Goal: Participate in discussion: Engage in conversation with other users on a specific topic

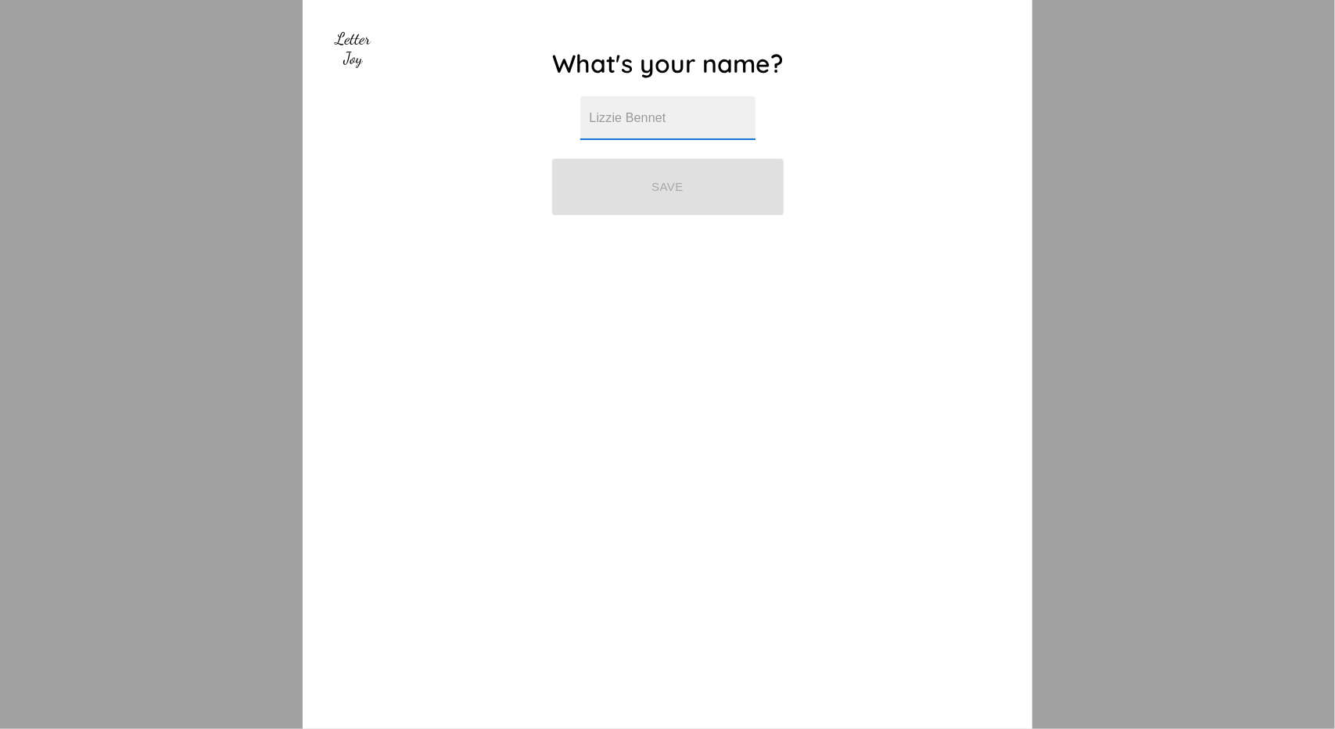
click at [641, 110] on input "text" at bounding box center [667, 118] width 175 height 44
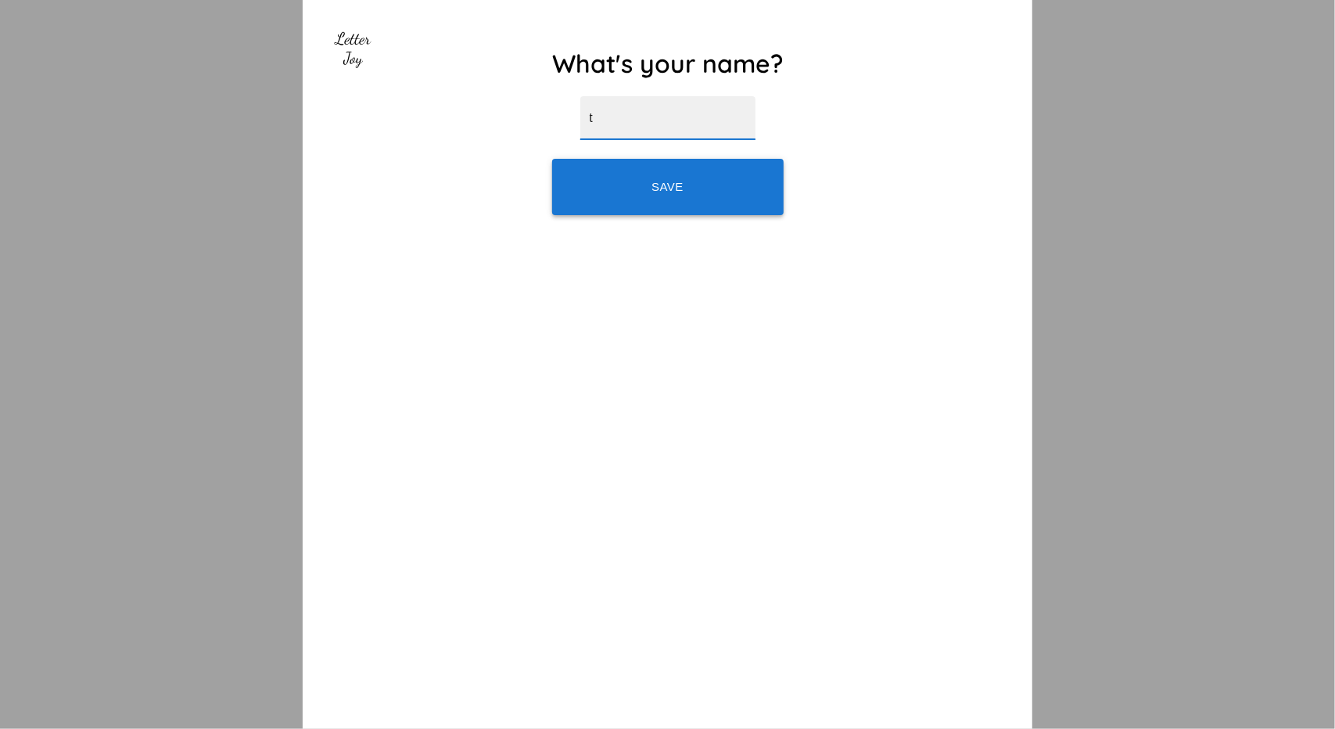
type input "t"
click at [686, 190] on button "Save" at bounding box center [668, 187] width 232 height 56
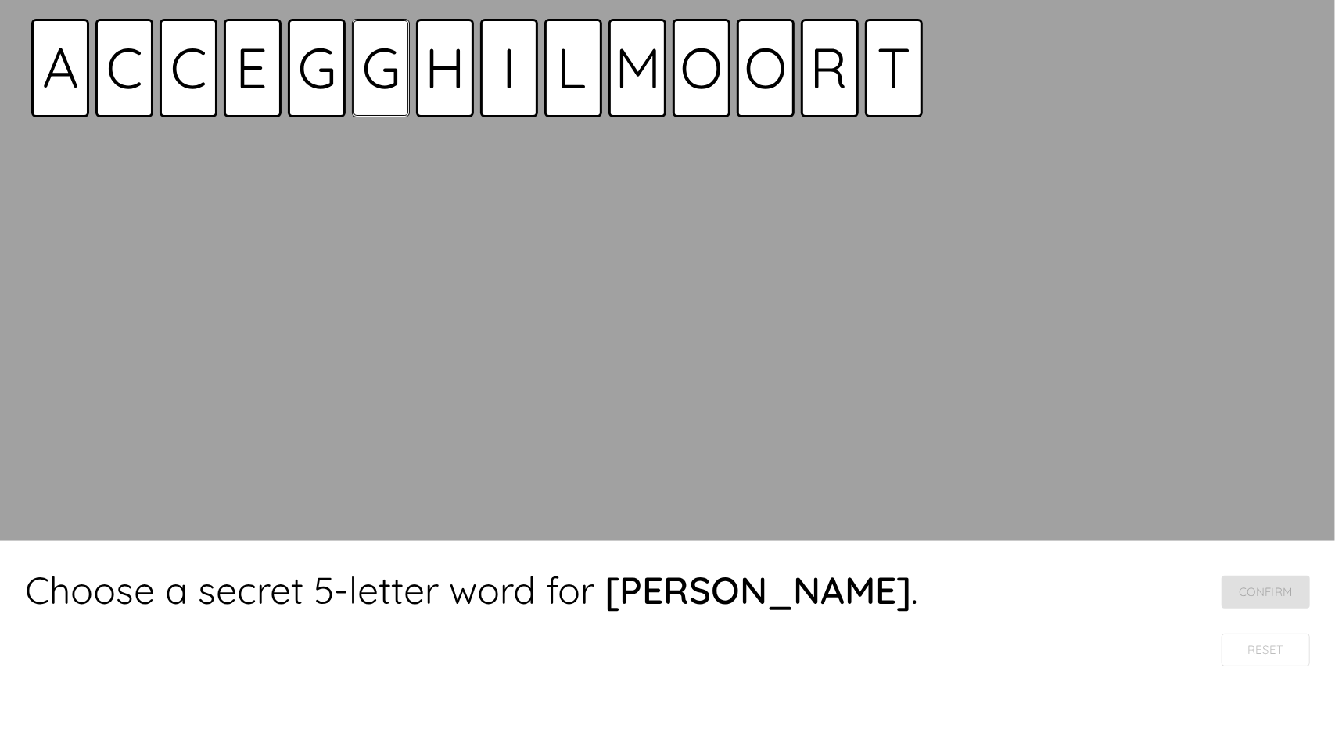
click at [385, 84] on icon at bounding box center [381, 68] width 33 height 41
click at [573, 88] on div at bounding box center [573, 68] width 58 height 99
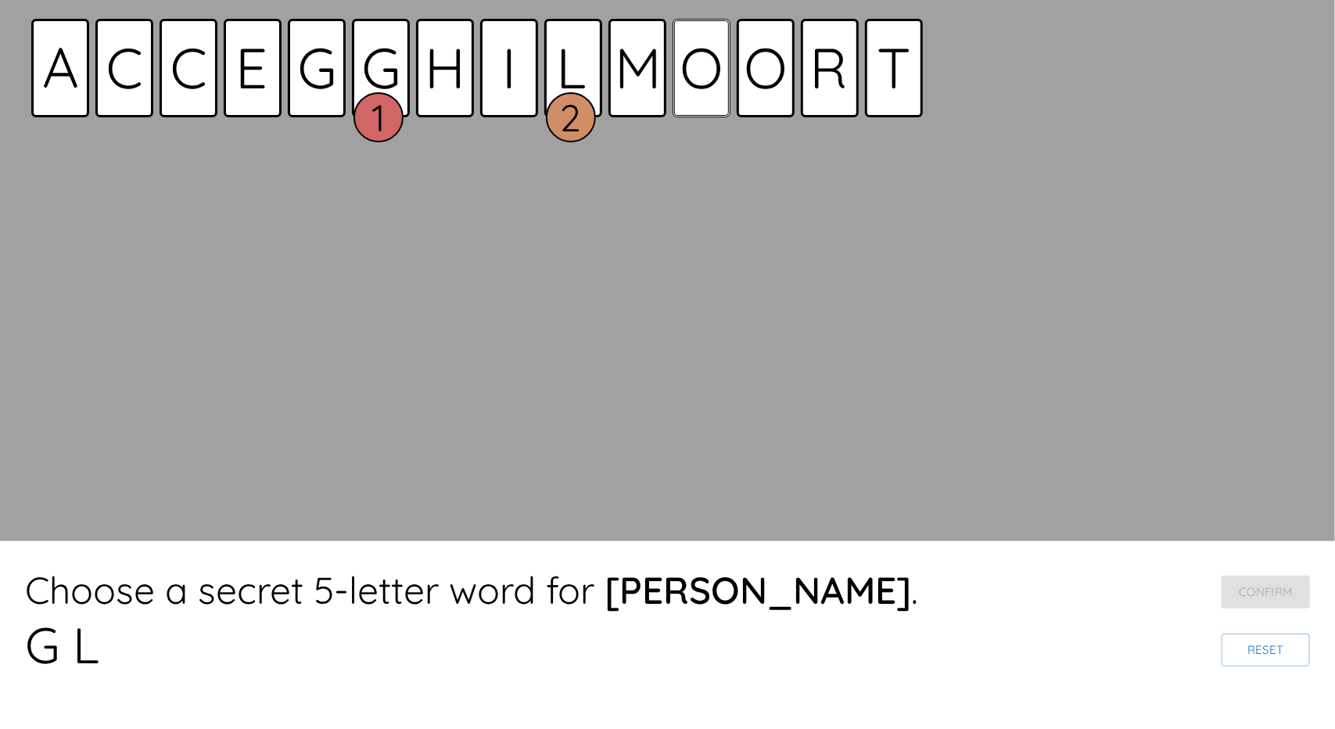
click at [705, 92] on div at bounding box center [702, 68] width 58 height 99
click at [760, 85] on icon at bounding box center [766, 68] width 38 height 41
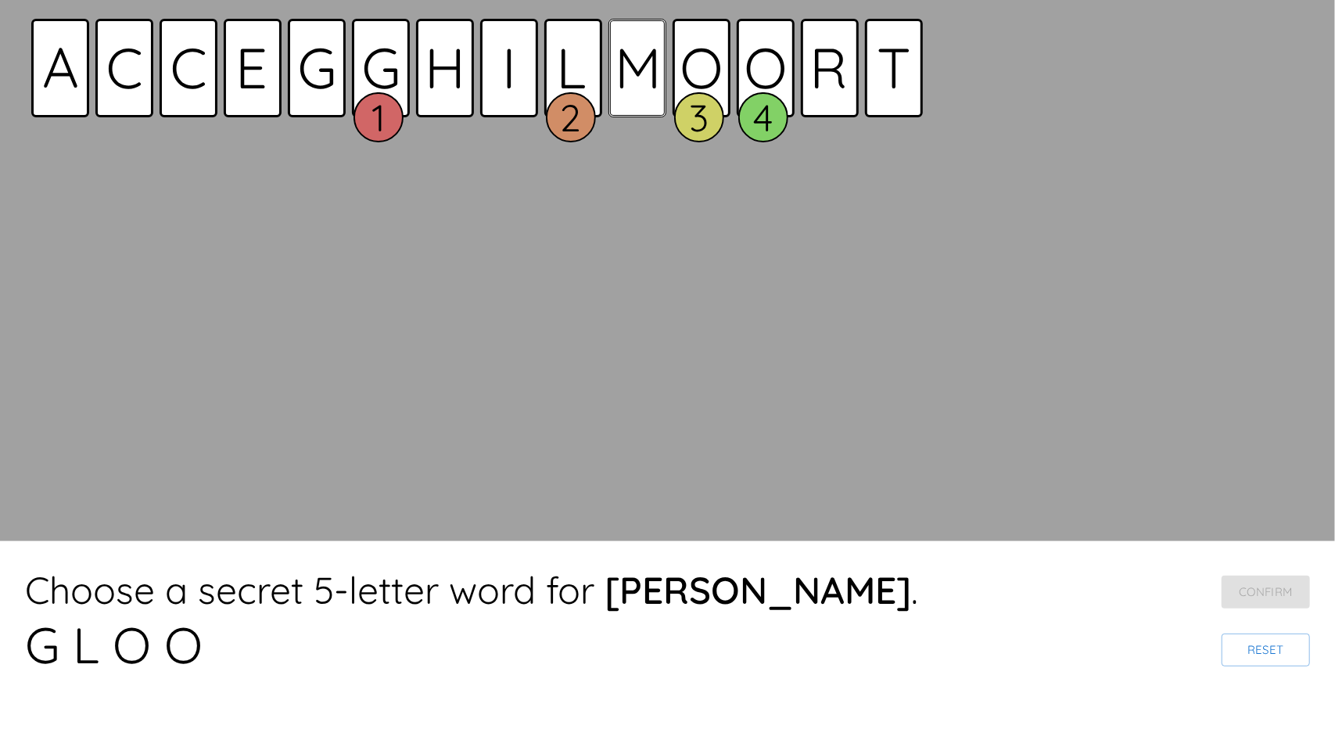
click at [630, 85] on icon at bounding box center [638, 68] width 37 height 40
click at [1220, 582] on div "Choose a secret 5-letter word for [PERSON_NAME] . G L O O M Confirm Reset" at bounding box center [667, 621] width 1285 height 110
click at [1233, 580] on button "Confirm" at bounding box center [1266, 592] width 88 height 33
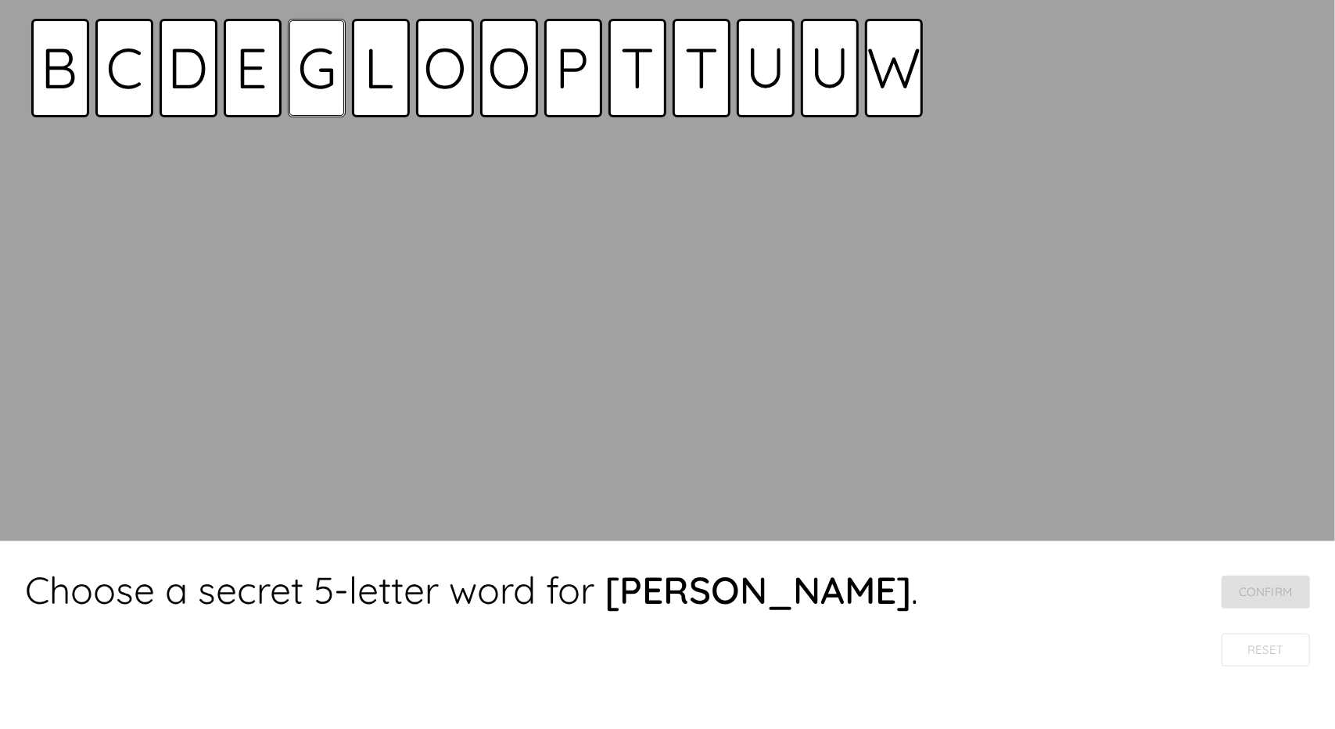
click at [319, 85] on icon at bounding box center [316, 68] width 33 height 41
click at [377, 88] on div at bounding box center [381, 68] width 58 height 99
click at [443, 87] on icon at bounding box center [445, 68] width 38 height 41
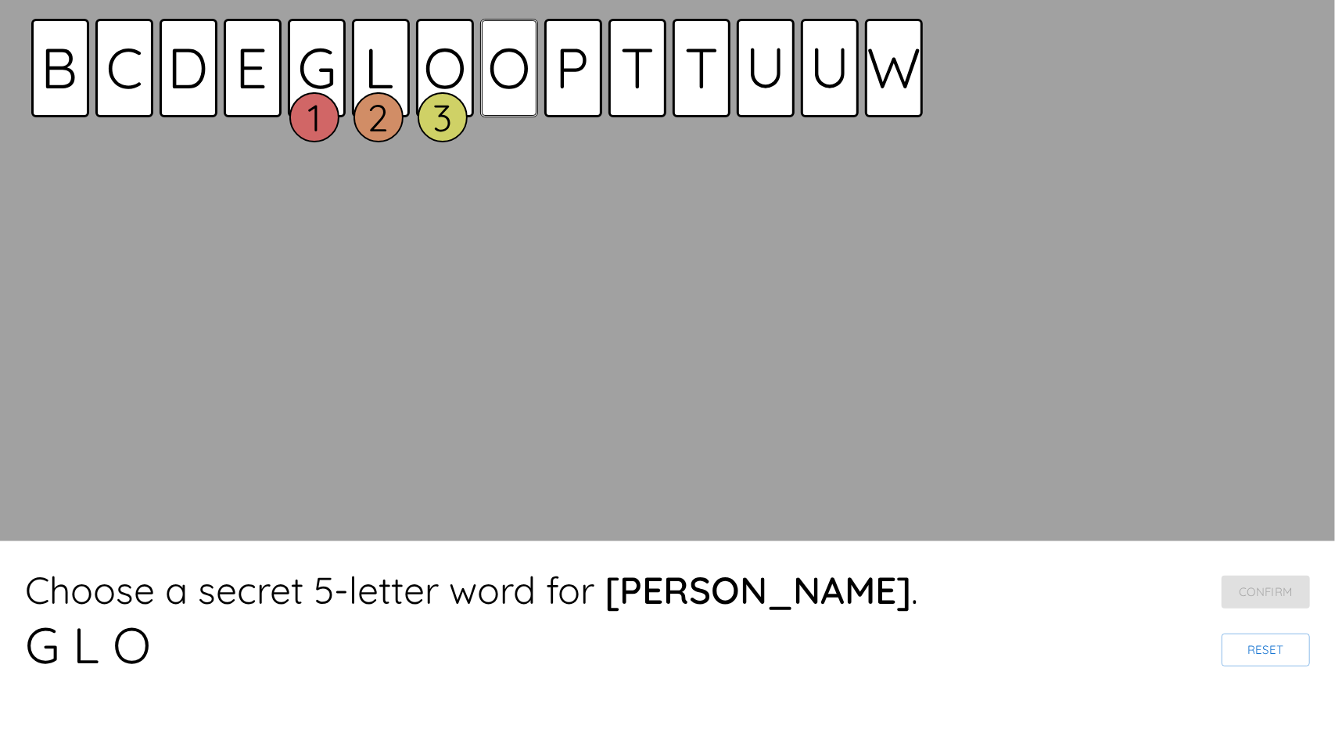
click at [498, 85] on icon at bounding box center [509, 68] width 38 height 41
click at [552, 82] on div at bounding box center [573, 68] width 58 height 99
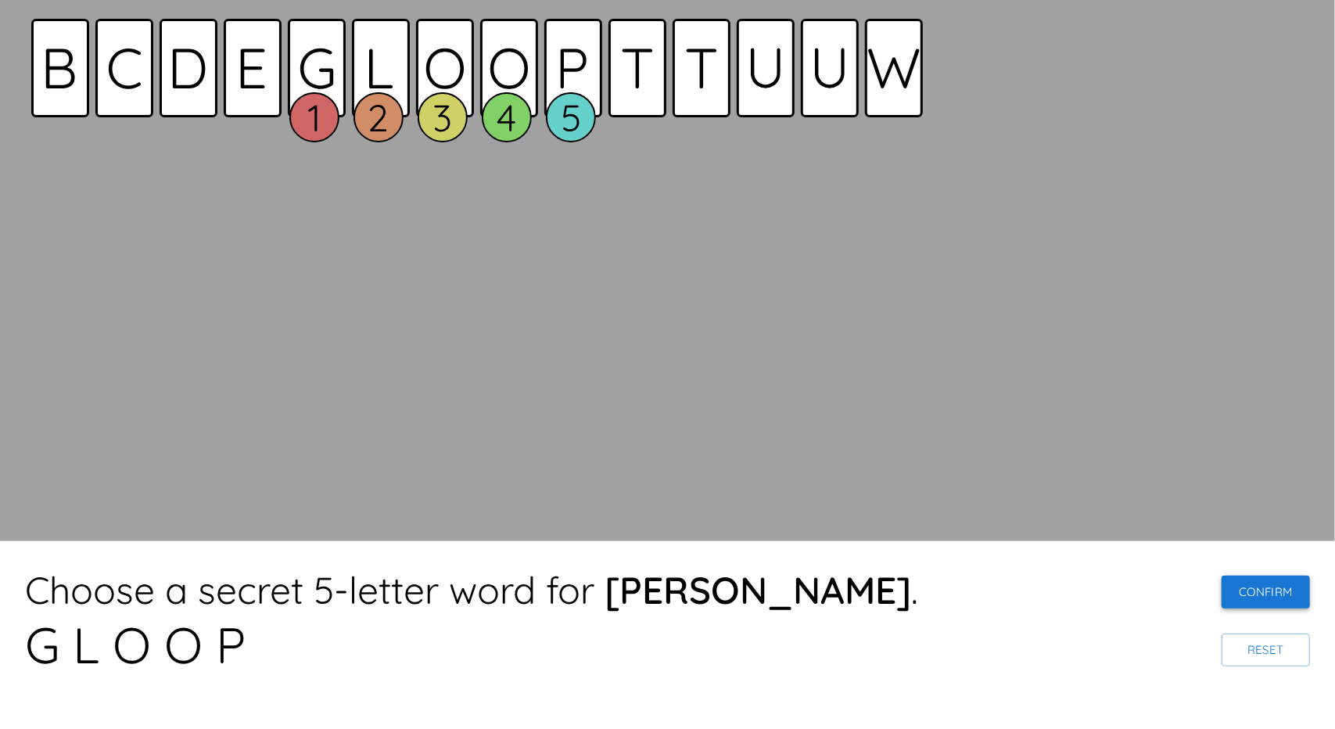
click at [1266, 580] on button "Confirm" at bounding box center [1266, 592] width 88 height 33
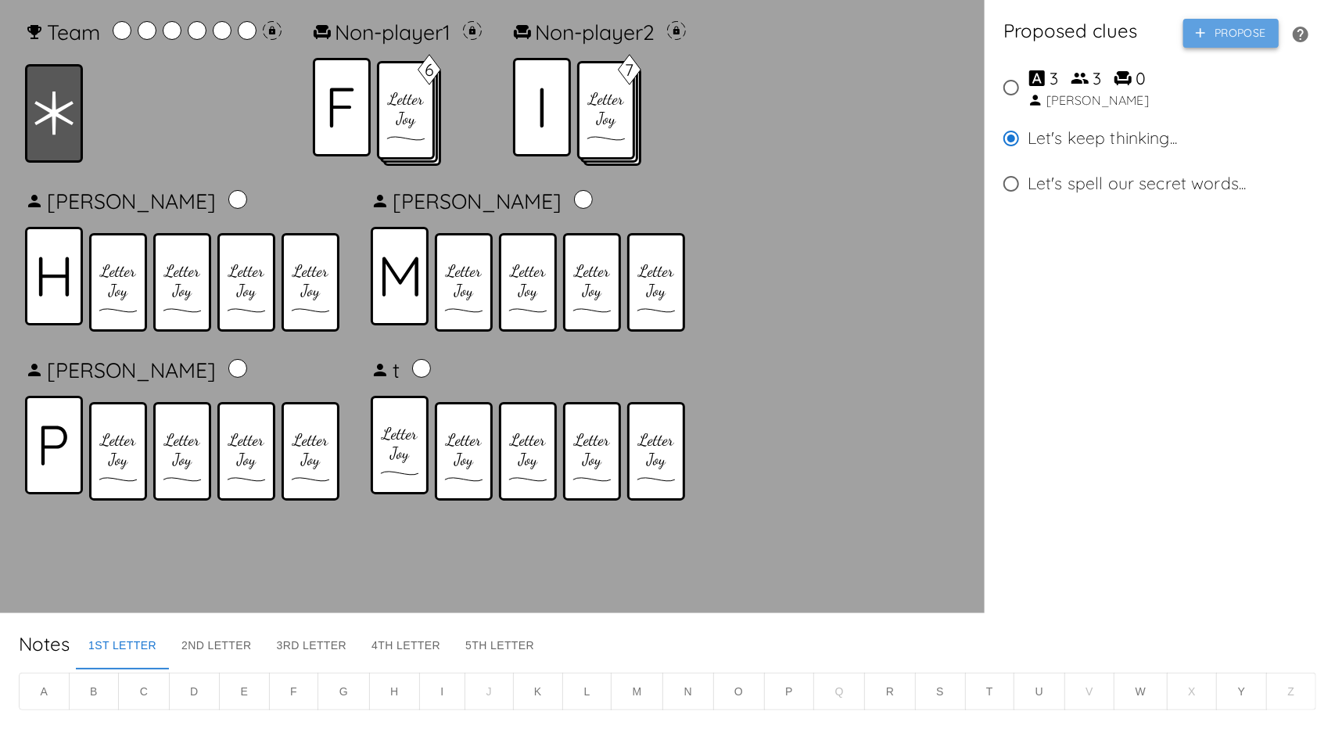
click at [1201, 34] on icon "button" at bounding box center [1200, 32] width 9 height 9
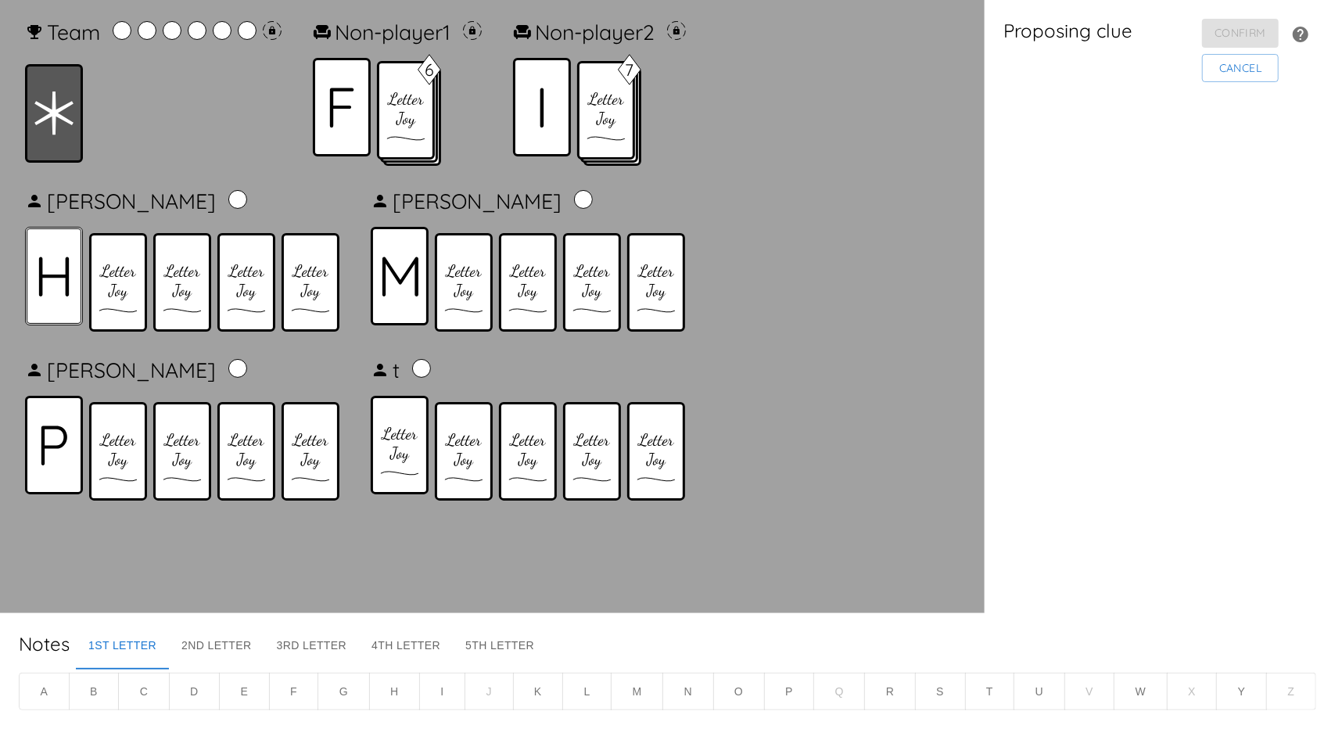
click at [77, 292] on div at bounding box center [54, 276] width 58 height 99
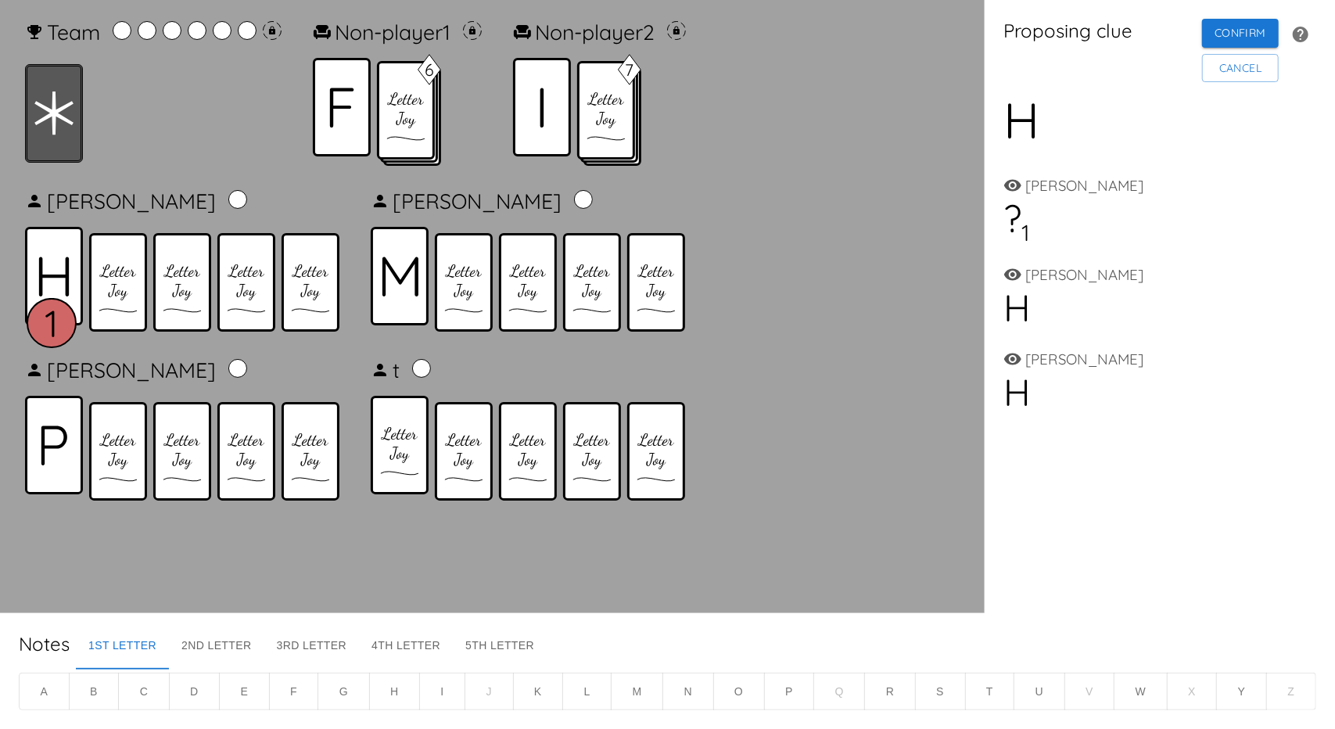
click at [56, 129] on icon at bounding box center [53, 114] width 39 height 44
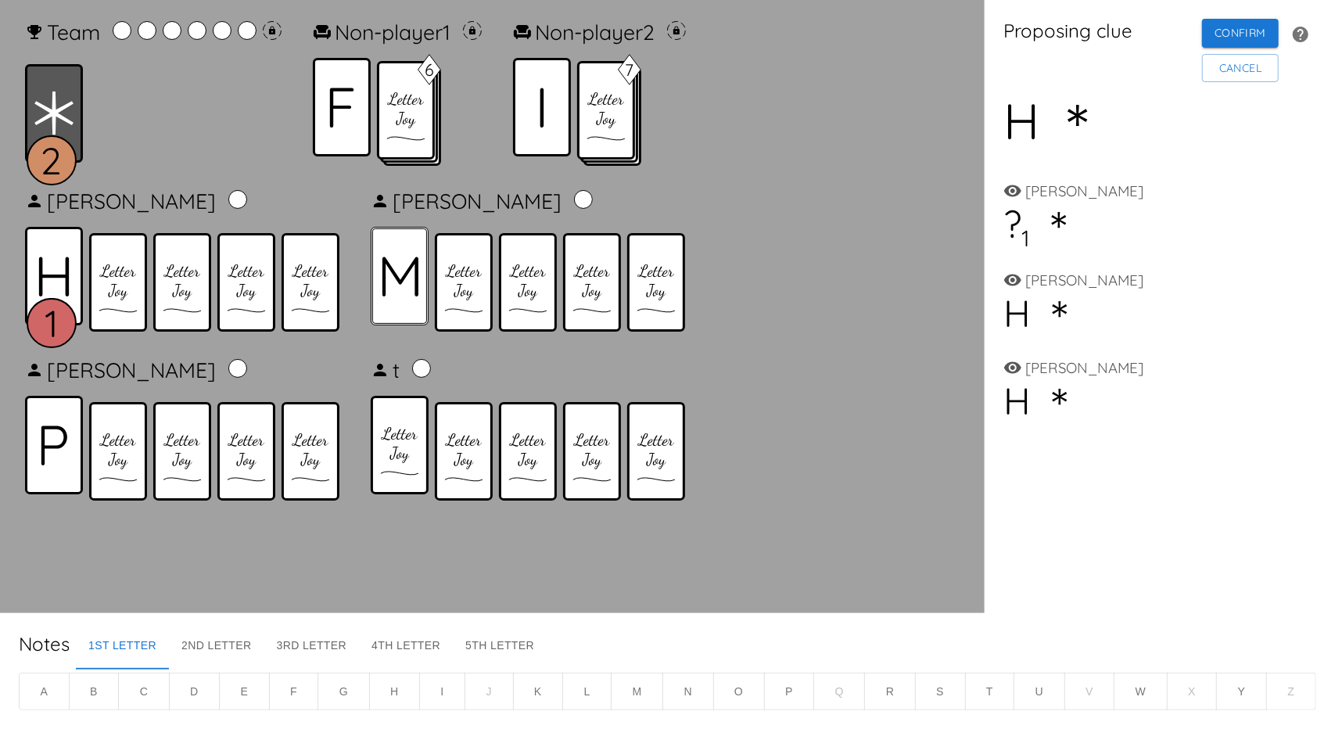
click at [391, 282] on icon at bounding box center [400, 277] width 37 height 40
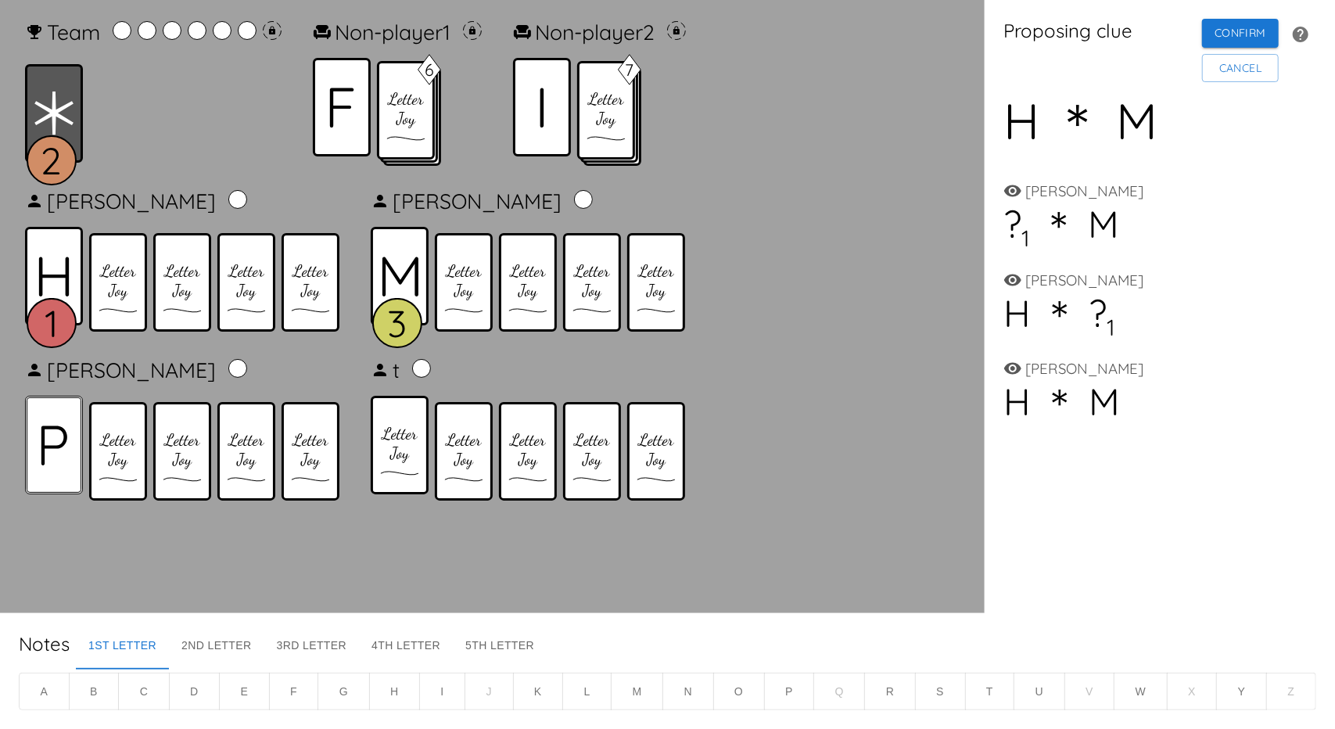
click at [66, 462] on icon at bounding box center [54, 446] width 27 height 40
click at [1239, 74] on button "Cancel" at bounding box center [1240, 68] width 77 height 29
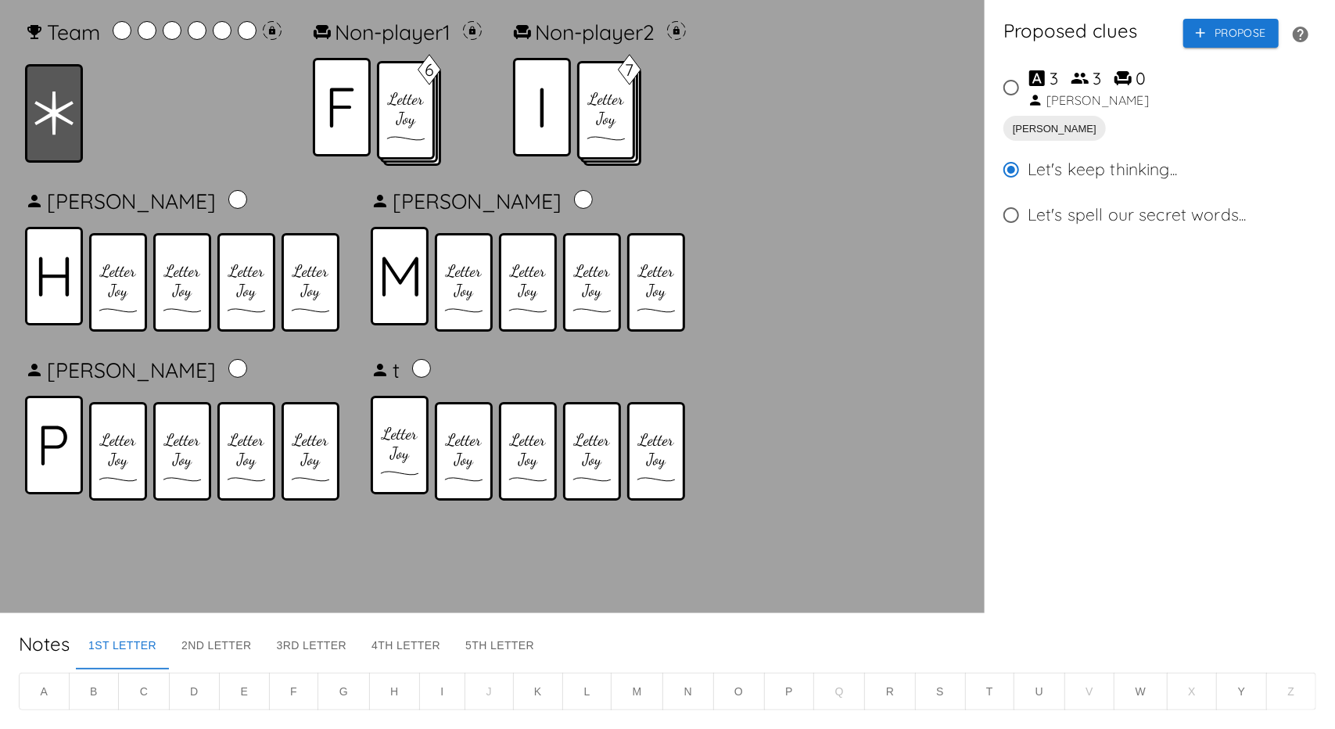
click at [1011, 88] on input "3 3 0 Richard" at bounding box center [1011, 87] width 33 height 33
radio input "true"
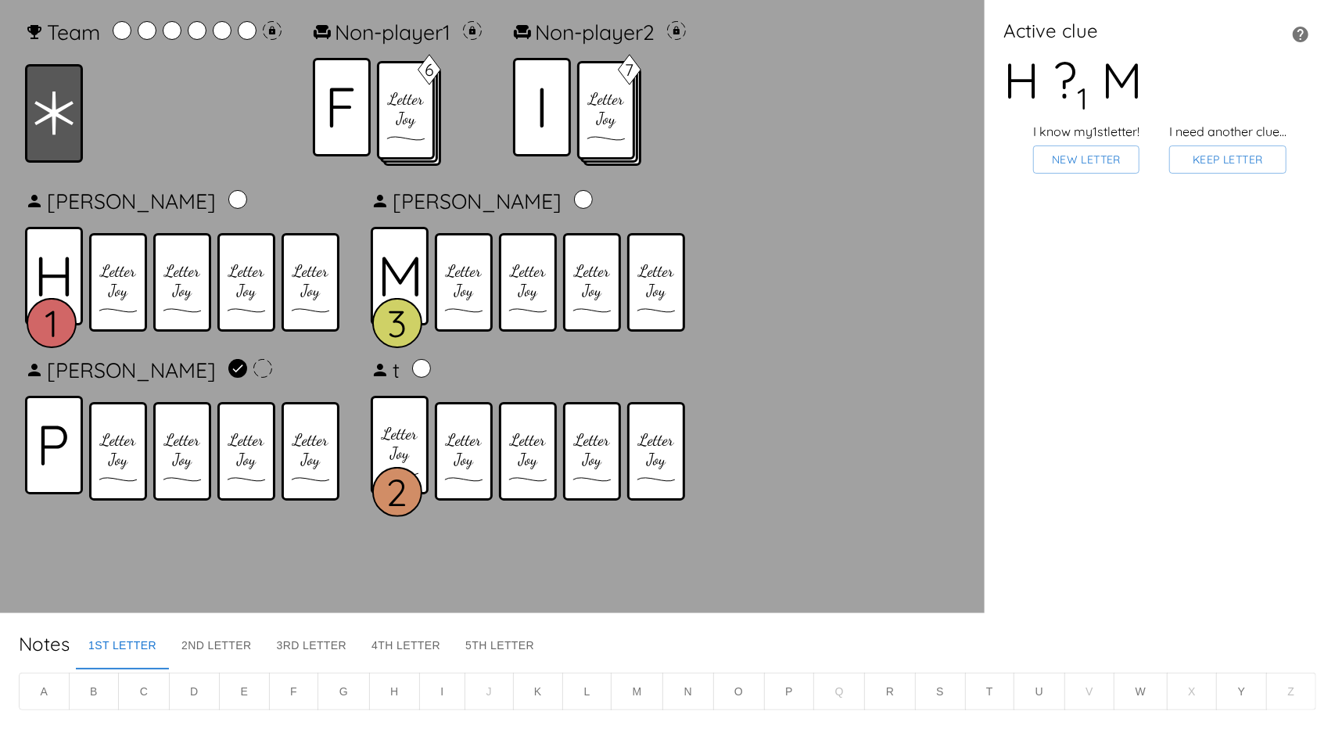
click at [52, 700] on button "A" at bounding box center [44, 692] width 51 height 38
click at [250, 689] on button "E" at bounding box center [244, 692] width 51 height 38
click at [444, 694] on button "I" at bounding box center [442, 692] width 46 height 38
click at [1042, 686] on button "U" at bounding box center [1039, 692] width 51 height 38
click at [1234, 157] on button "Keep Letter" at bounding box center [1227, 159] width 117 height 29
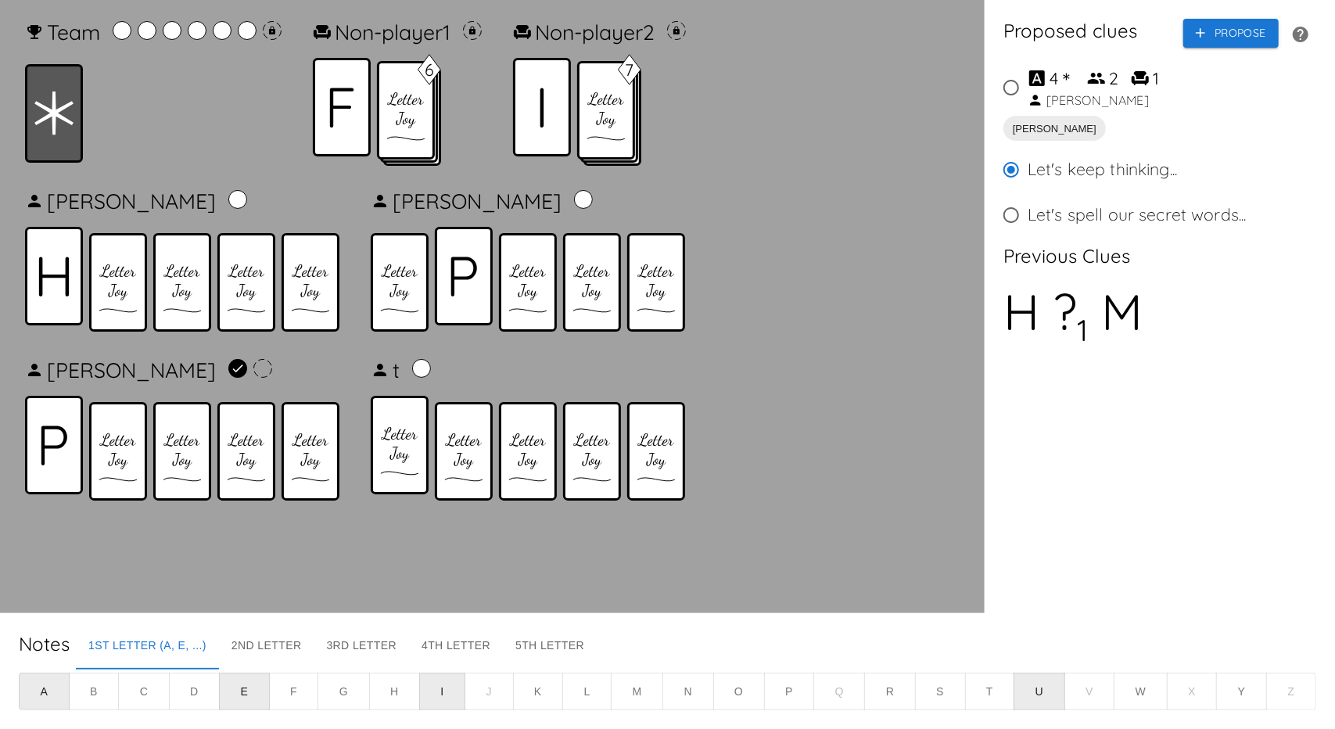
click at [1014, 99] on input "4 ＊ 2 1 Richard" at bounding box center [1011, 87] width 33 height 33
radio input "true"
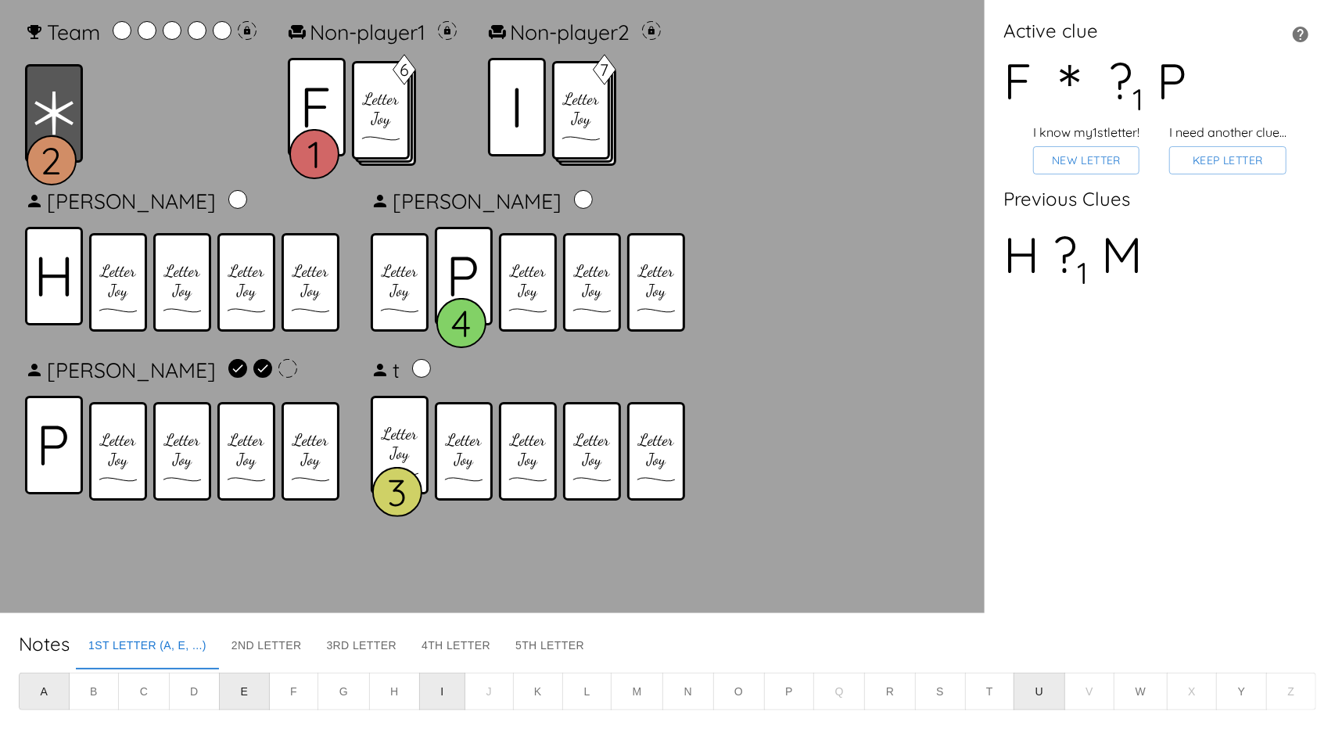
click at [240, 697] on button "E" at bounding box center [244, 692] width 51 height 38
click at [1049, 702] on button "U" at bounding box center [1039, 692] width 51 height 38
click at [1249, 162] on button "Keep Letter" at bounding box center [1227, 160] width 117 height 29
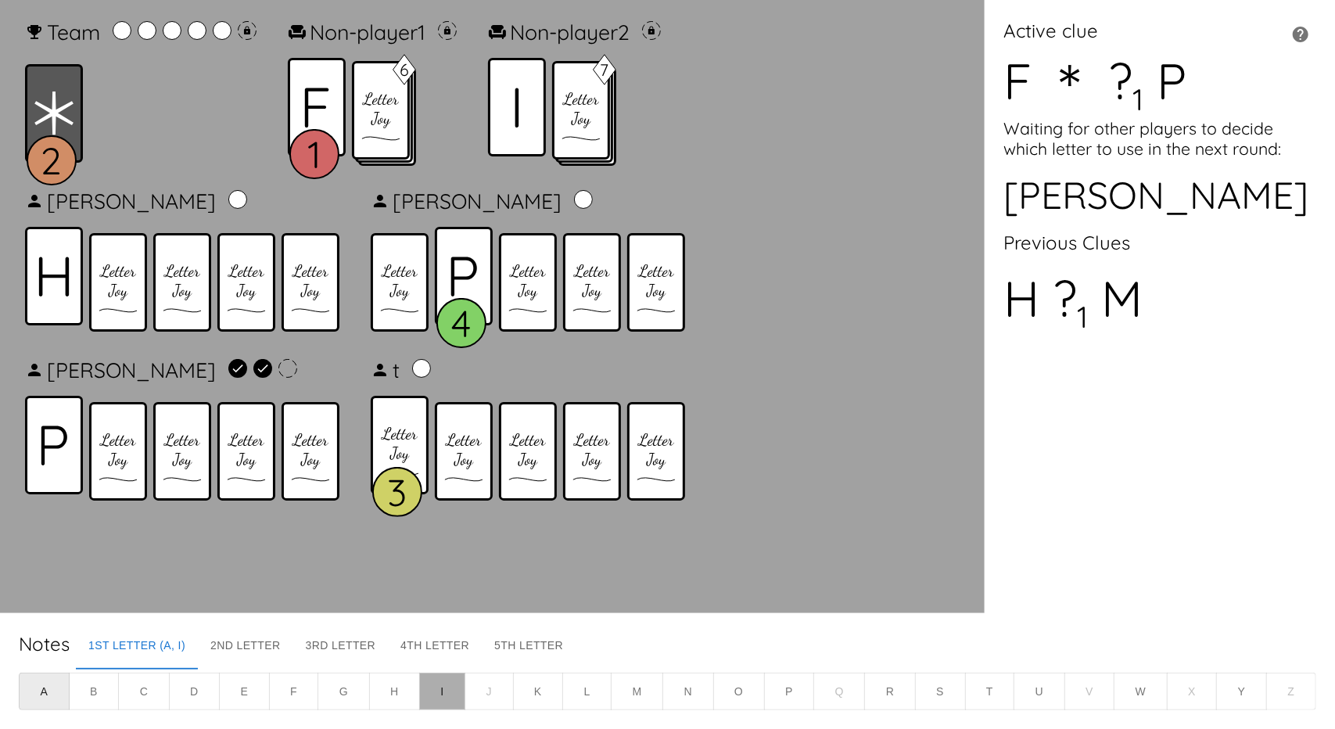
click at [436, 686] on button "I" at bounding box center [442, 692] width 46 height 38
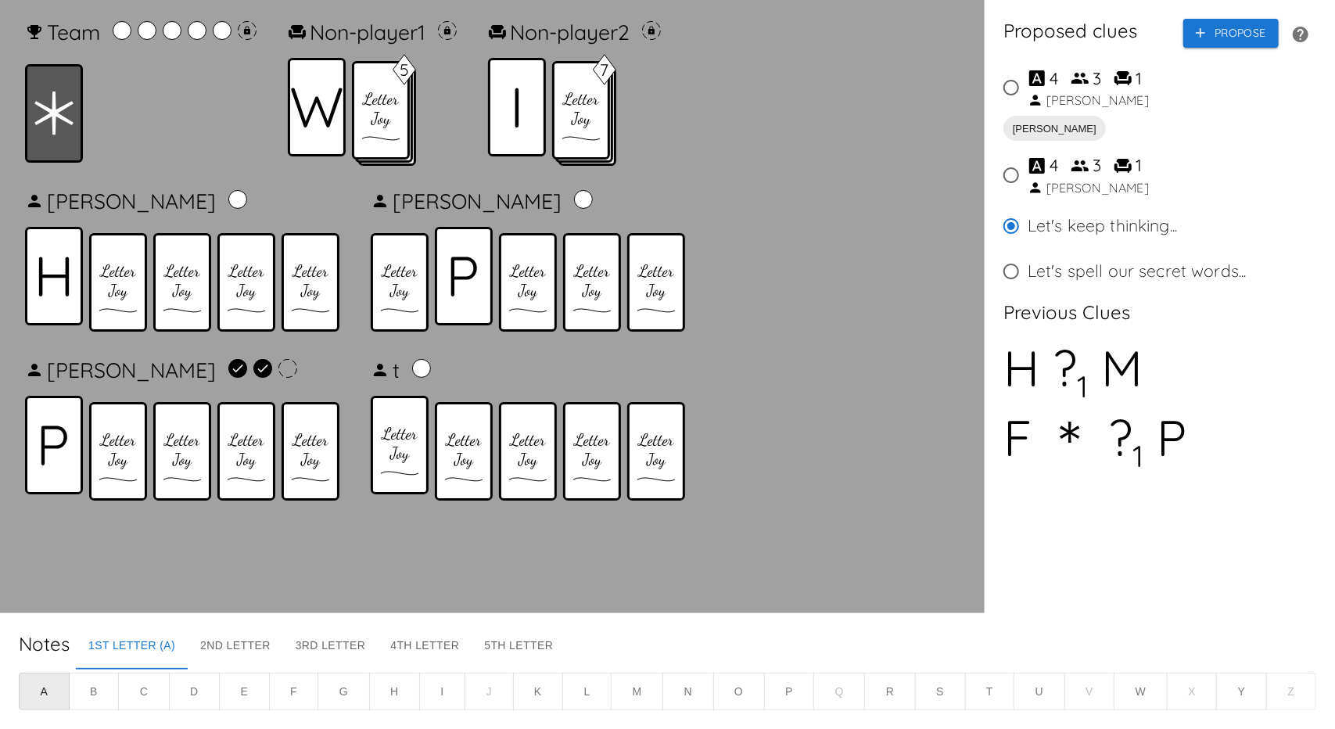
click at [1013, 90] on input "4 3 1 Carol" at bounding box center [1011, 87] width 33 height 33
radio input "true"
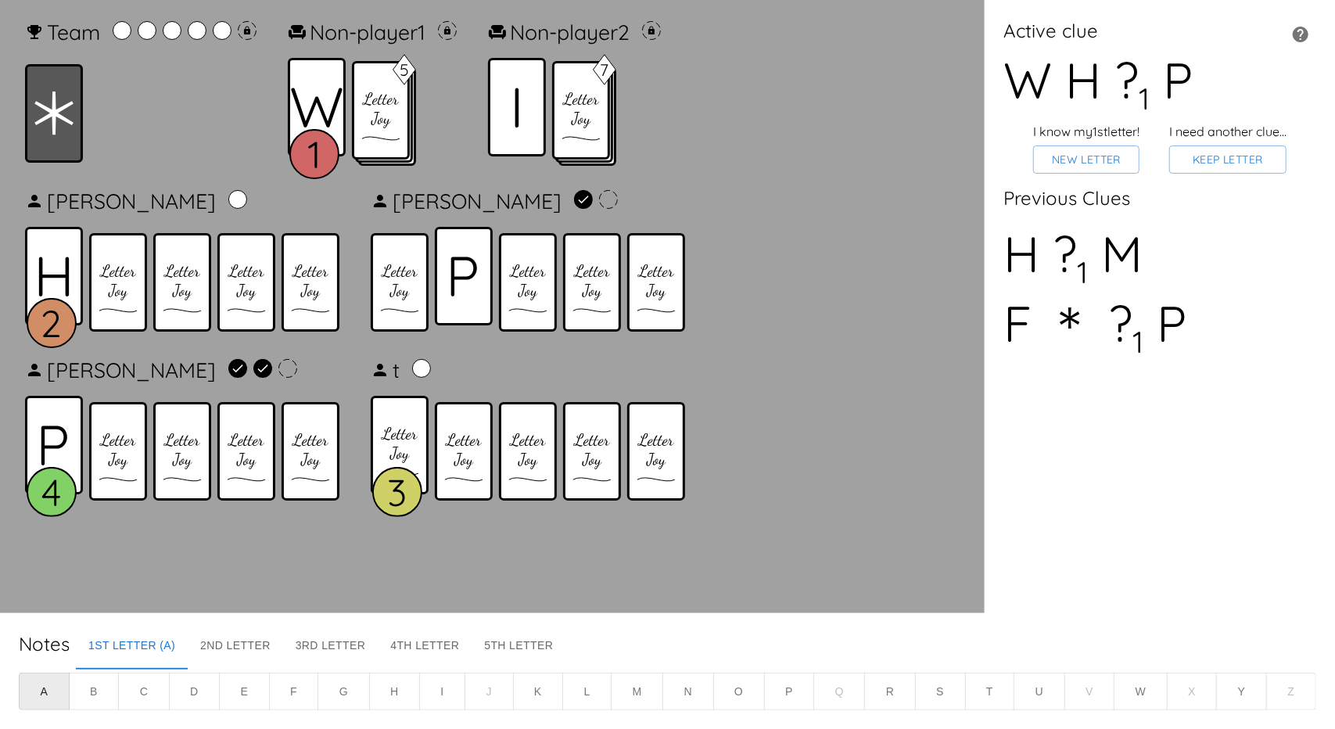
click at [458, 700] on button "I" at bounding box center [442, 692] width 46 height 38
click at [44, 695] on button "A" at bounding box center [44, 692] width 51 height 38
click at [1107, 163] on button "New Letter" at bounding box center [1086, 159] width 106 height 29
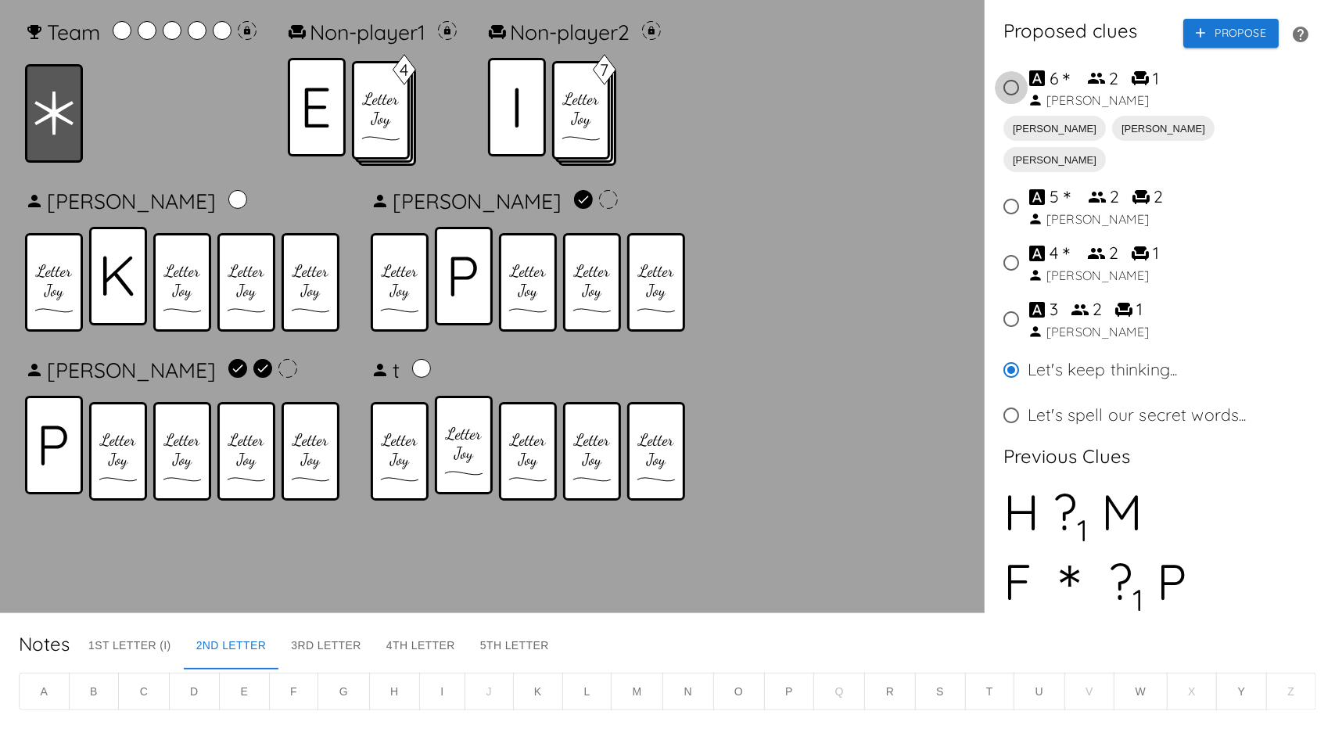
click at [1015, 90] on input "6 ＊ 2 1 Lucas" at bounding box center [1011, 87] width 33 height 33
radio input "true"
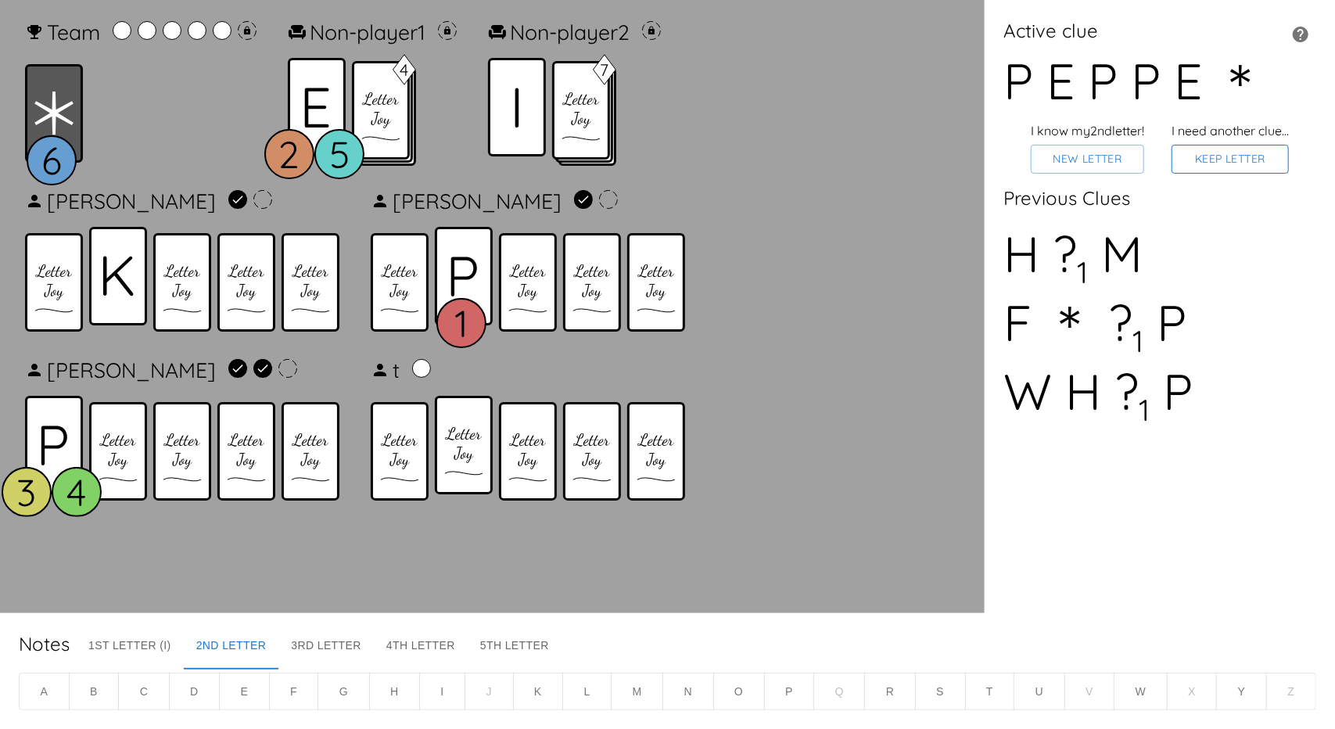
click at [1250, 167] on button "Keep Letter" at bounding box center [1230, 159] width 117 height 29
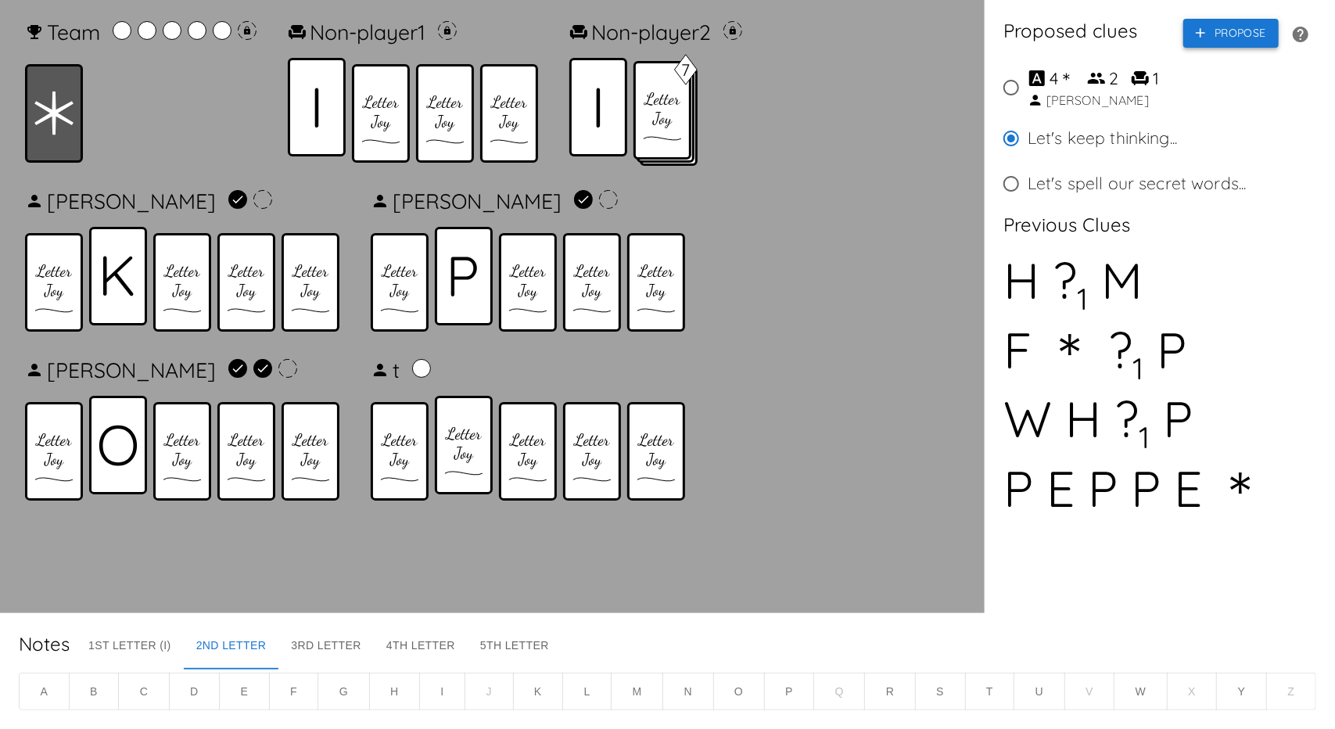
click at [1214, 37] on button "Propose" at bounding box center [1230, 33] width 95 height 29
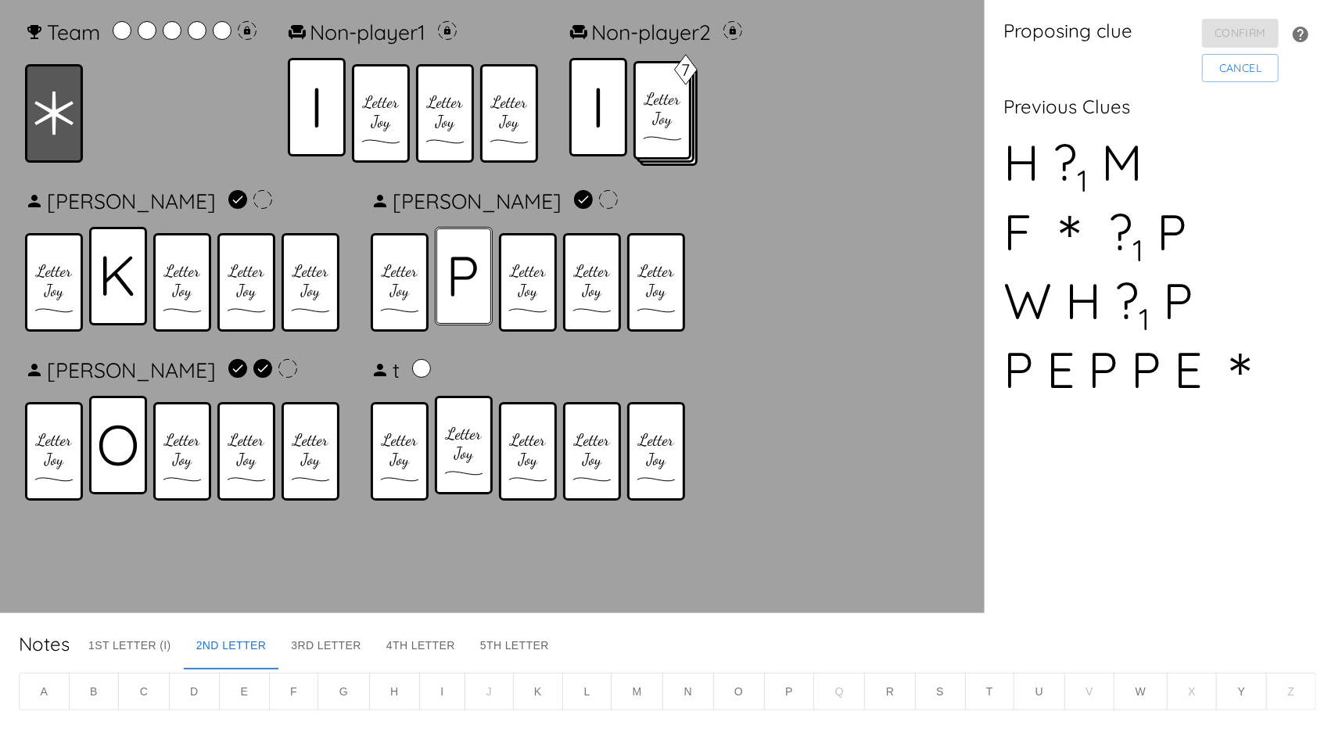
click at [471, 293] on icon at bounding box center [464, 277] width 27 height 40
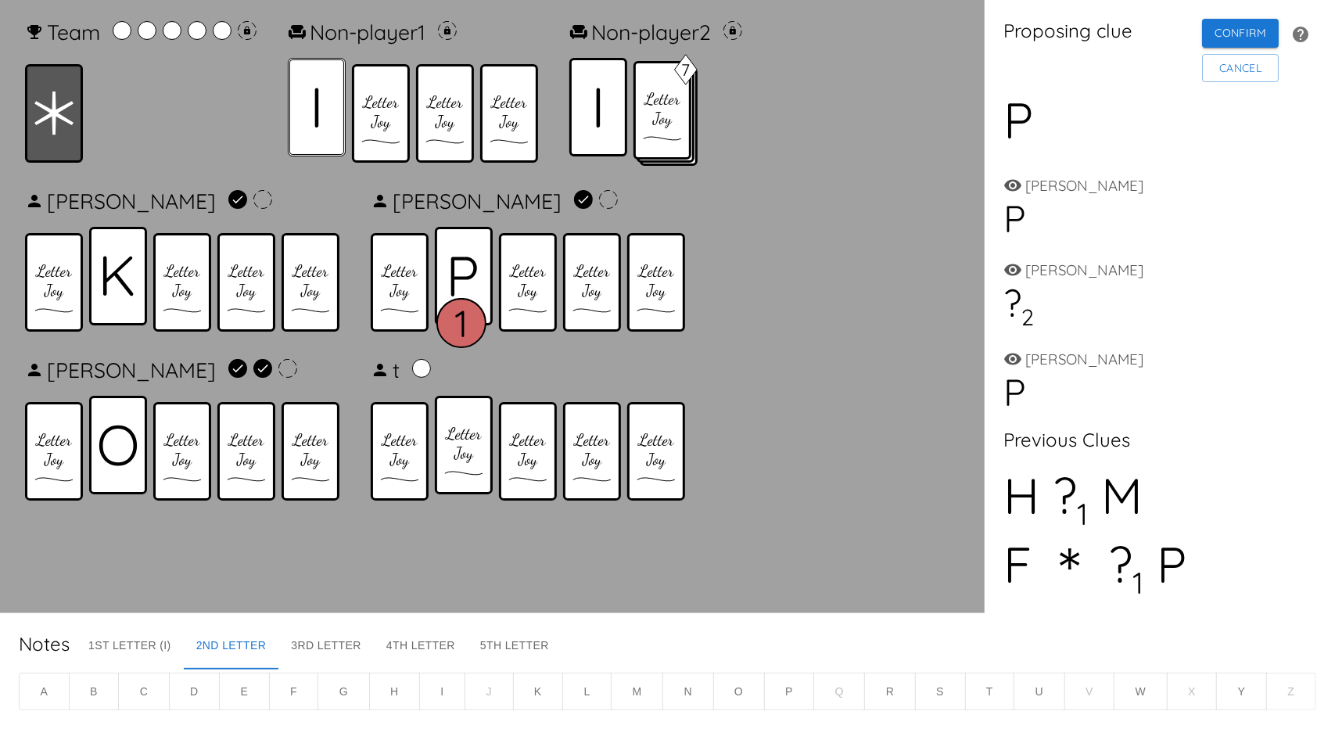
click at [322, 101] on div at bounding box center [317, 107] width 58 height 99
click at [64, 110] on icon at bounding box center [53, 114] width 39 height 44
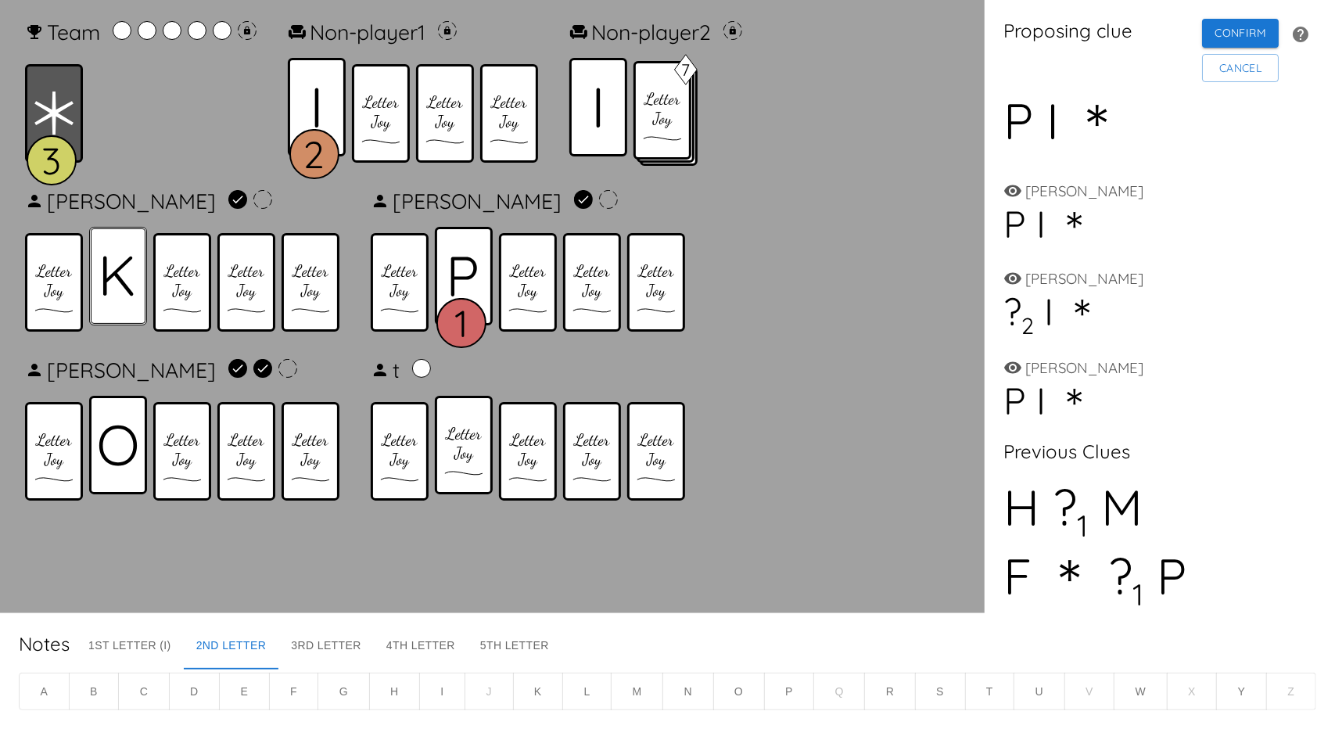
click at [135, 278] on div at bounding box center [118, 276] width 58 height 99
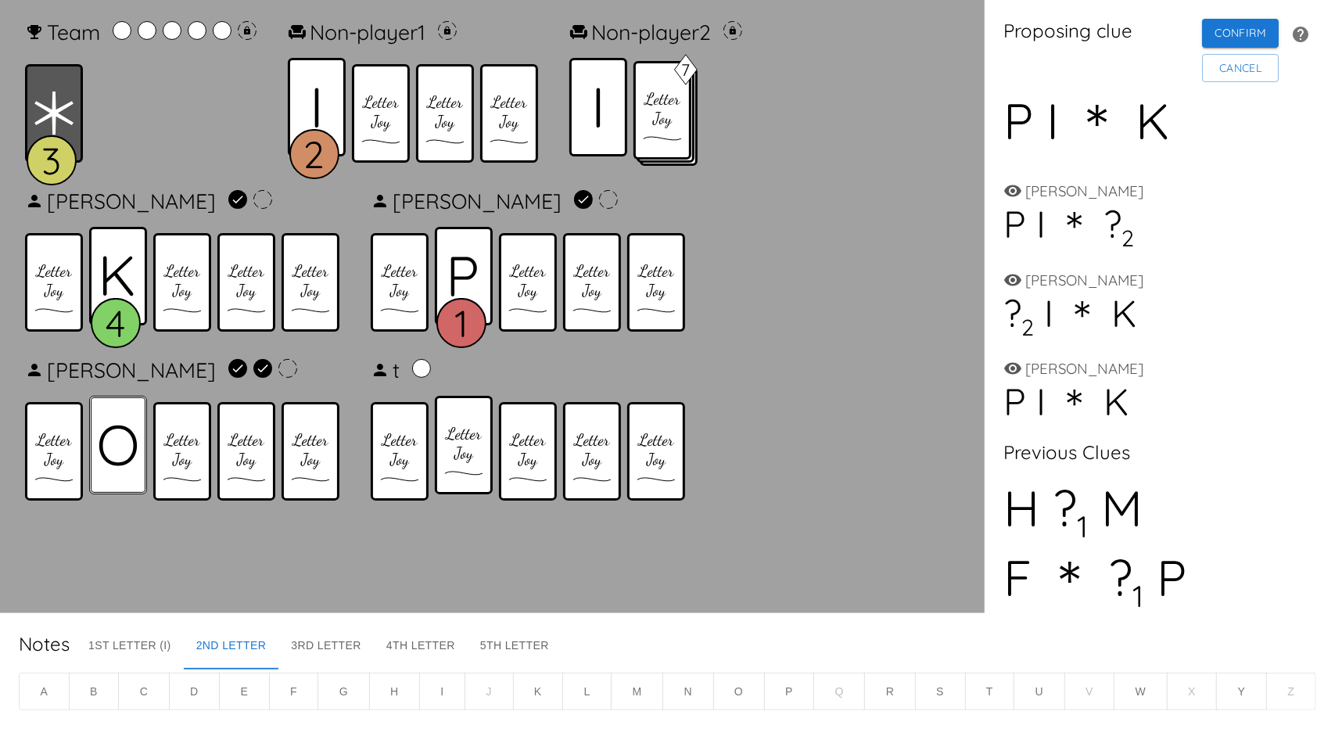
click at [110, 447] on icon at bounding box center [118, 445] width 39 height 41
click at [1244, 74] on button "Cancel" at bounding box center [1240, 68] width 77 height 29
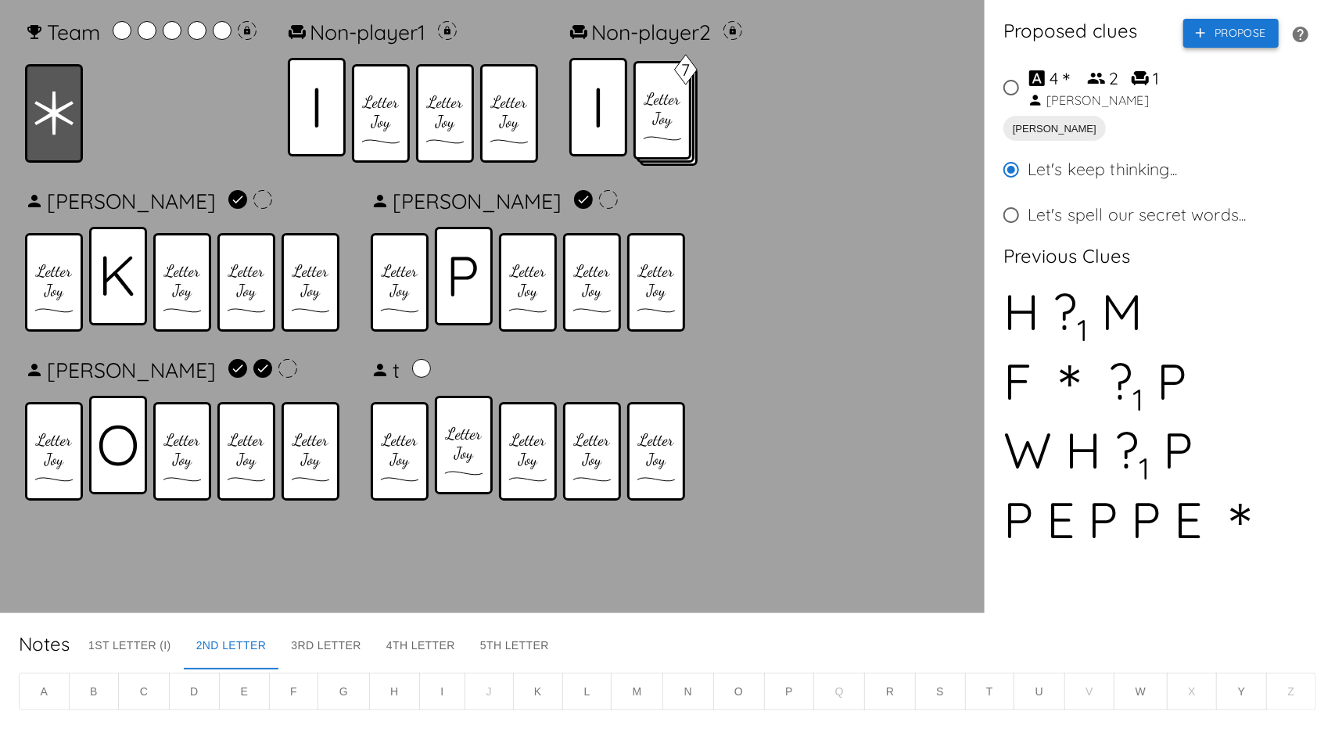
click at [1233, 29] on button "Propose" at bounding box center [1230, 33] width 95 height 29
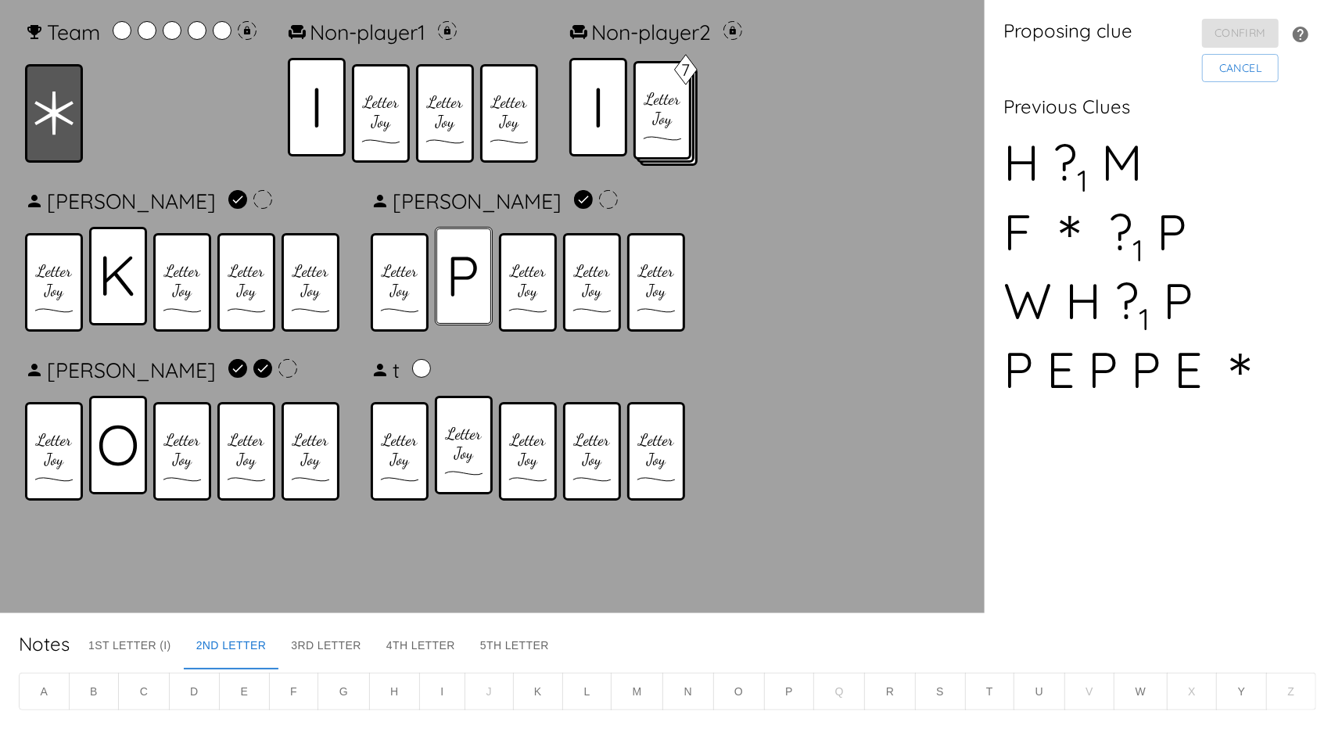
click at [453, 265] on icon at bounding box center [464, 277] width 27 height 40
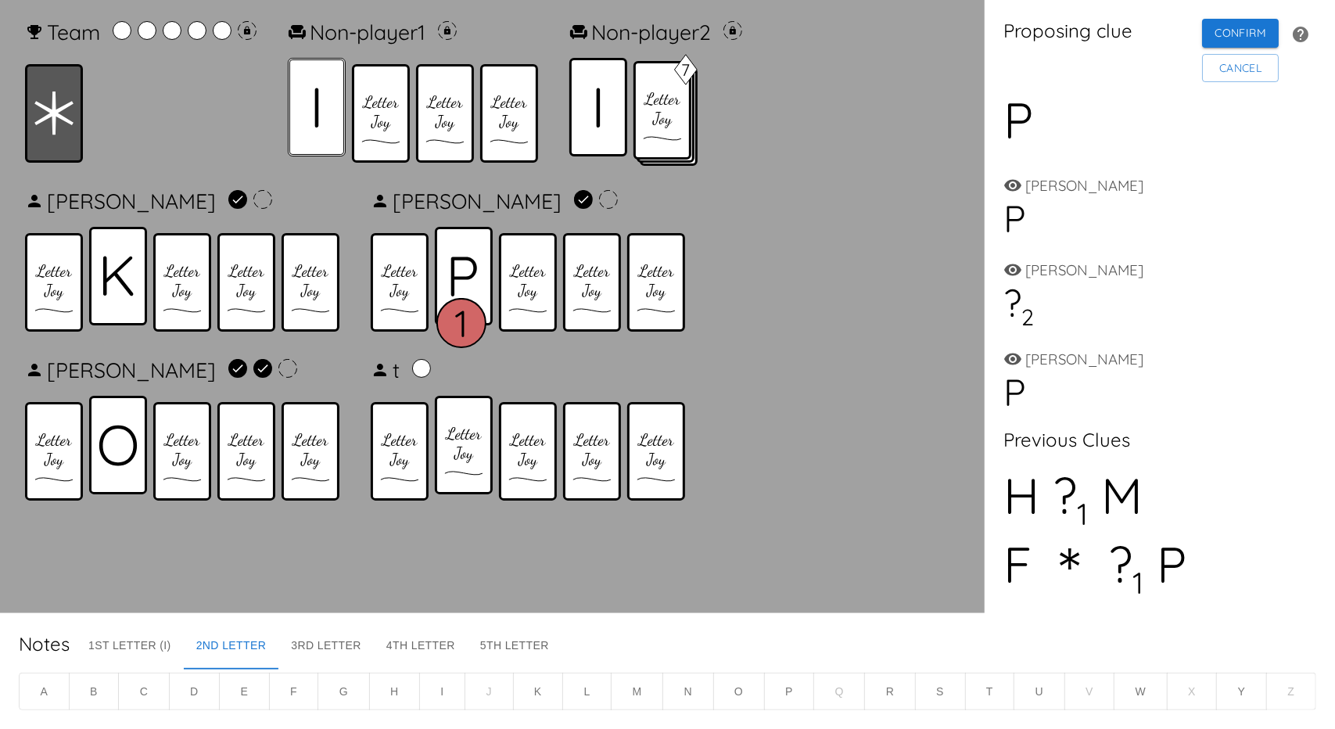
click at [312, 105] on div at bounding box center [317, 107] width 58 height 99
click at [52, 134] on icon at bounding box center [53, 113] width 39 height 43
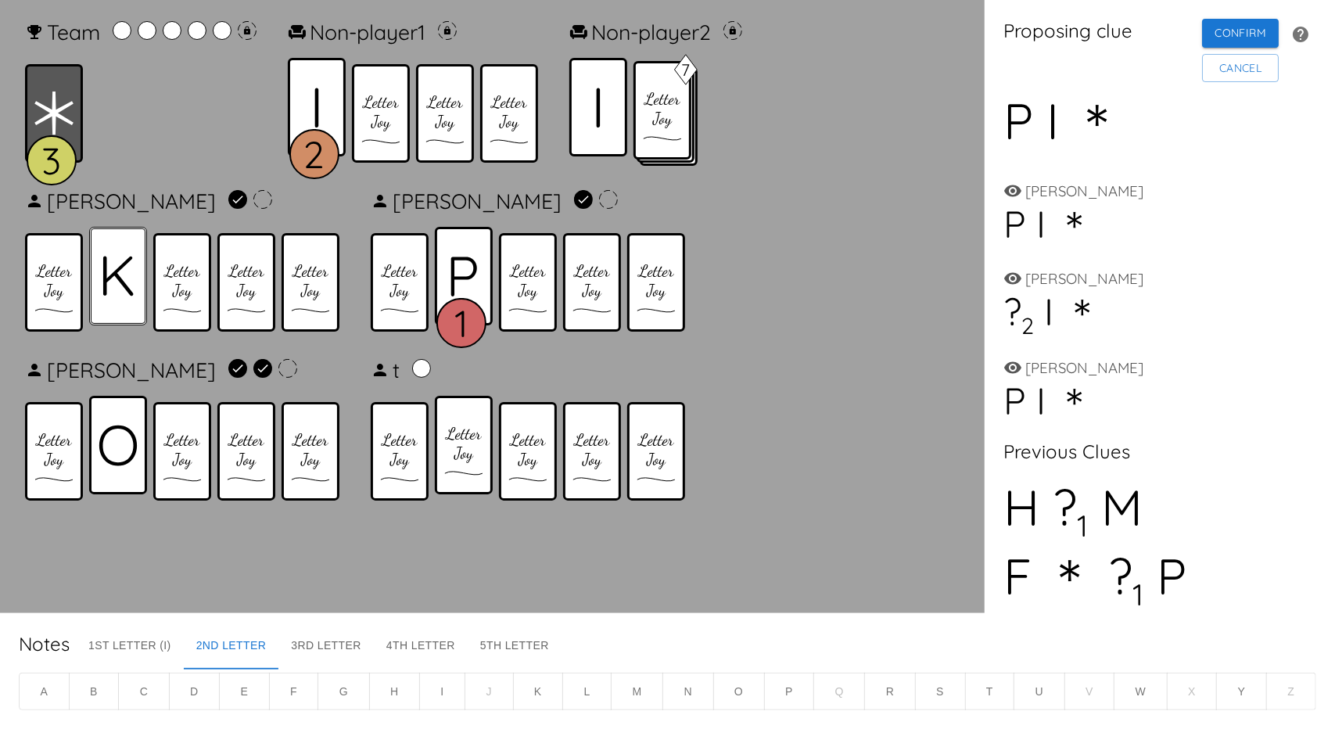
click at [103, 262] on icon at bounding box center [118, 277] width 30 height 40
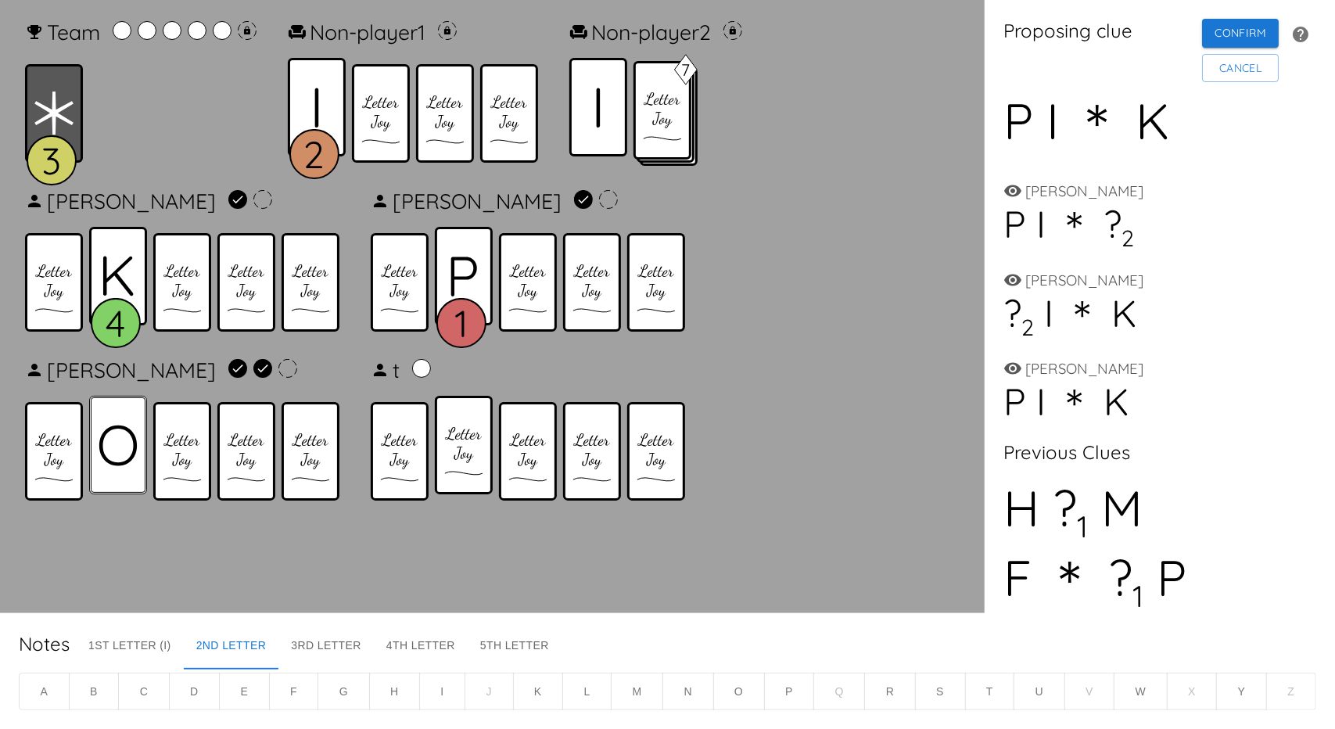
click at [110, 437] on icon at bounding box center [118, 445] width 39 height 41
click at [1241, 76] on button "Cancel" at bounding box center [1240, 68] width 77 height 29
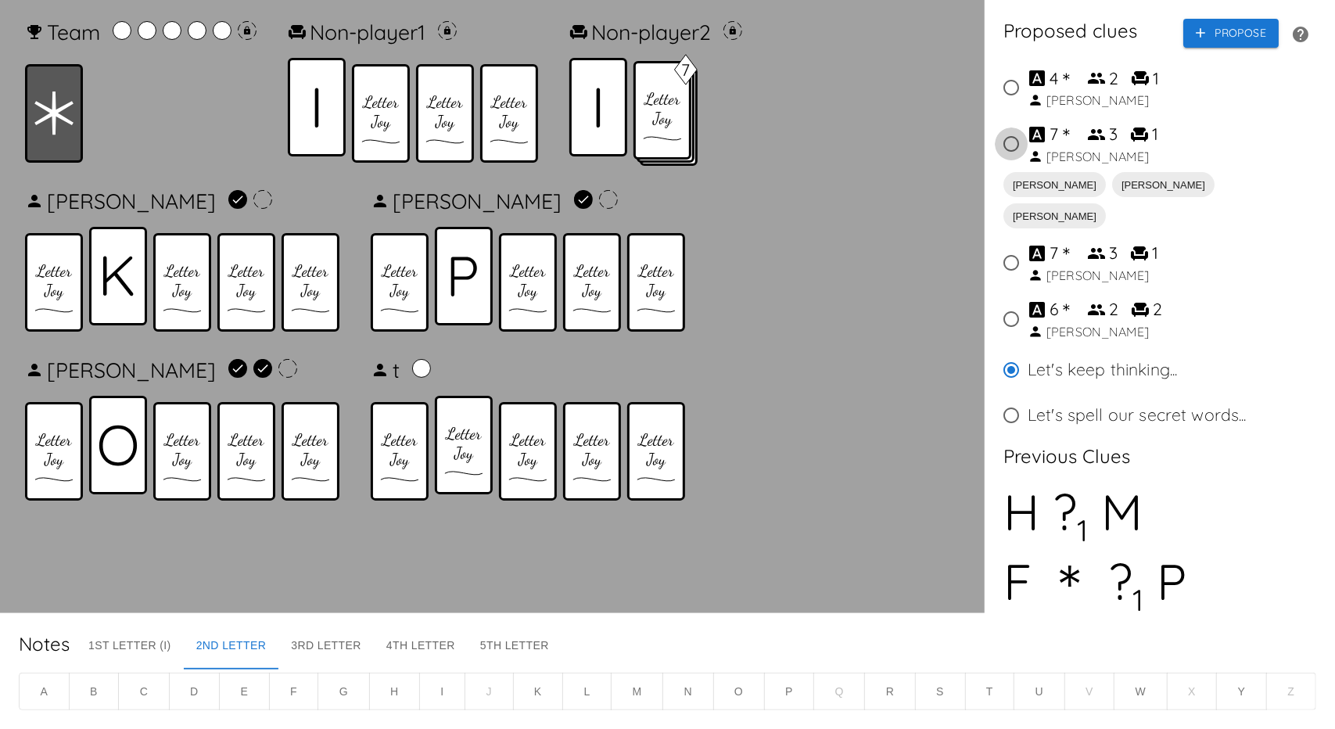
click at [1006, 143] on input "7 ＊ 3 1 Lucas" at bounding box center [1011, 143] width 33 height 33
radio input "true"
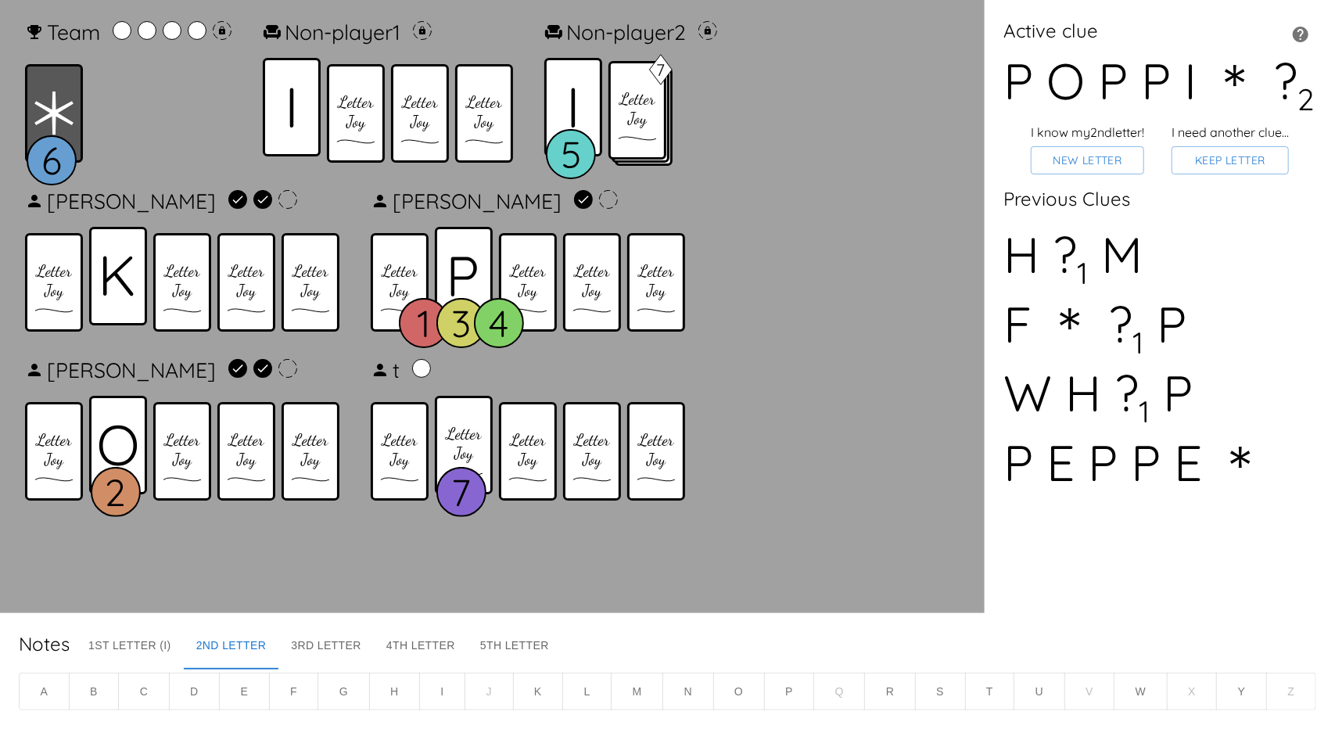
click at [677, 695] on button "N" at bounding box center [688, 692] width 51 height 38
click at [682, 686] on button "N" at bounding box center [688, 692] width 51 height 38
click at [1224, 160] on button "Keep Letter" at bounding box center [1230, 160] width 117 height 29
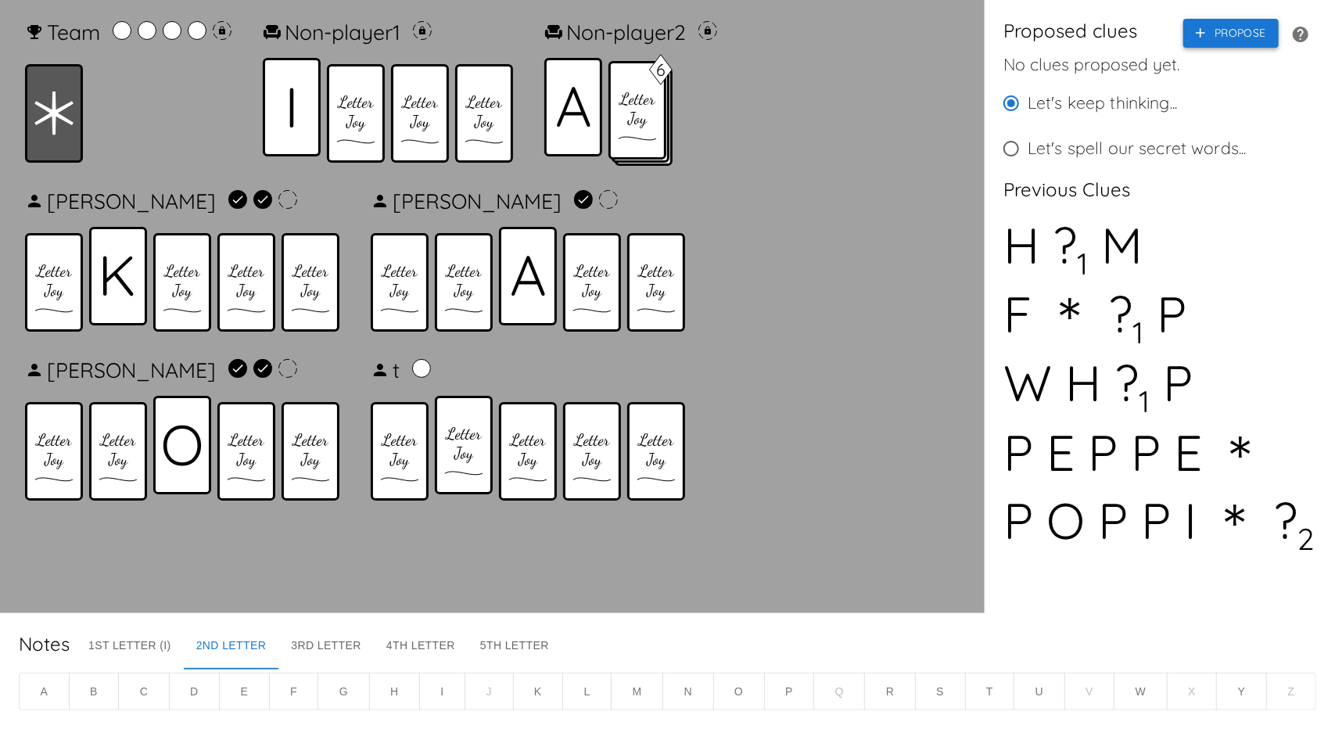
click at [1211, 40] on button "Propose" at bounding box center [1230, 33] width 95 height 29
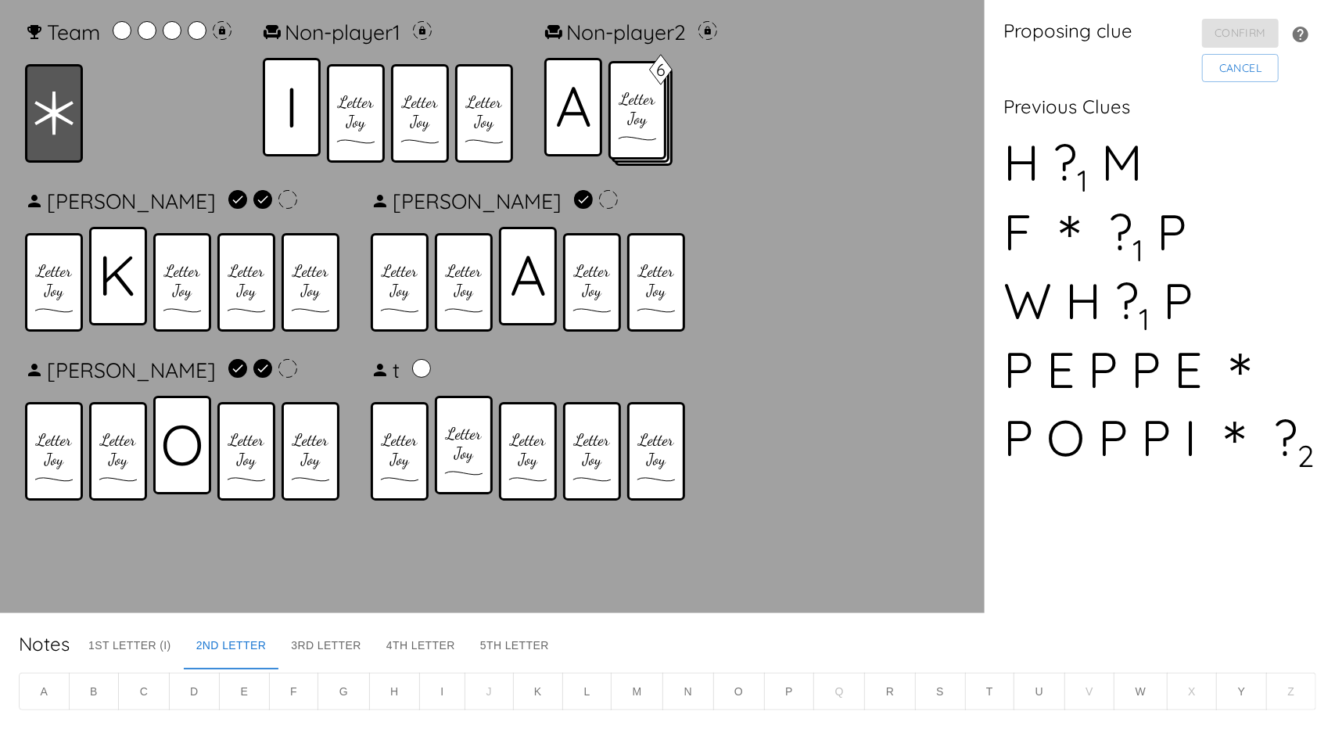
drag, startPoint x: 167, startPoint y: 435, endPoint x: 101, endPoint y: 331, distance: 123.0
click at [167, 436] on icon at bounding box center [182, 445] width 39 height 41
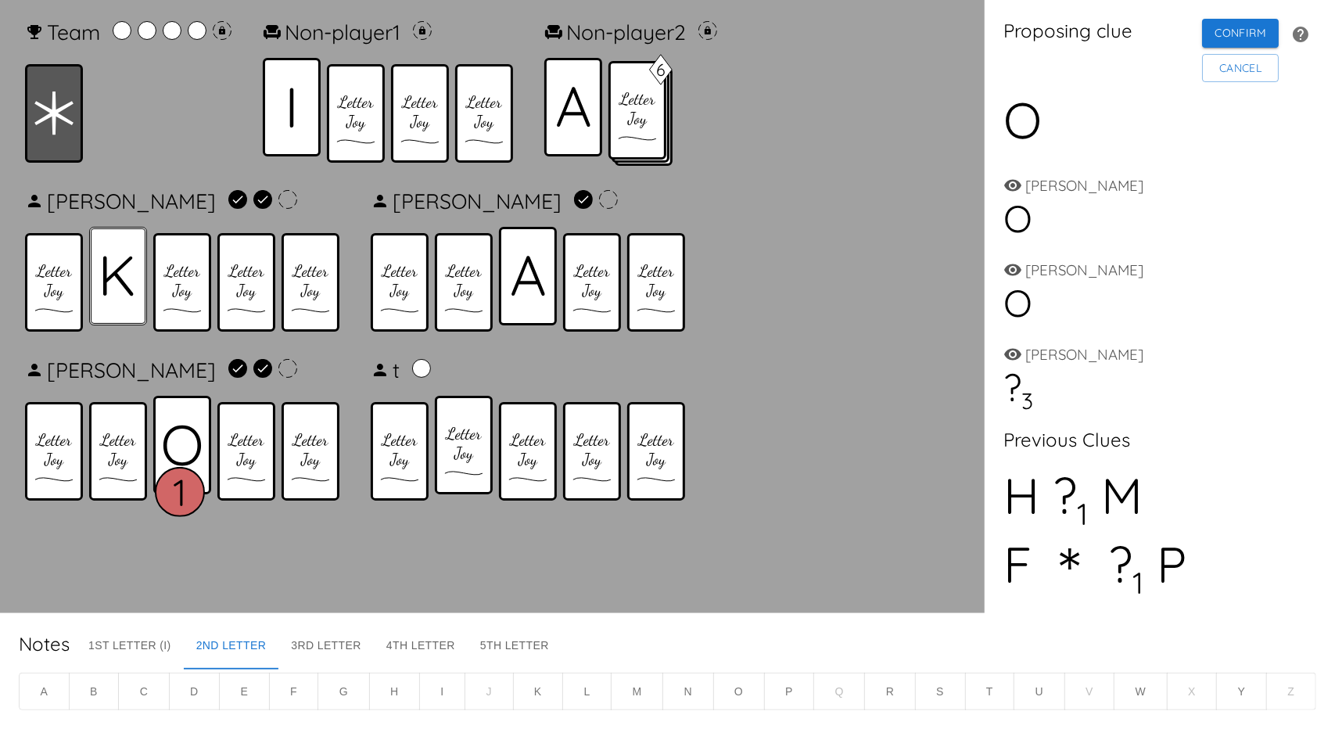
click at [127, 270] on icon at bounding box center [117, 276] width 31 height 41
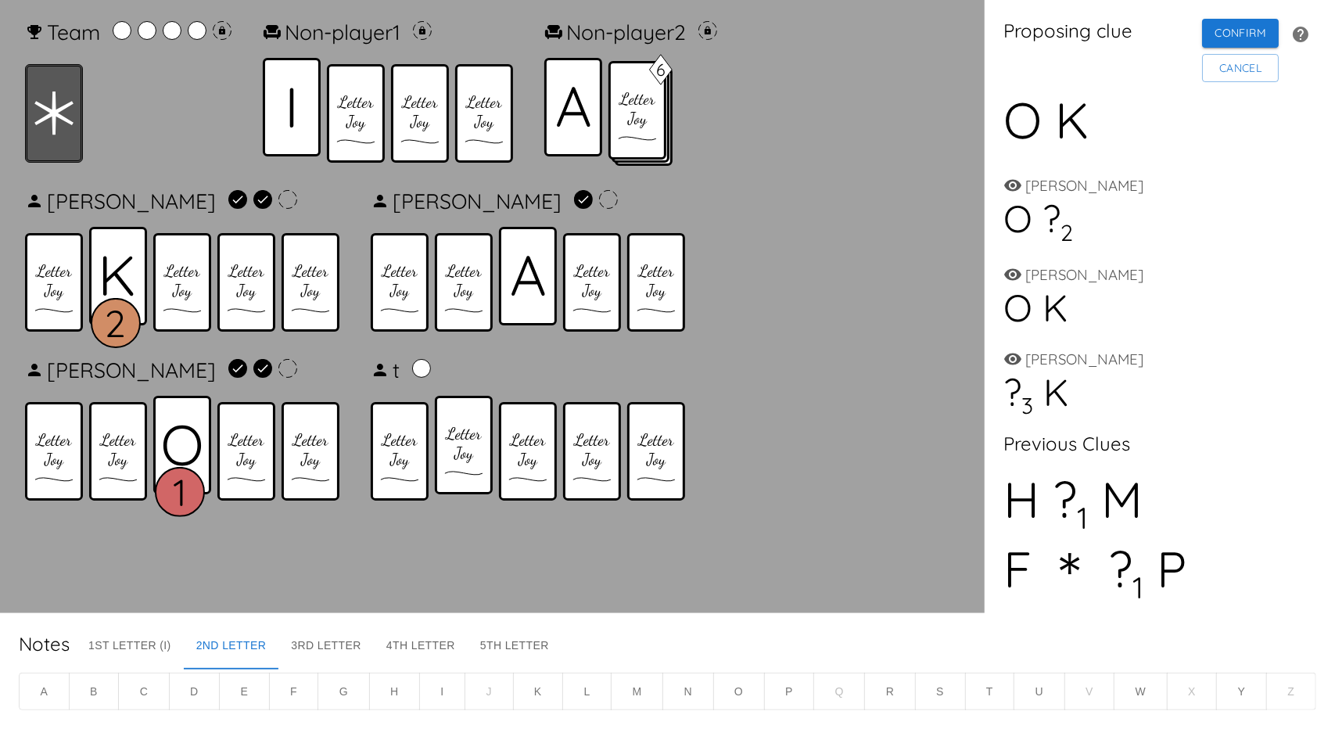
click at [64, 116] on icon at bounding box center [53, 114] width 39 height 44
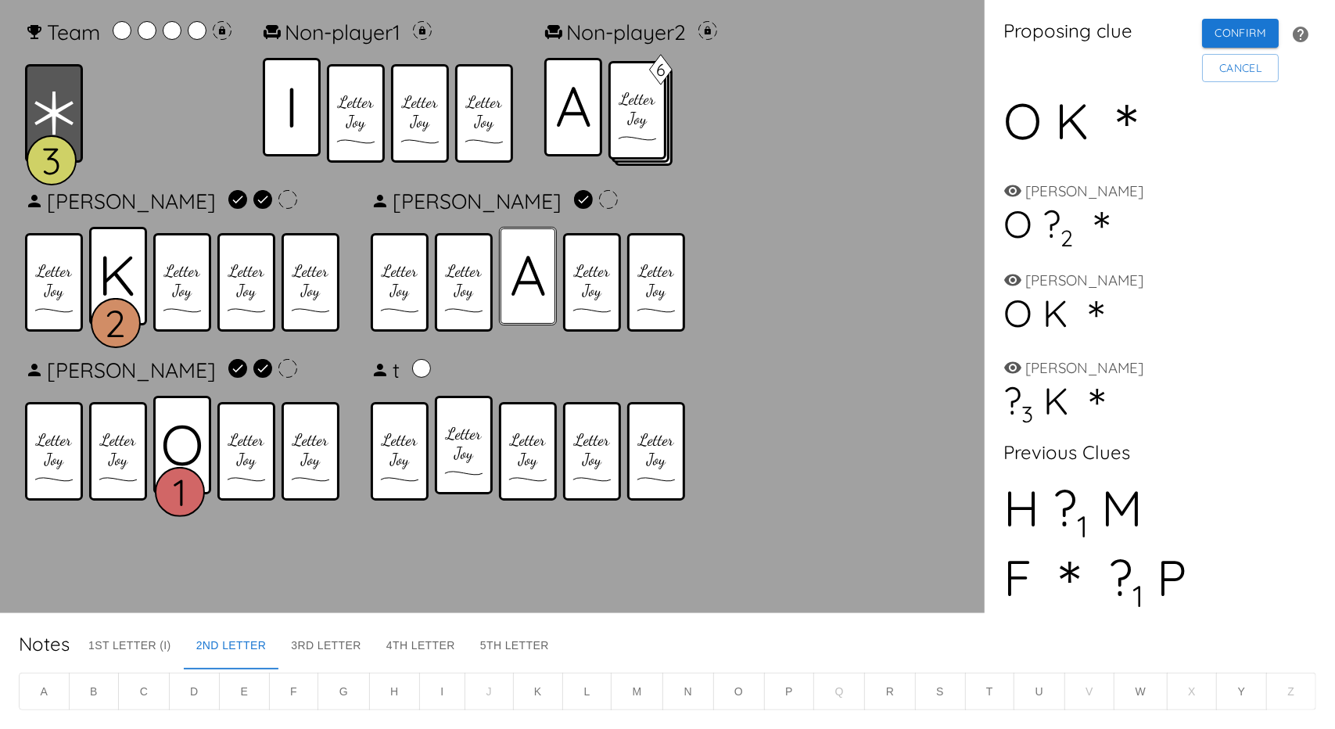
click at [535, 282] on icon at bounding box center [528, 276] width 33 height 40
click at [1245, 72] on button "Cancel" at bounding box center [1240, 68] width 77 height 29
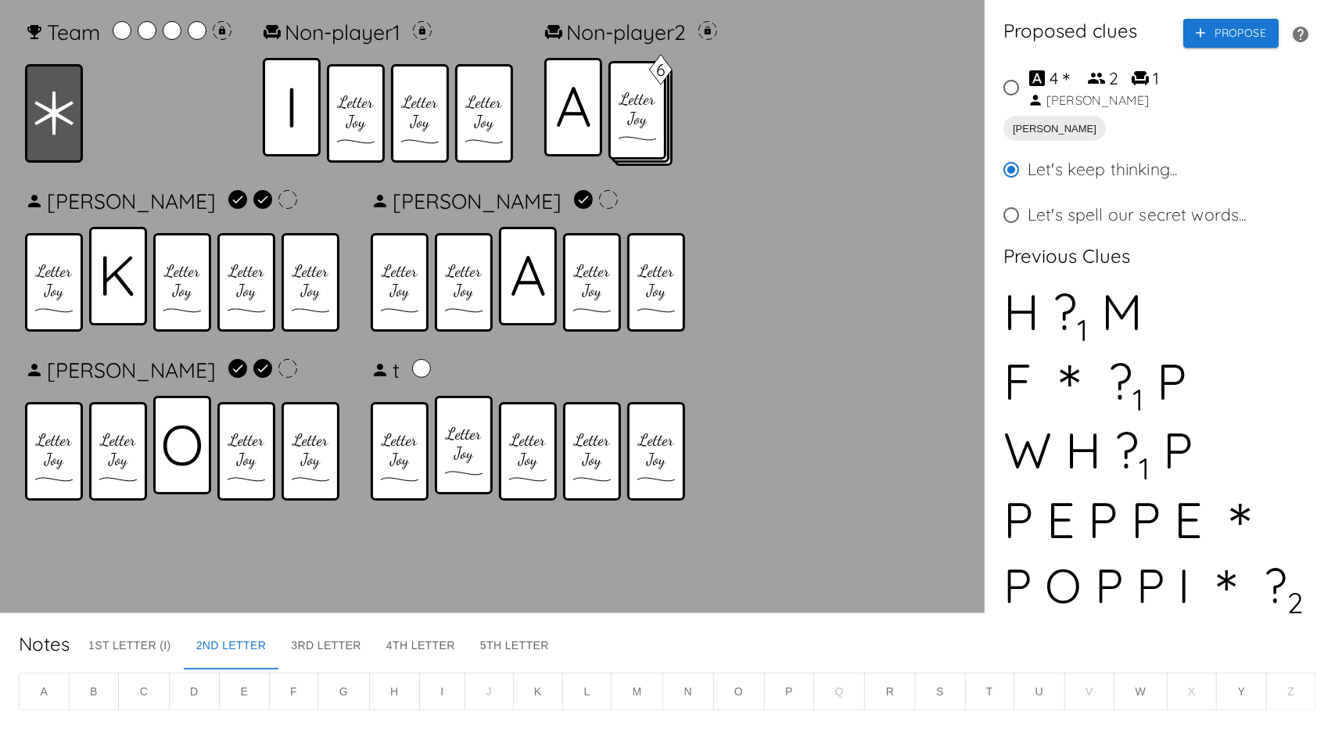
click at [1018, 95] on input "4 ＊ 2 1 Carol" at bounding box center [1011, 87] width 33 height 33
radio input "true"
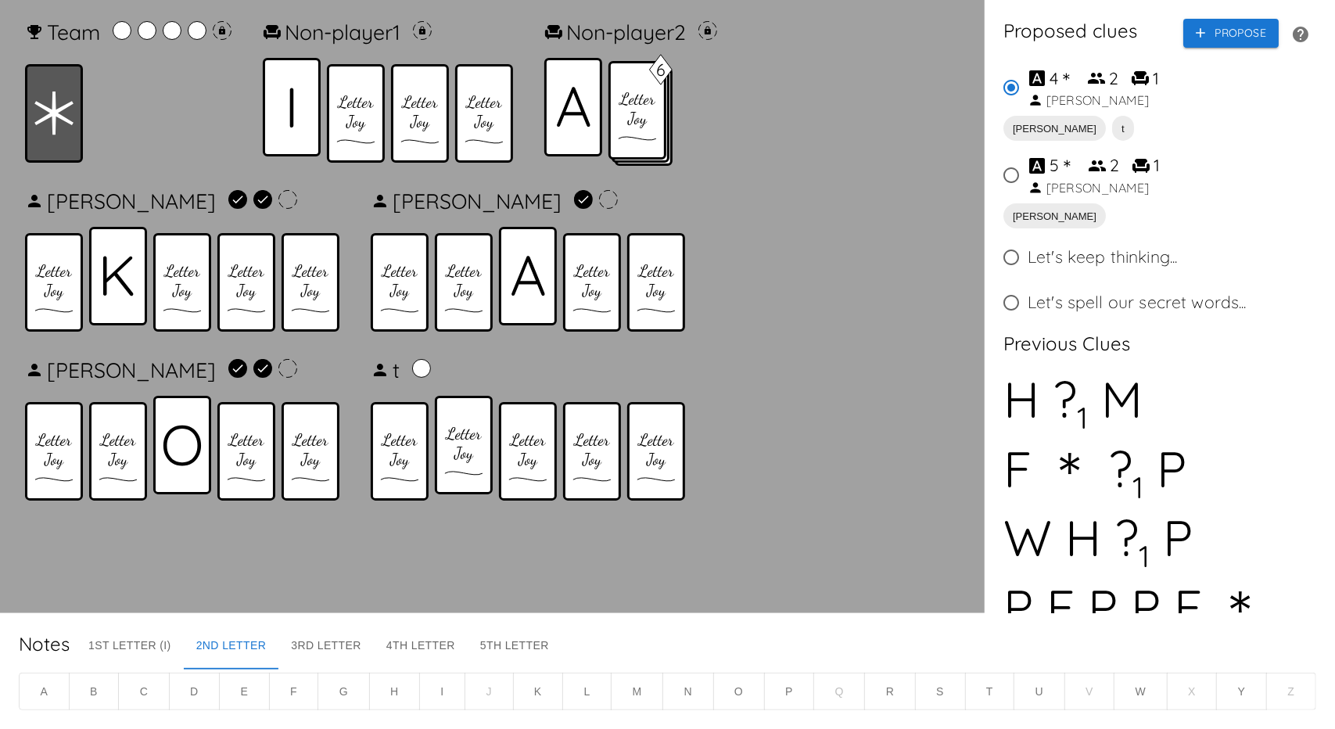
click at [1018, 181] on input "5 ＊ 2 1 Richard" at bounding box center [1011, 175] width 33 height 33
radio input "true"
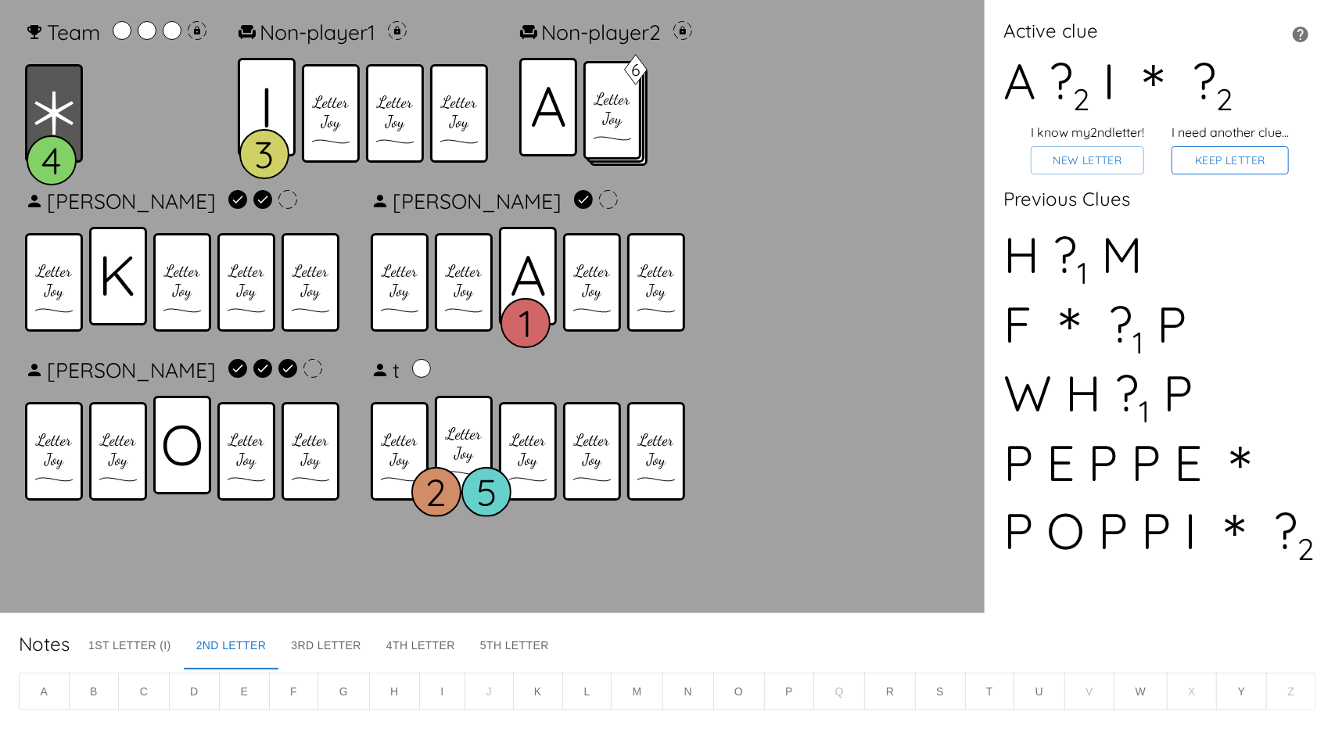
click at [1260, 169] on button "Keep Letter" at bounding box center [1230, 160] width 117 height 29
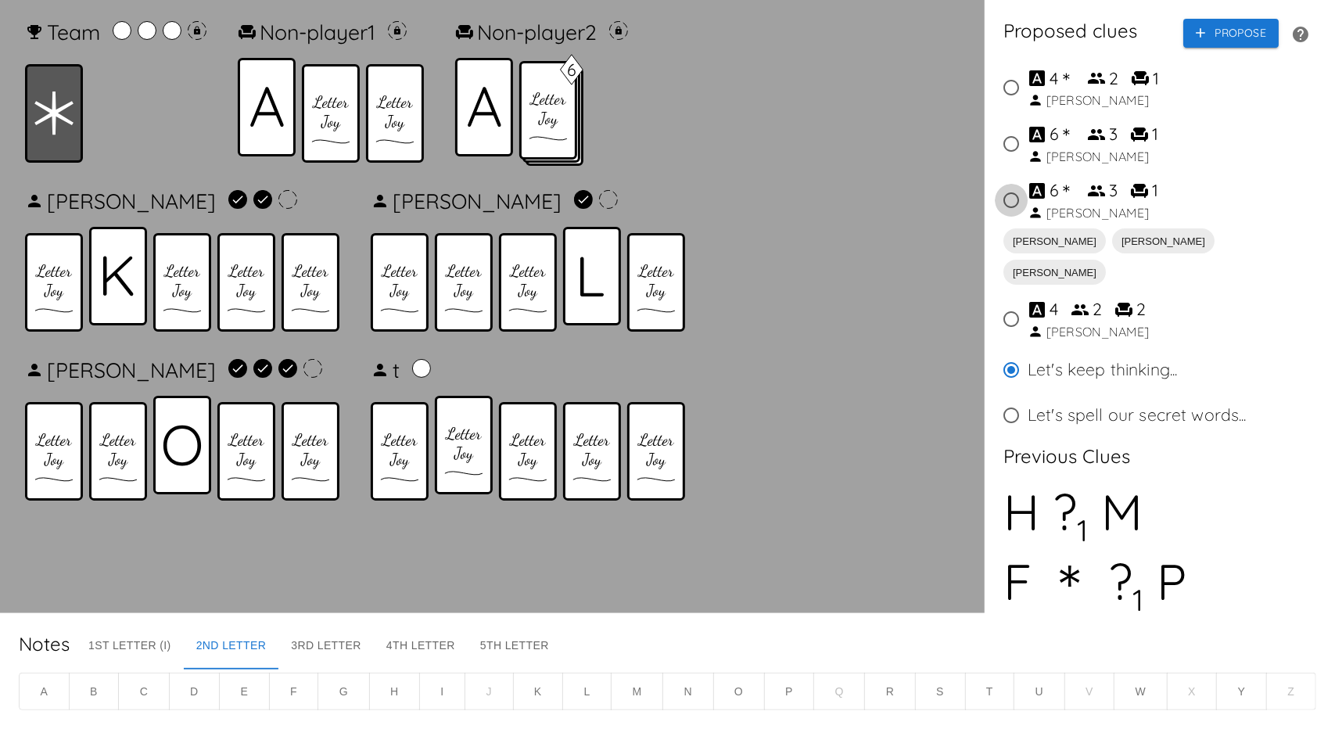
click at [1003, 203] on input "6 ＊ 3 1 Lucas" at bounding box center [1011, 200] width 33 height 33
radio input "true"
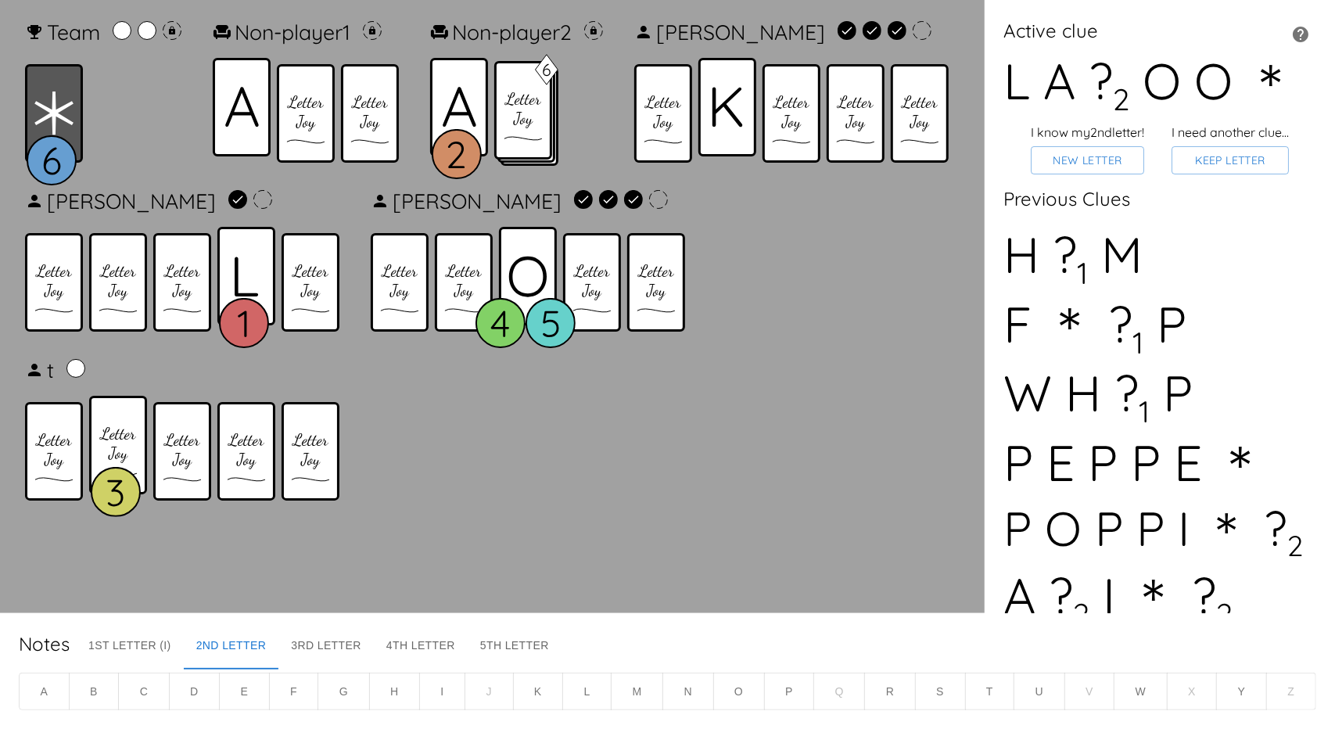
click at [355, 686] on button "G" at bounding box center [344, 692] width 52 height 38
click at [1217, 167] on button "Keep Letter" at bounding box center [1230, 160] width 117 height 29
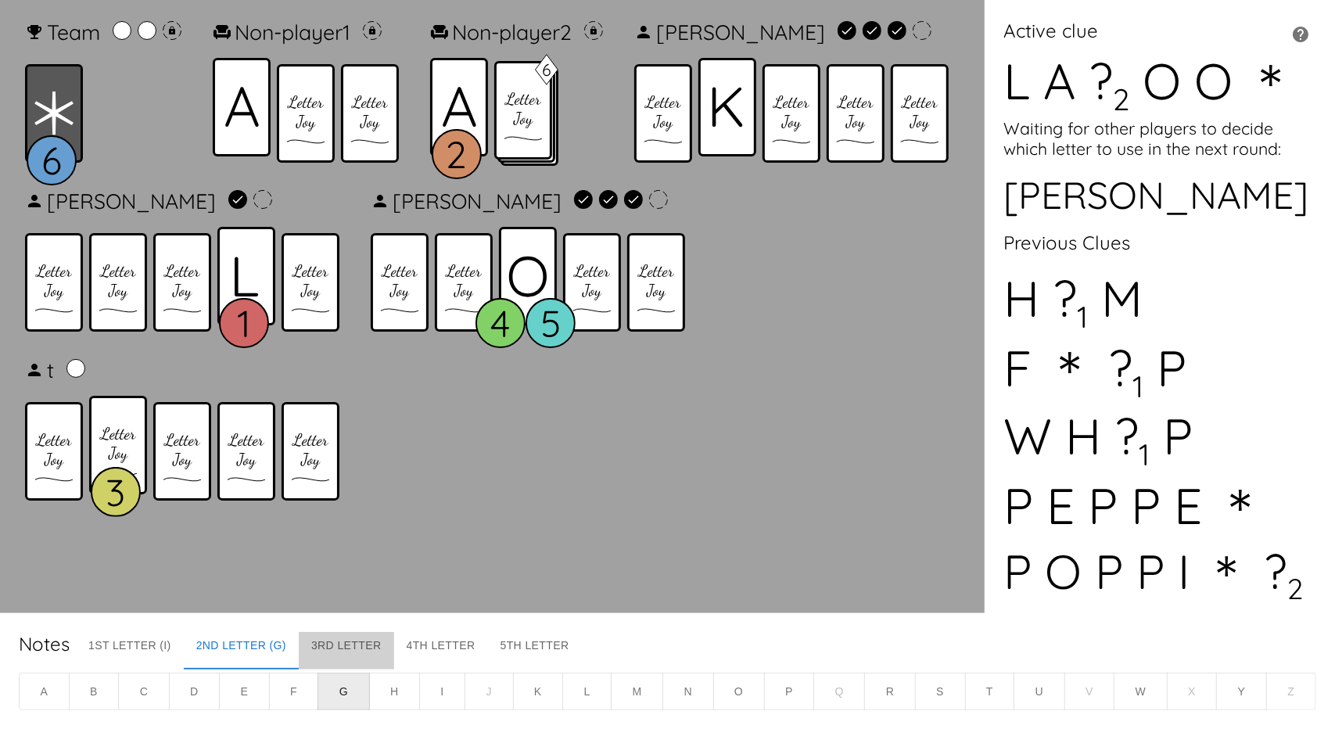
click at [334, 641] on button "3rd Letter" at bounding box center [346, 651] width 95 height 38
click at [277, 642] on button "2nd Letter (G)" at bounding box center [241, 651] width 115 height 38
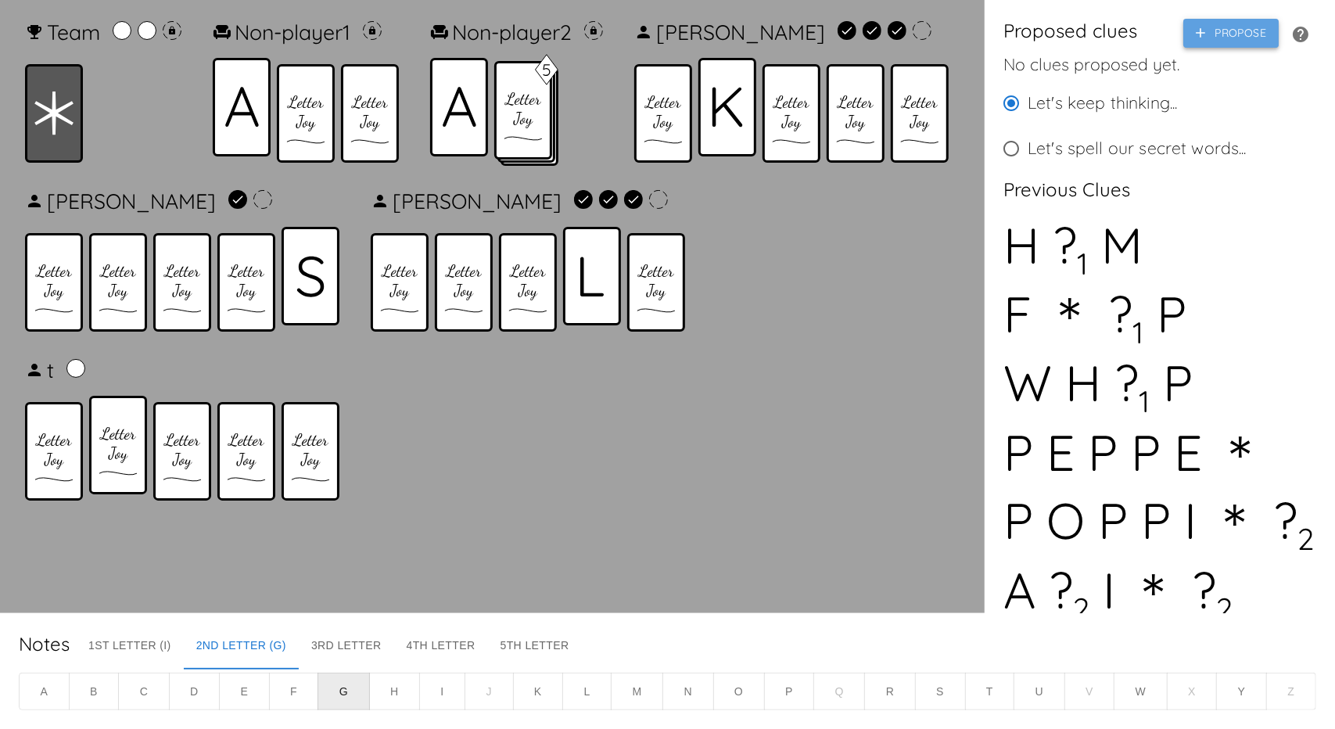
click at [1241, 35] on button "Propose" at bounding box center [1230, 33] width 95 height 29
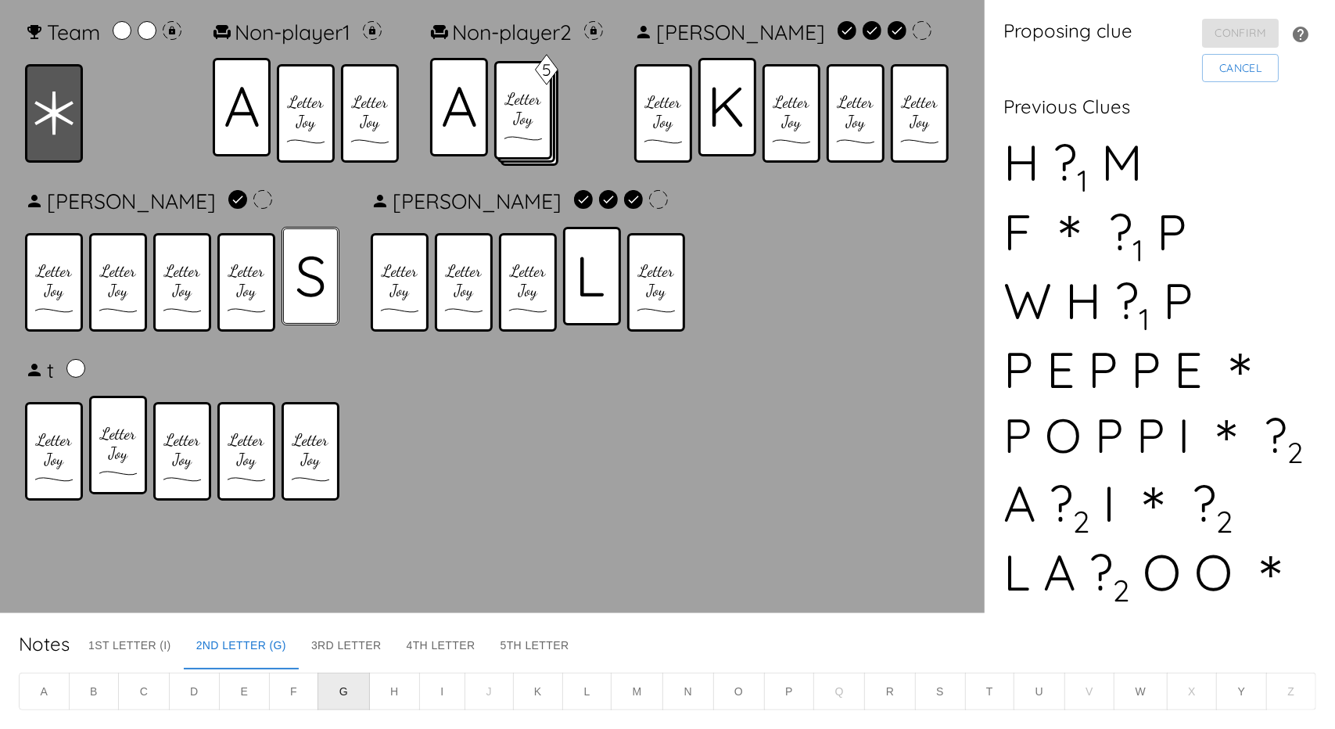
click at [300, 285] on icon at bounding box center [310, 276] width 28 height 41
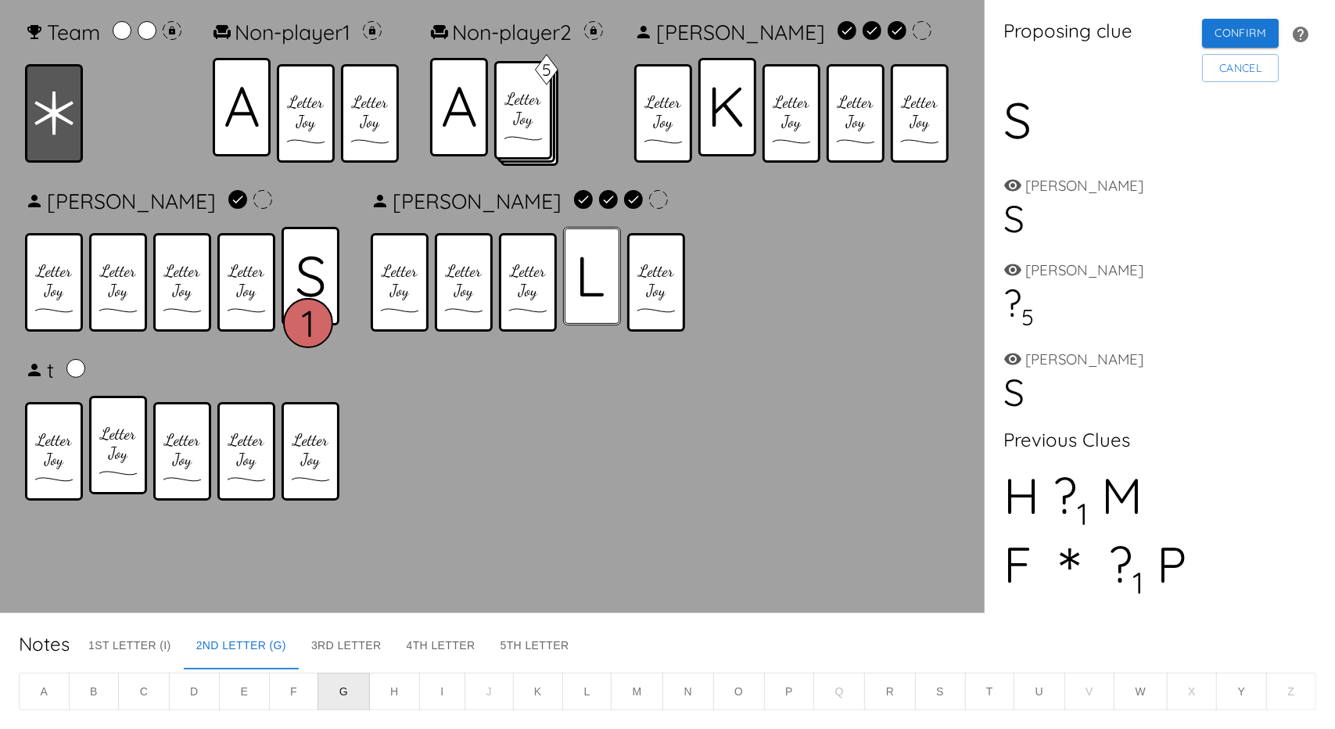
click at [580, 279] on icon at bounding box center [592, 277] width 24 height 40
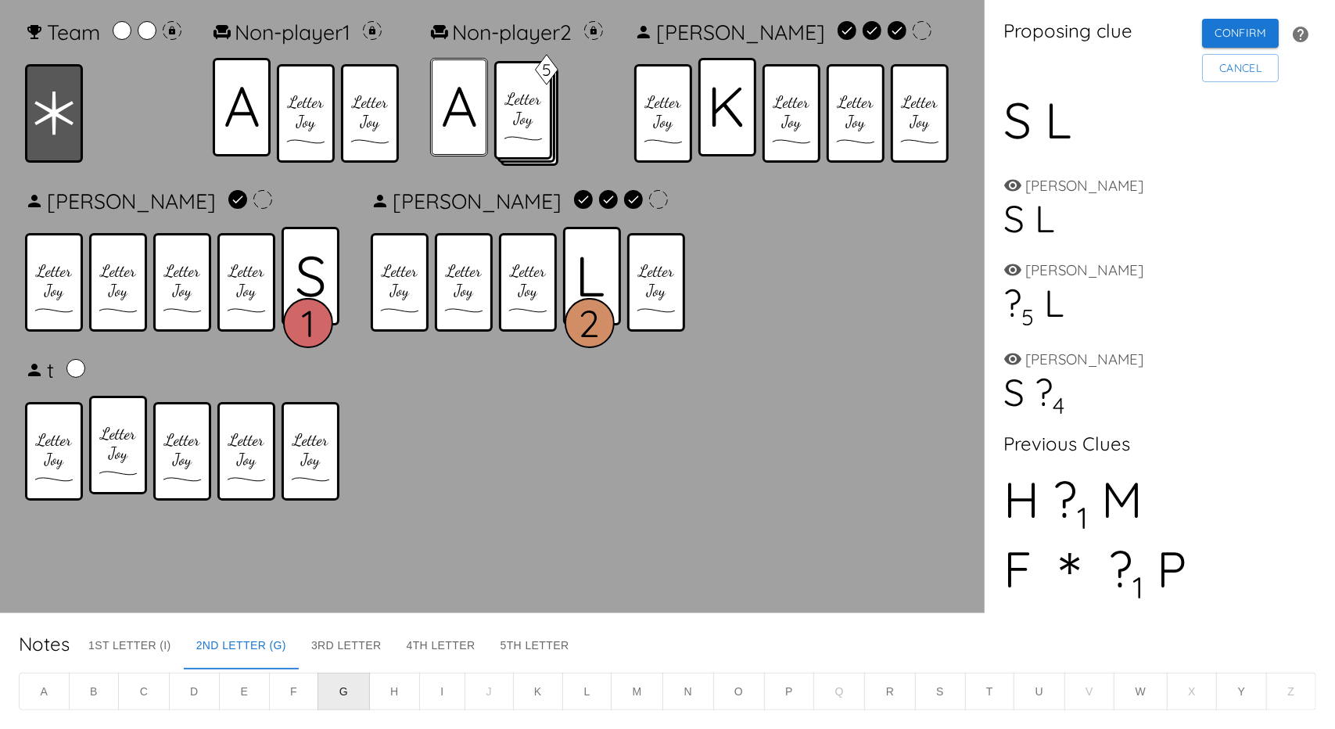
click at [465, 120] on icon at bounding box center [460, 107] width 34 height 41
click at [738, 120] on icon at bounding box center [727, 107] width 31 height 41
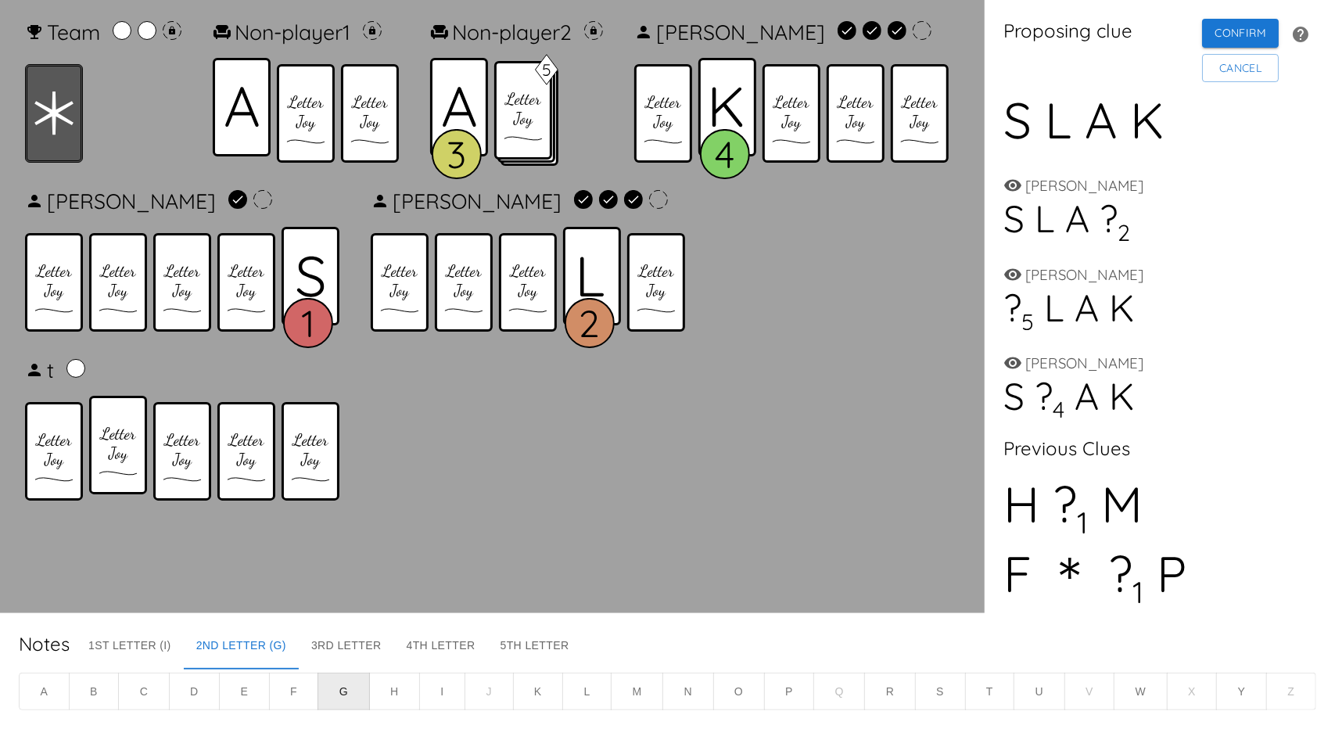
click at [52, 117] on icon at bounding box center [53, 113] width 39 height 43
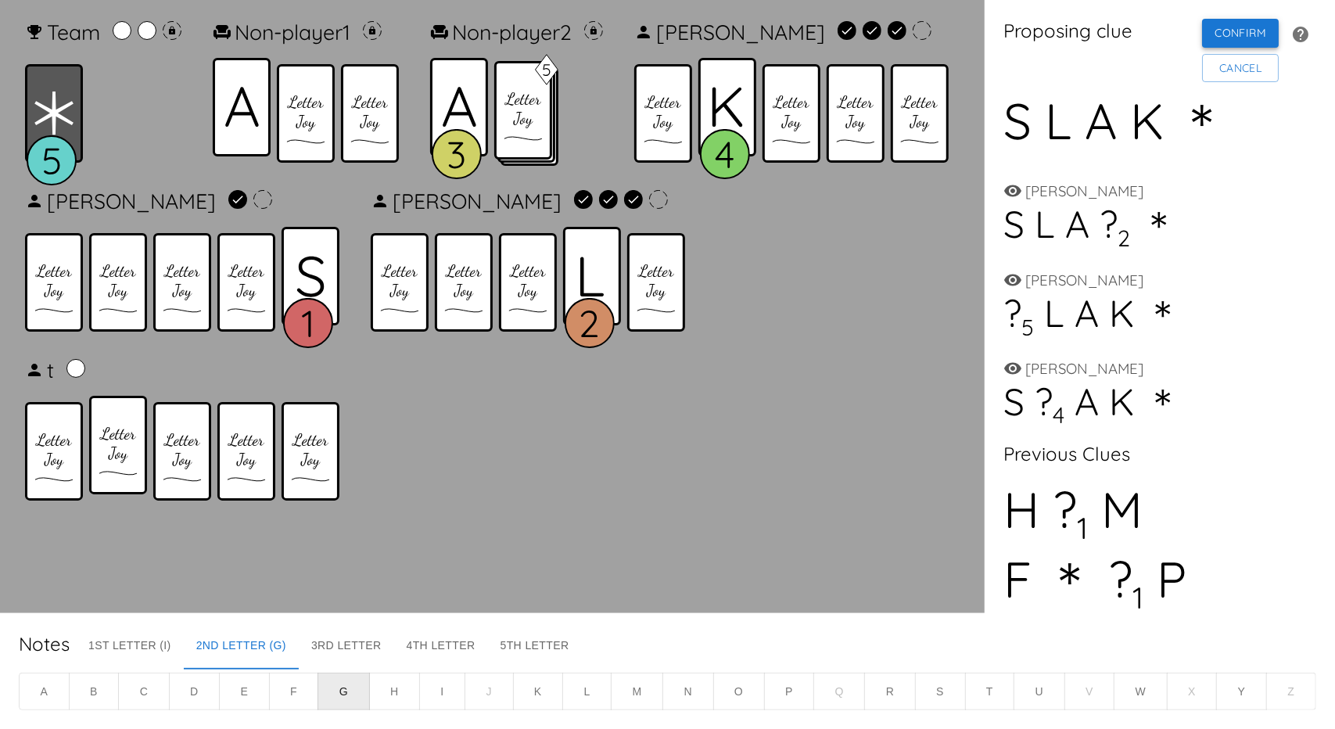
click at [1230, 35] on button "Confirm" at bounding box center [1240, 33] width 77 height 29
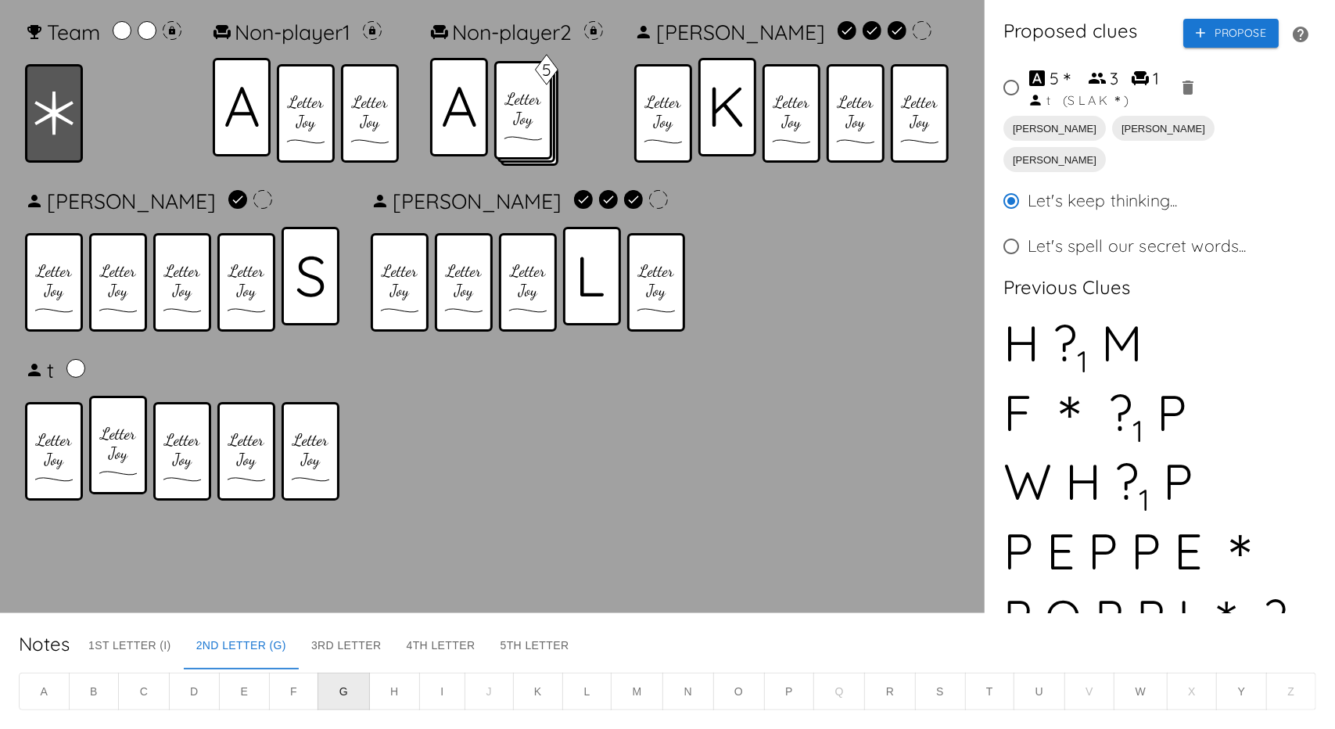
click at [1018, 92] on input "5 ＊ 3 1 t ( S L A K ＊ )" at bounding box center [1011, 87] width 33 height 33
radio input "true"
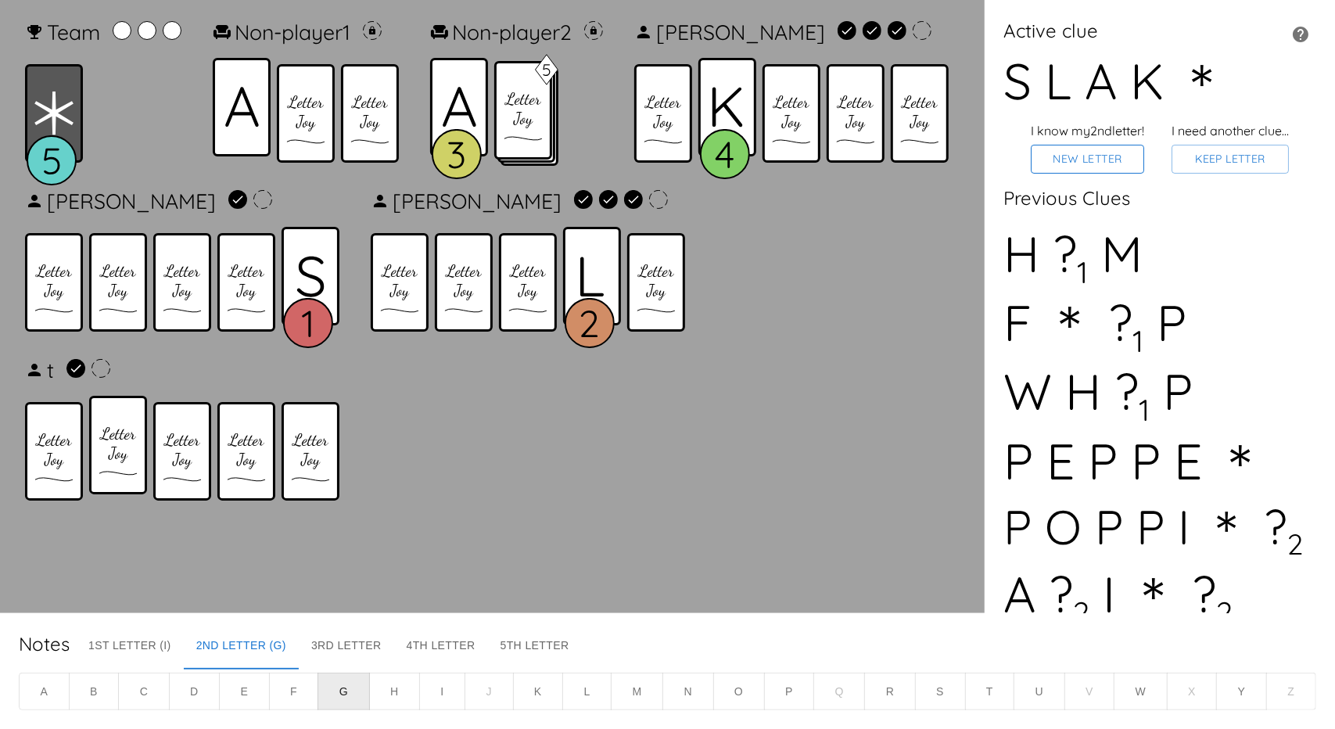
click at [1103, 160] on button "New Letter" at bounding box center [1087, 159] width 113 height 29
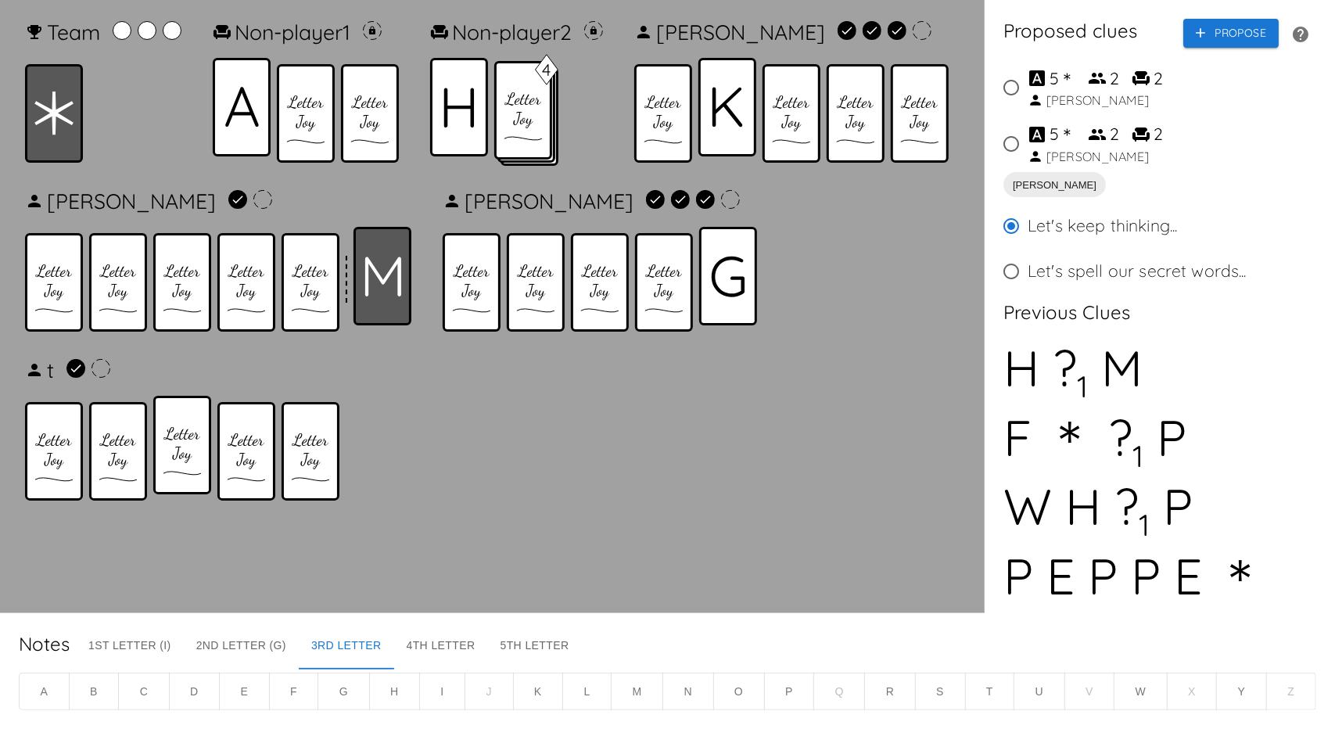
click at [1013, 137] on input "5 ＊ 2 2 Carol" at bounding box center [1011, 143] width 33 height 33
radio input "true"
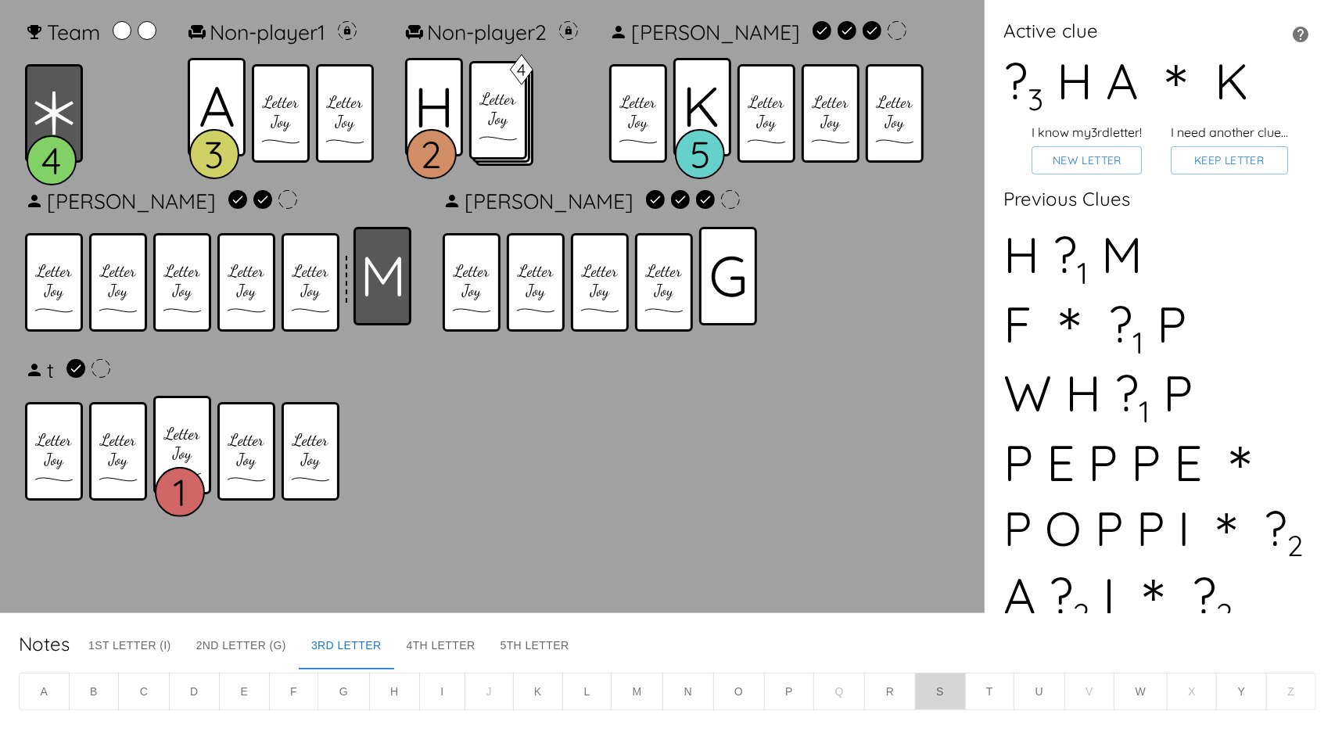
click at [939, 695] on button "S" at bounding box center [940, 692] width 51 height 38
click at [1067, 156] on button "New Letter" at bounding box center [1087, 160] width 110 height 29
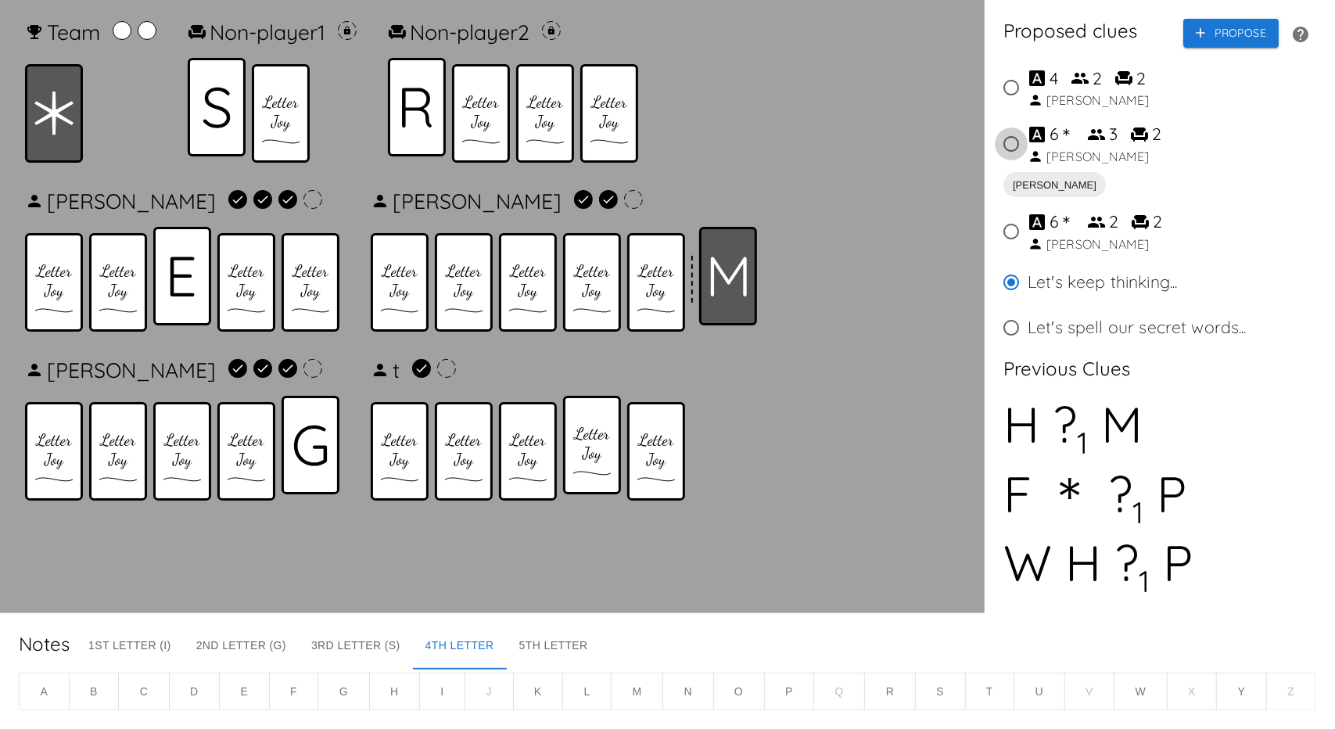
click at [1002, 141] on input "6 ＊ 3 2 Carol" at bounding box center [1011, 143] width 33 height 33
radio input "true"
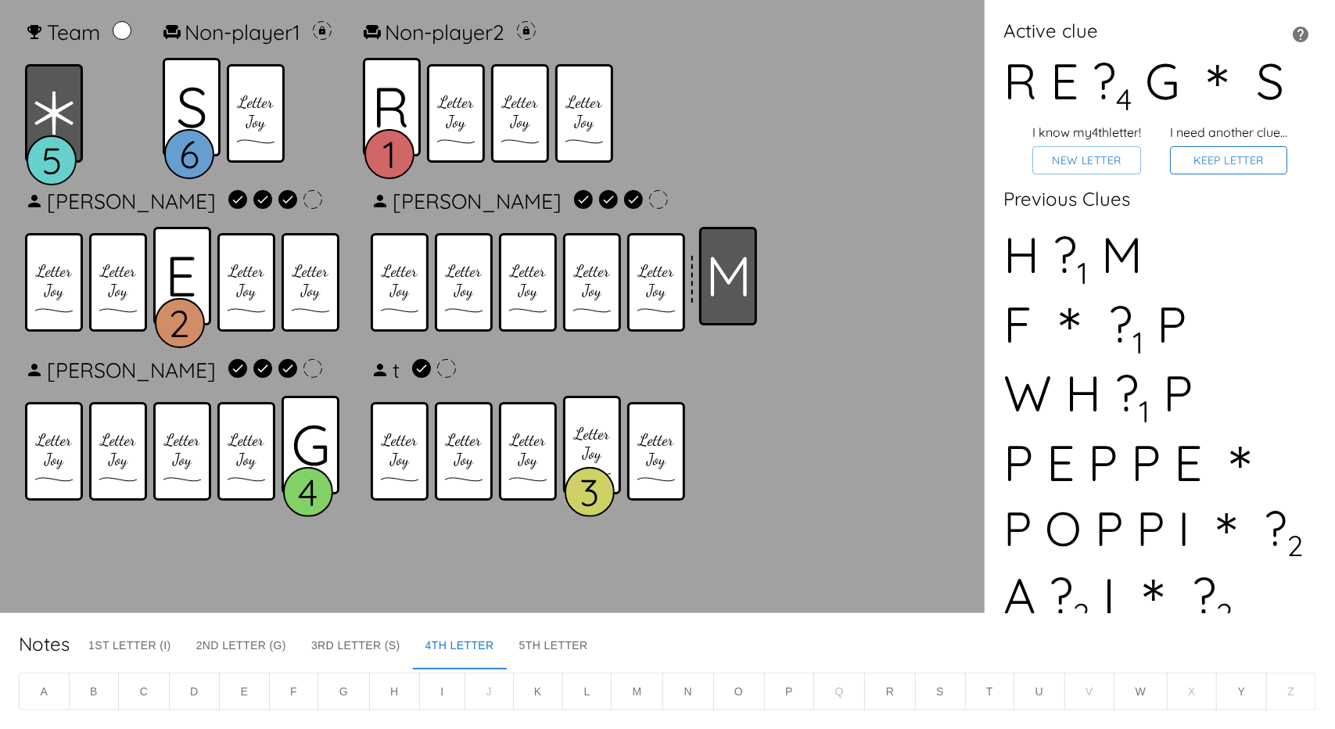
click at [1208, 154] on button "Keep Letter" at bounding box center [1228, 160] width 117 height 29
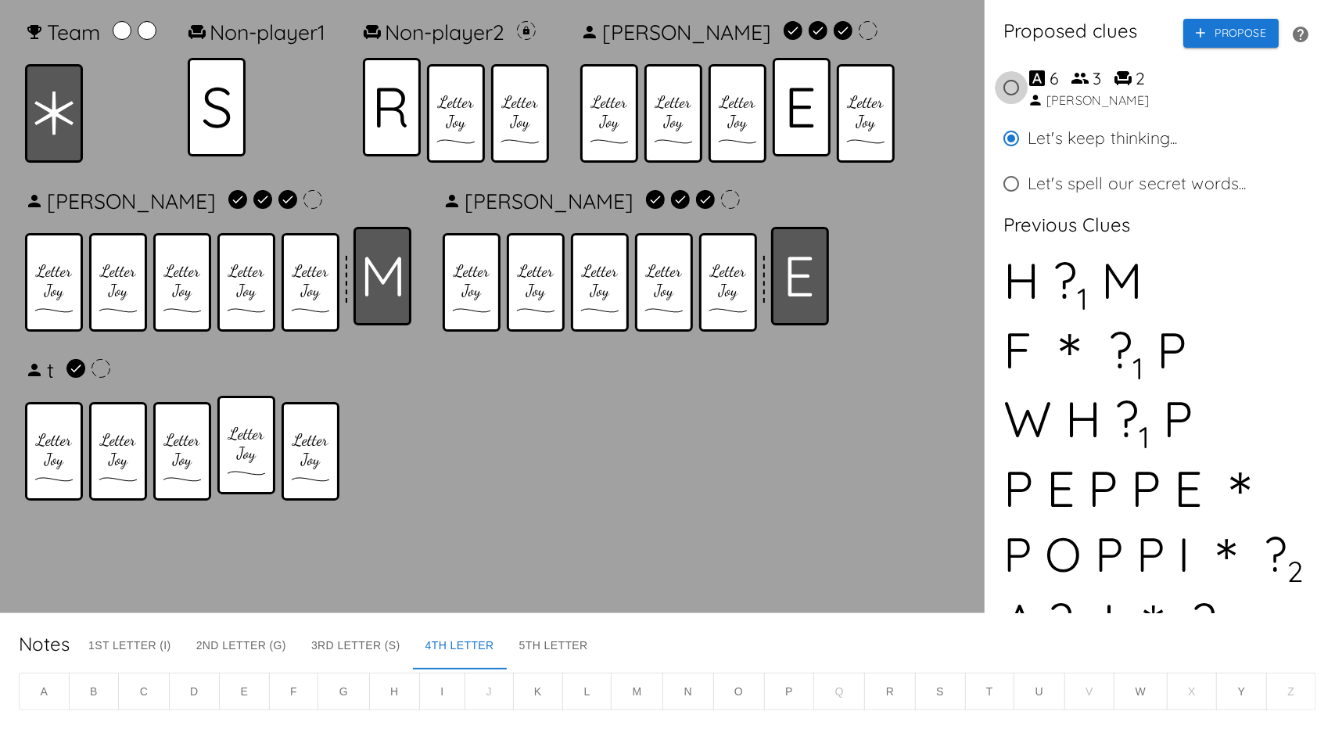
click at [1008, 82] on input "6 3 2 Lucas" at bounding box center [1011, 87] width 33 height 33
radio input "true"
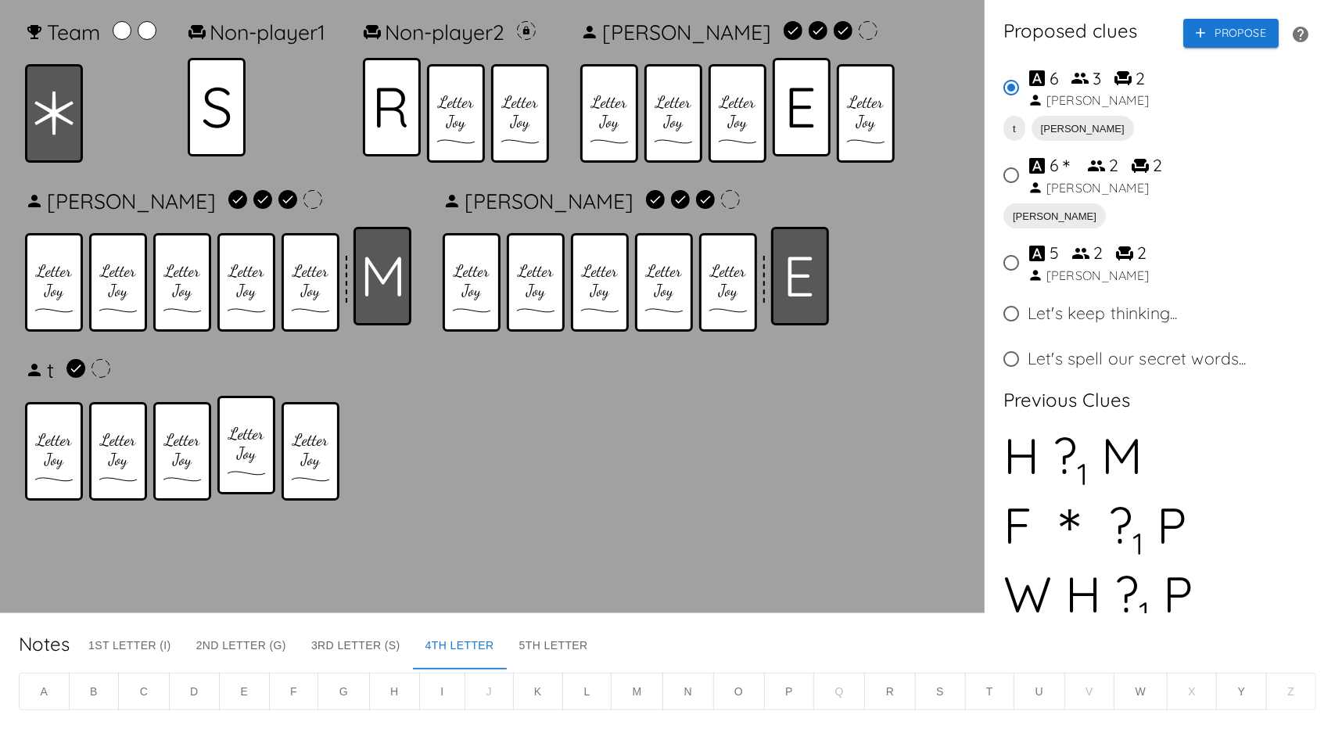
click at [1015, 173] on input "6 ＊ 2 2 Richard" at bounding box center [1011, 175] width 33 height 33
radio input "true"
click at [1015, 90] on input "6 3 2 Lucas" at bounding box center [1011, 87] width 33 height 33
radio input "true"
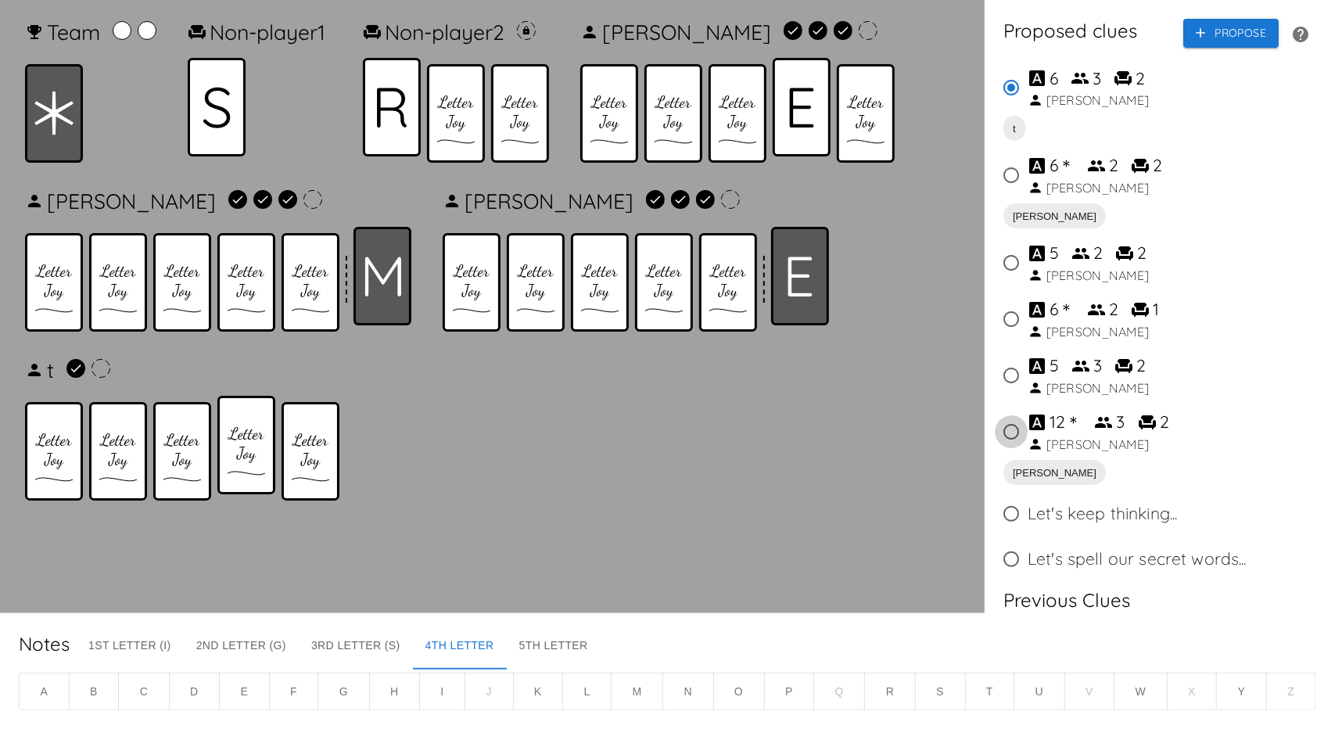
click at [1002, 428] on input "12 ＊ 3 2 Lucas" at bounding box center [1011, 431] width 33 height 33
radio input "true"
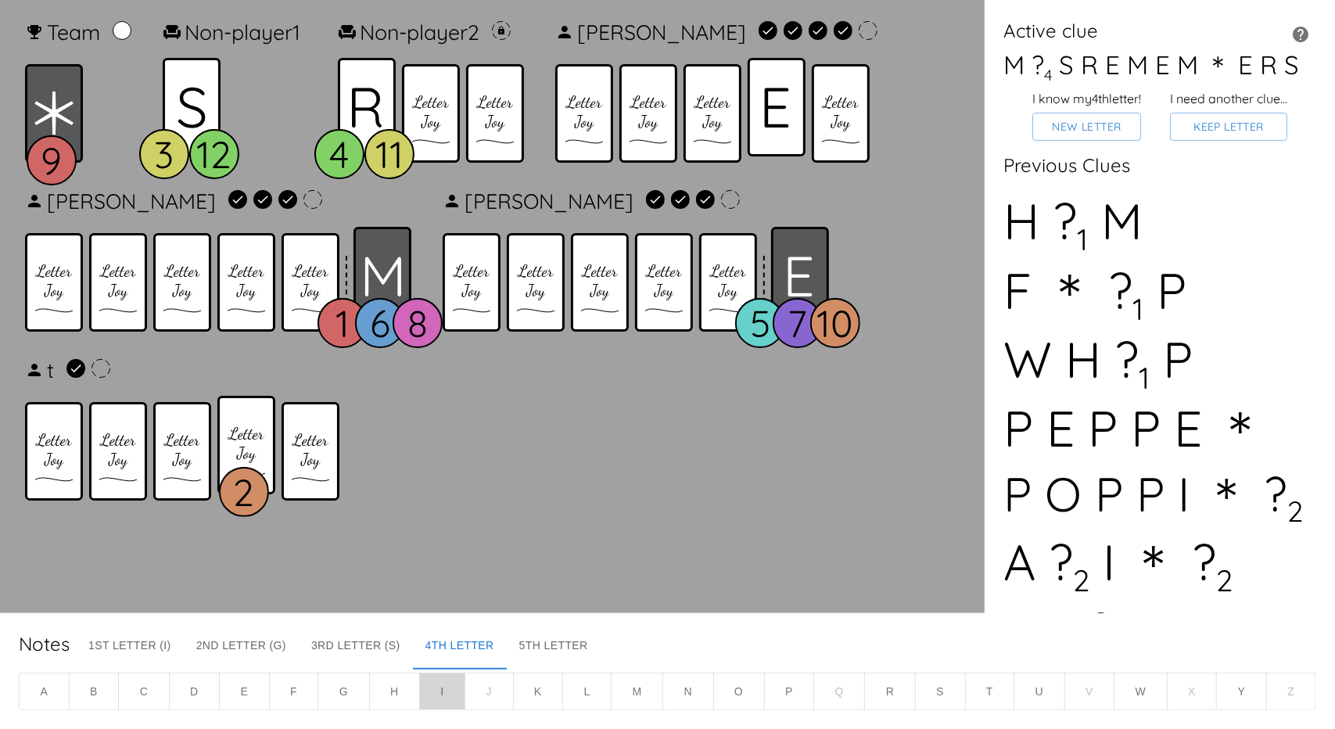
click at [436, 691] on button "I" at bounding box center [442, 692] width 46 height 38
click at [1084, 129] on button "New Letter" at bounding box center [1087, 127] width 109 height 29
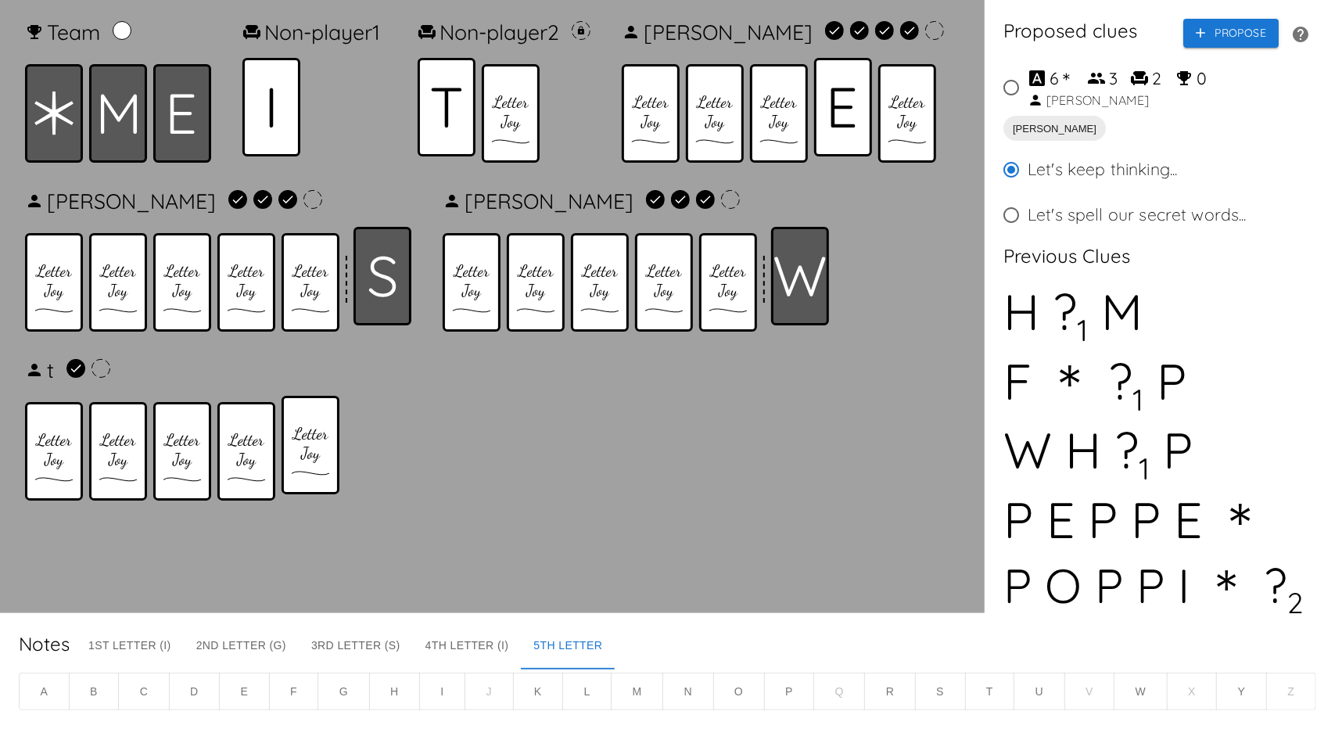
click at [1007, 83] on input "6 ＊ 3 2 0 Carol" at bounding box center [1011, 87] width 33 height 33
radio input "true"
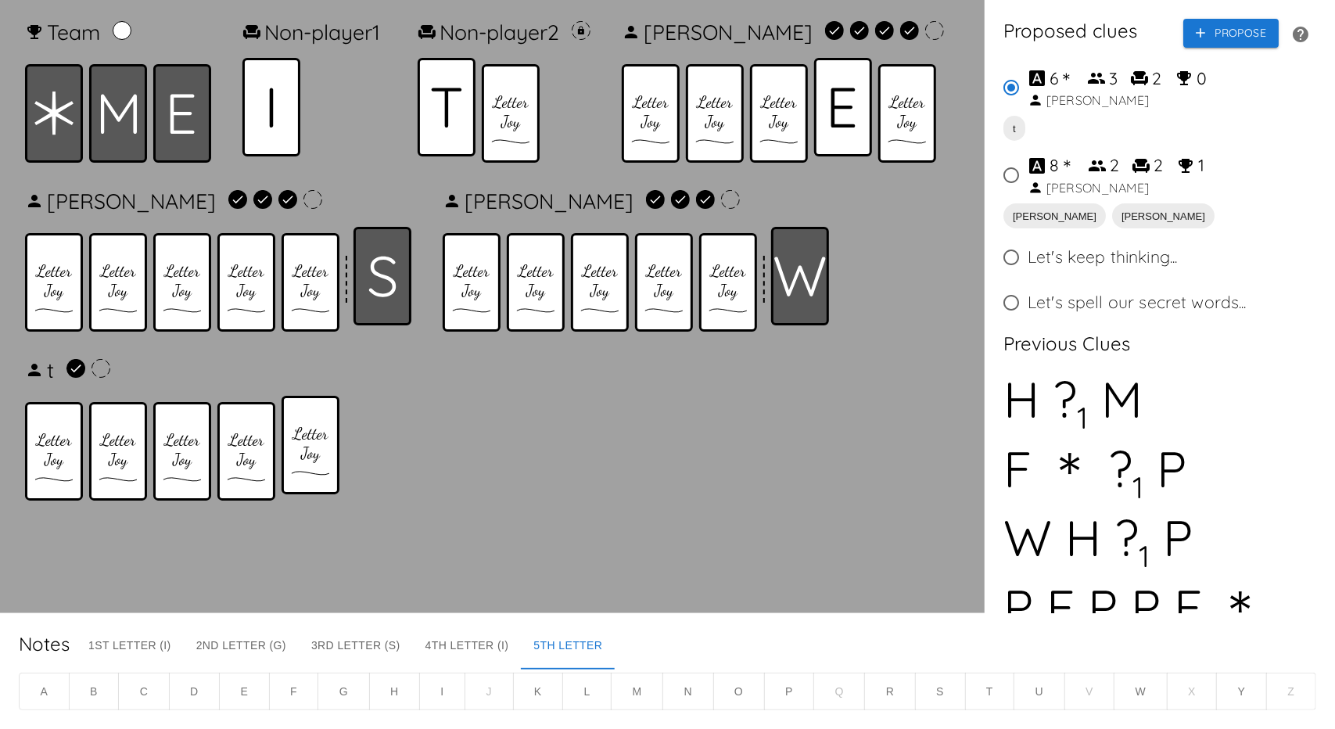
click at [1014, 176] on input "8 ＊ 2 2 1 Richard" at bounding box center [1011, 175] width 33 height 33
radio input "true"
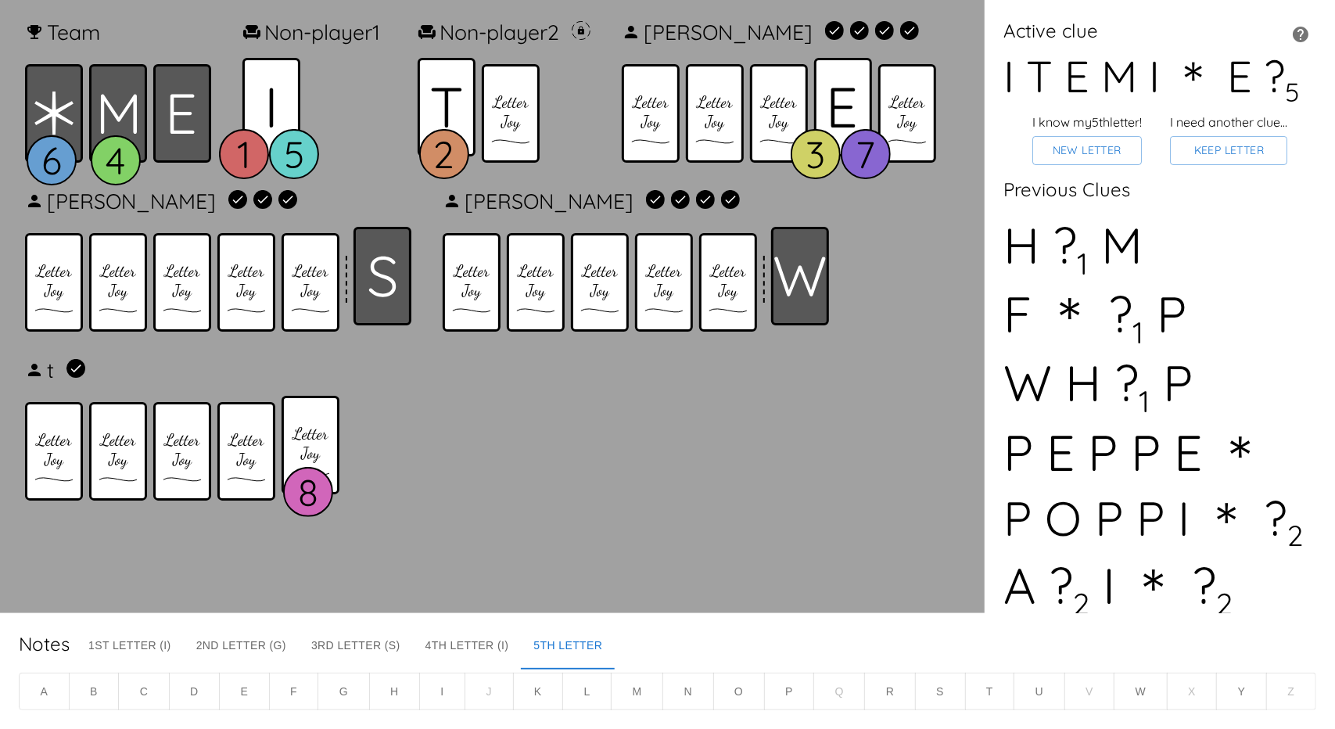
click at [909, 699] on button "R" at bounding box center [889, 692] width 51 height 38
drag, startPoint x: 932, startPoint y: 701, endPoint x: 933, endPoint y: 677, distance: 24.3
click at [936, 700] on button "S" at bounding box center [940, 692] width 51 height 38
click at [1113, 156] on button "New Letter" at bounding box center [1088, 150] width 110 height 29
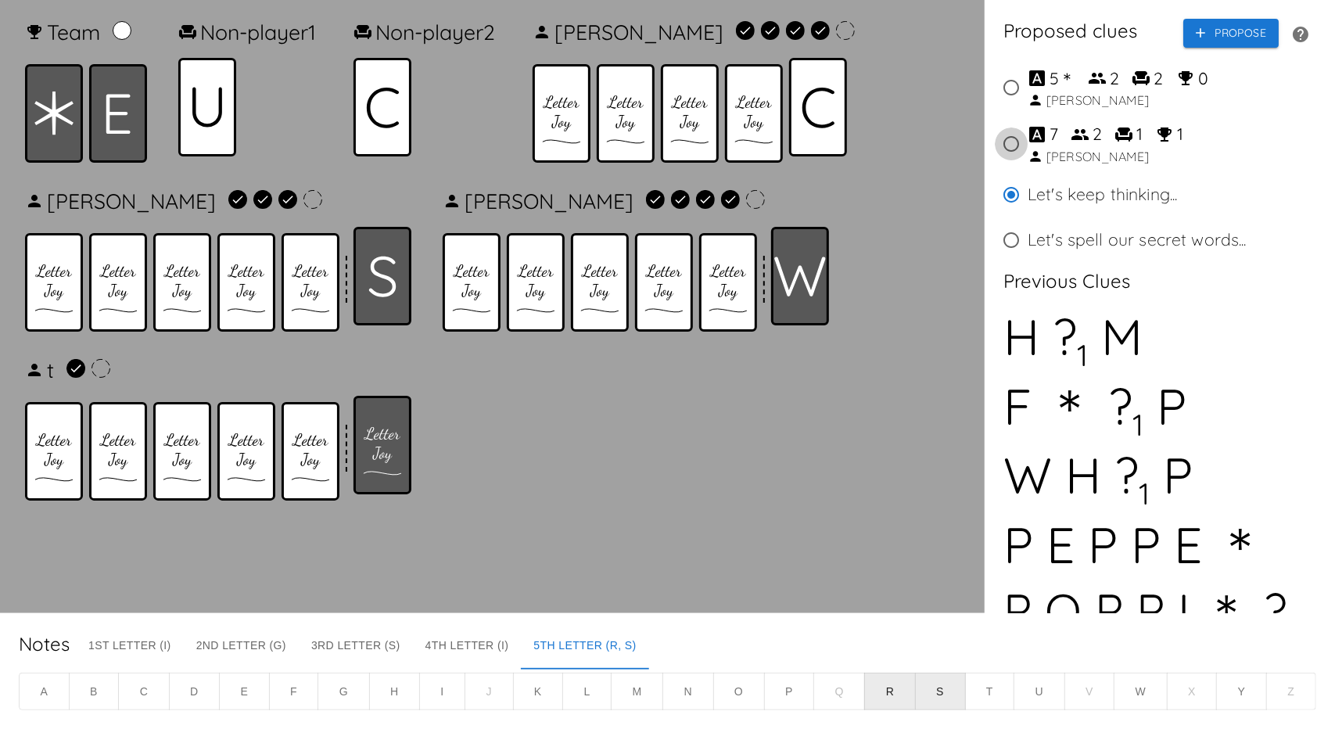
click at [1011, 145] on input "7 2 1 1 Richard" at bounding box center [1011, 143] width 33 height 33
radio input "true"
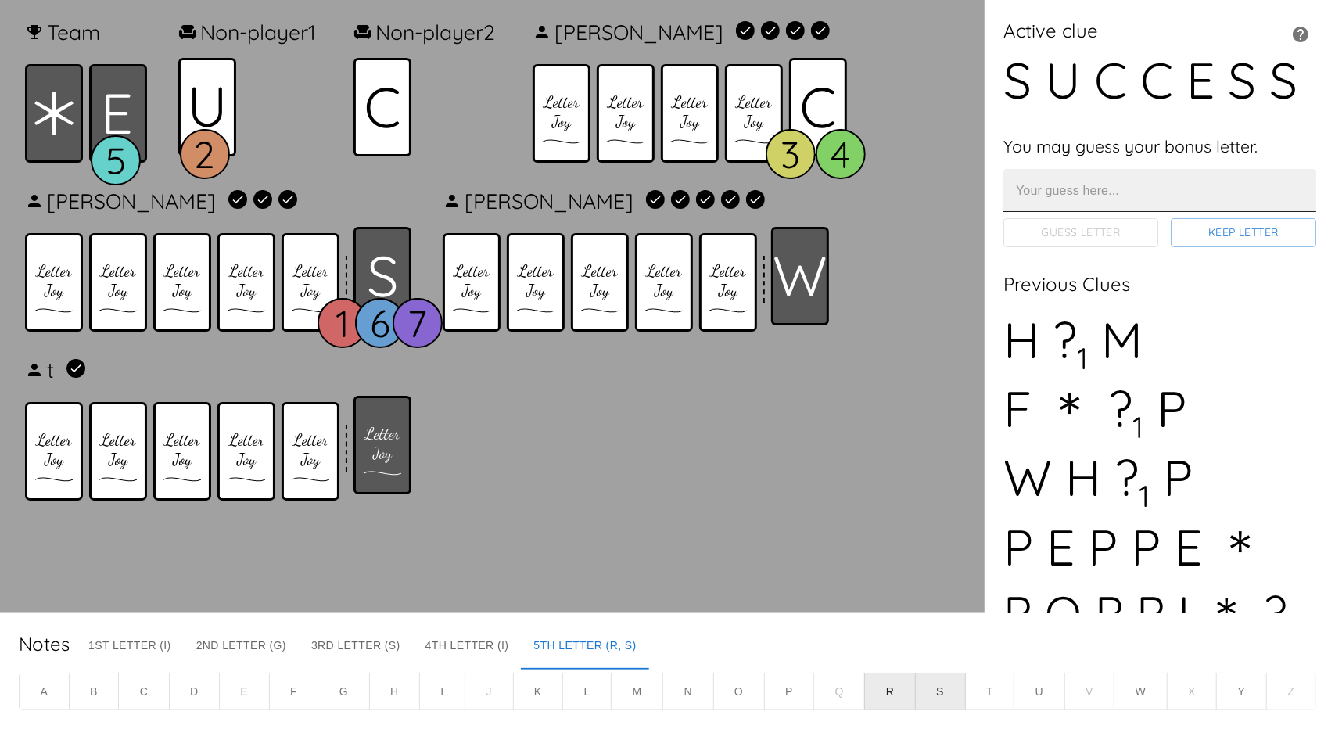
click at [1130, 182] on input "text" at bounding box center [1160, 190] width 313 height 43
click at [1216, 235] on button "Keep Letter" at bounding box center [1243, 232] width 145 height 29
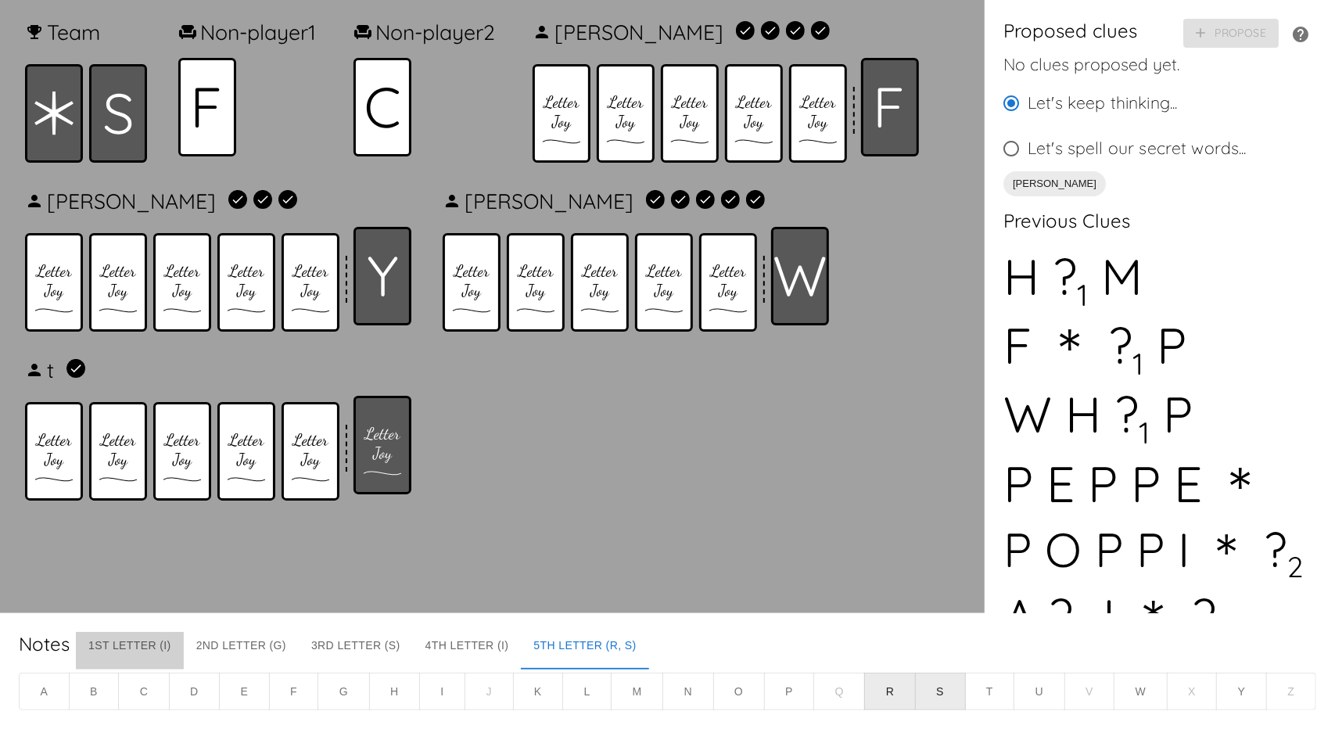
click at [107, 643] on button "1st Letter (I)" at bounding box center [130, 651] width 108 height 38
click at [221, 630] on div "Notes 1st Letter (I) 2nd Letter (G) 3rd Letter (S) 4th Letter (I) 5th Letter (R…" at bounding box center [667, 671] width 1335 height 117
click at [221, 641] on button "2nd Letter (G)" at bounding box center [241, 651] width 115 height 38
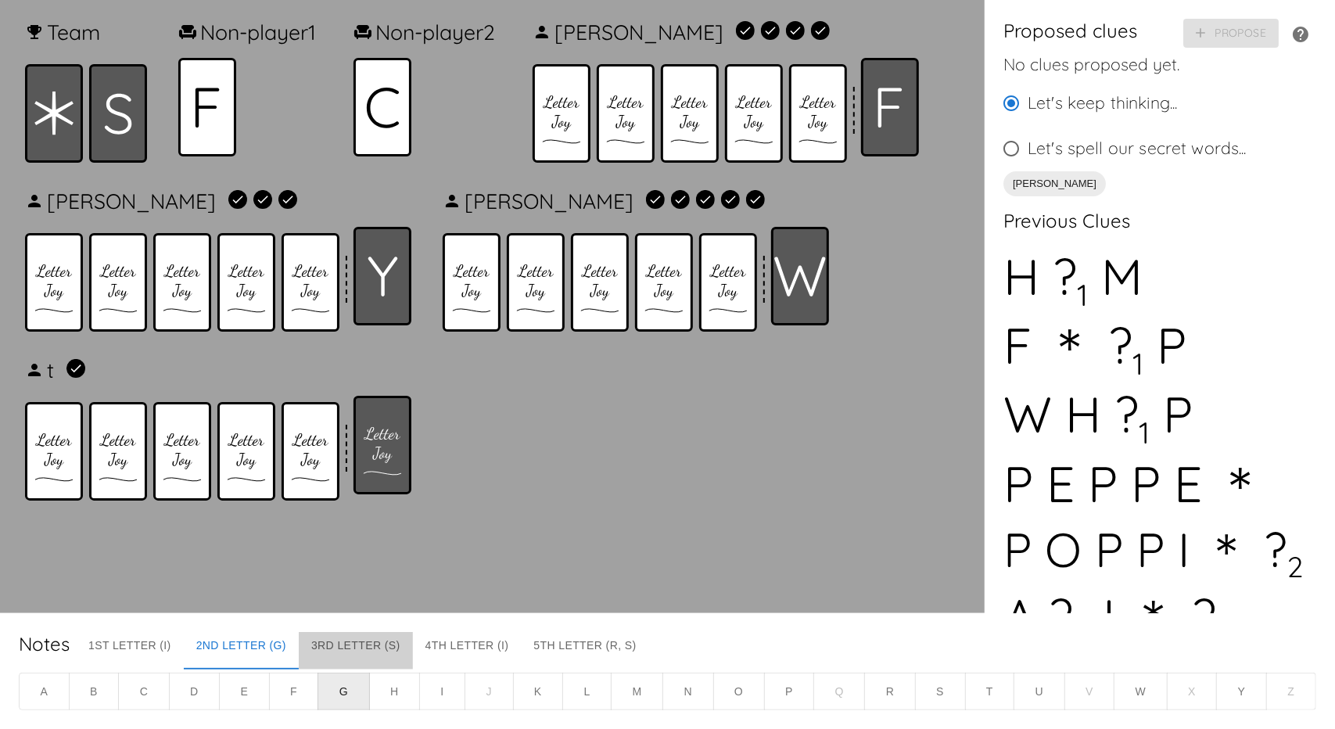
click at [361, 639] on button "3rd Letter (S)" at bounding box center [356, 651] width 114 height 38
click at [482, 653] on button "4th Letter (I)" at bounding box center [467, 651] width 109 height 38
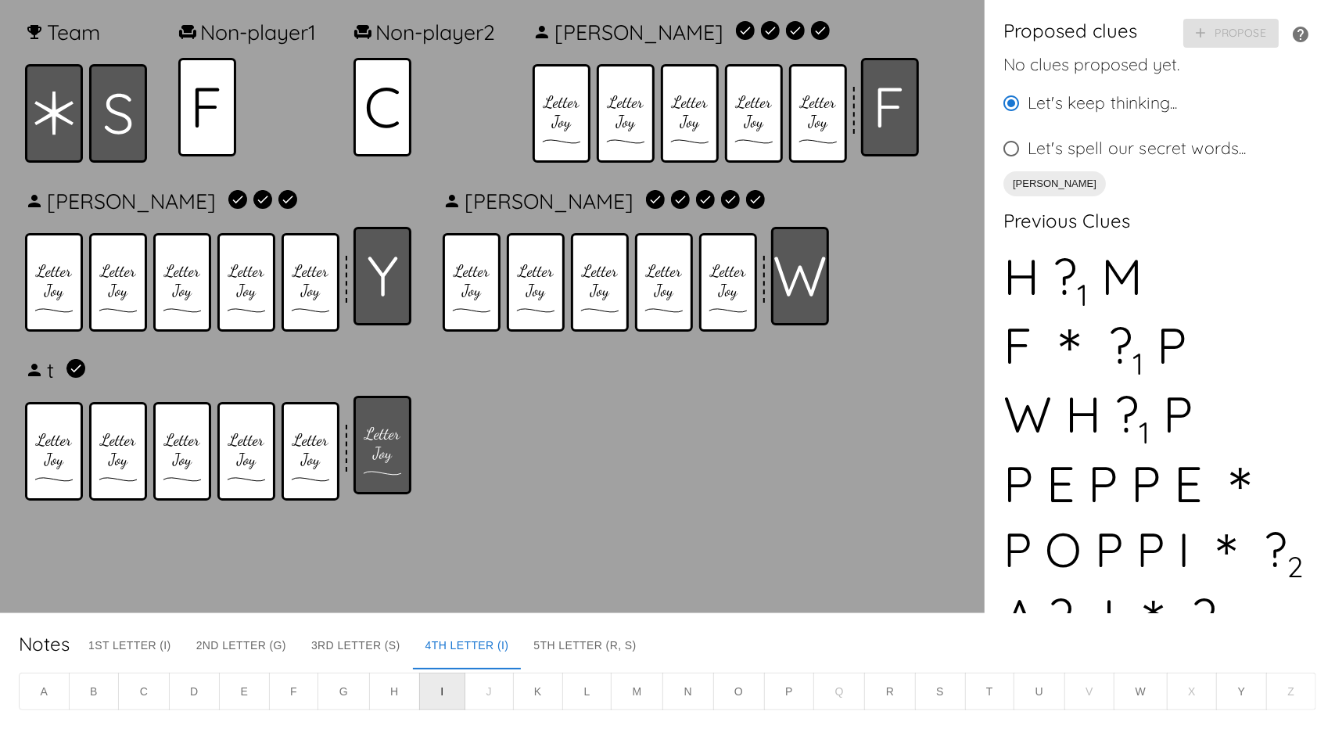
click at [621, 656] on button "5th Letter (R, S)" at bounding box center [584, 651] width 127 height 38
click at [222, 634] on button "2nd Letter (G)" at bounding box center [241, 651] width 115 height 38
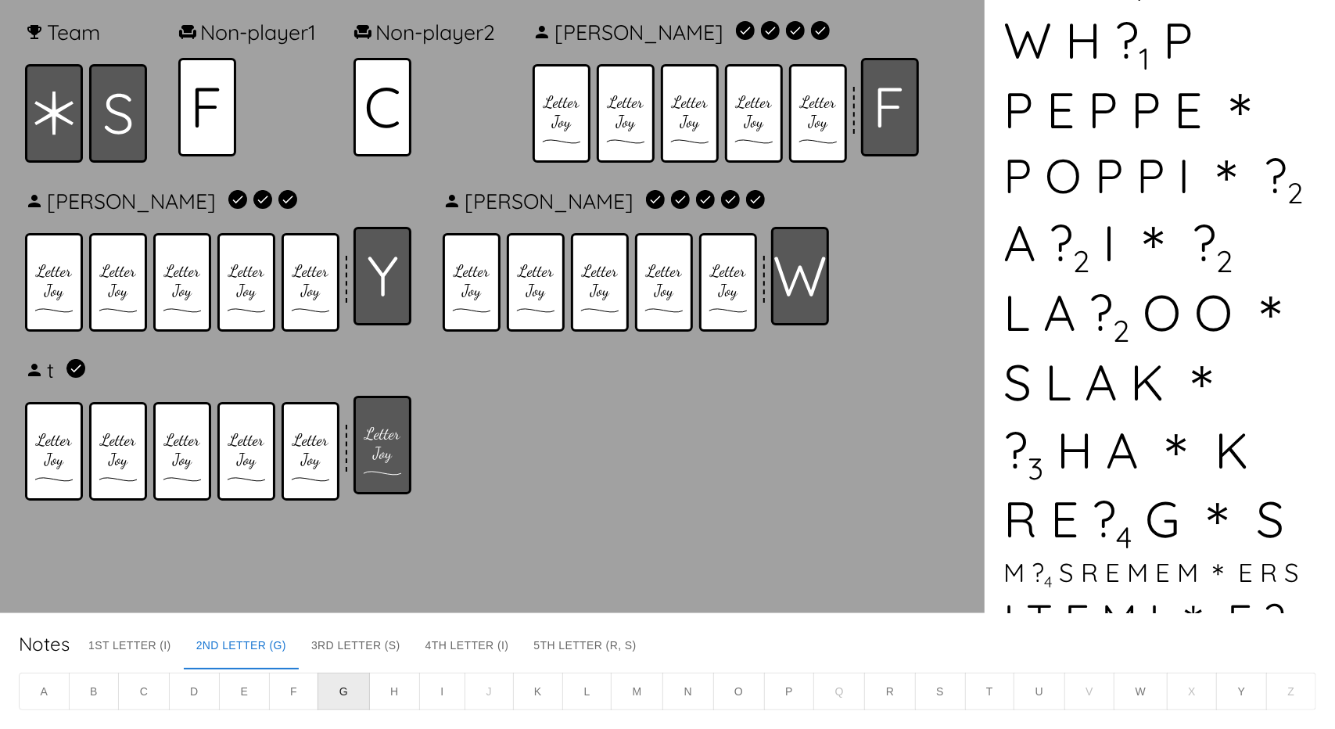
scroll to position [359, 0]
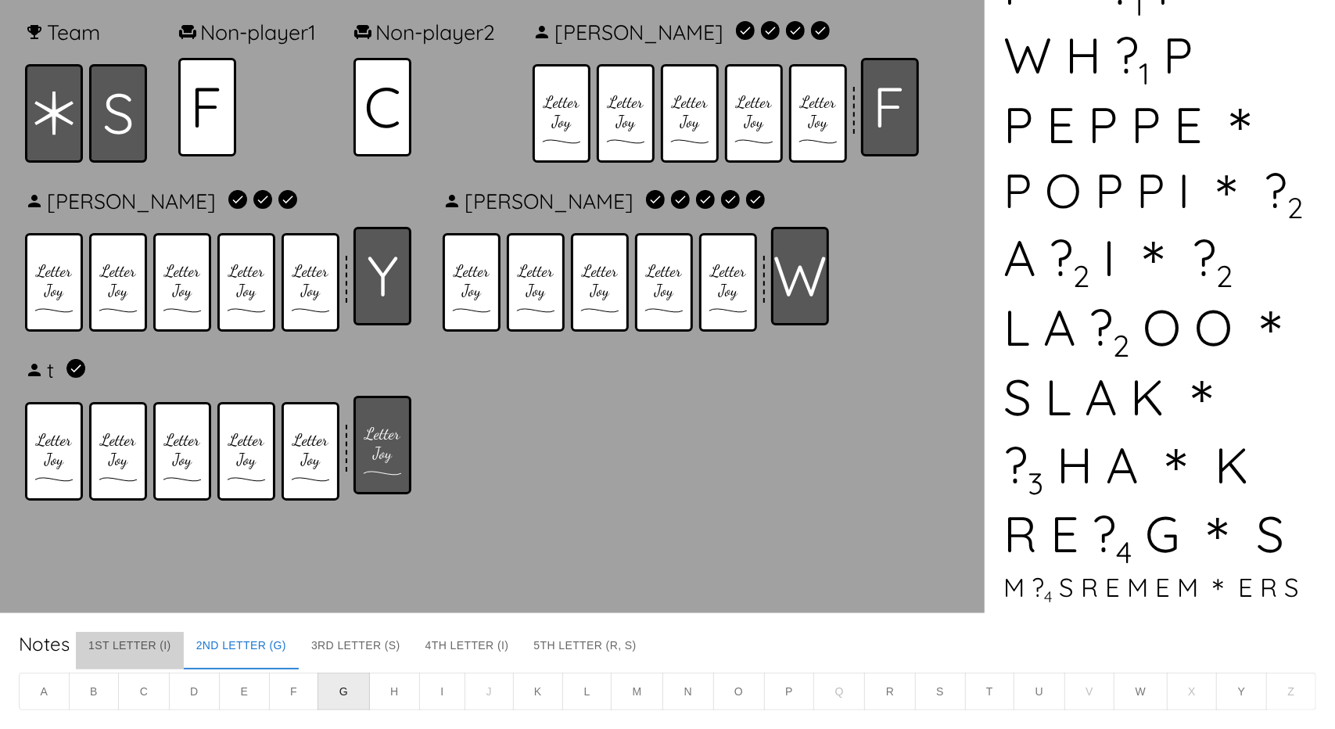
click at [124, 644] on button "1st Letter (I)" at bounding box center [130, 651] width 108 height 38
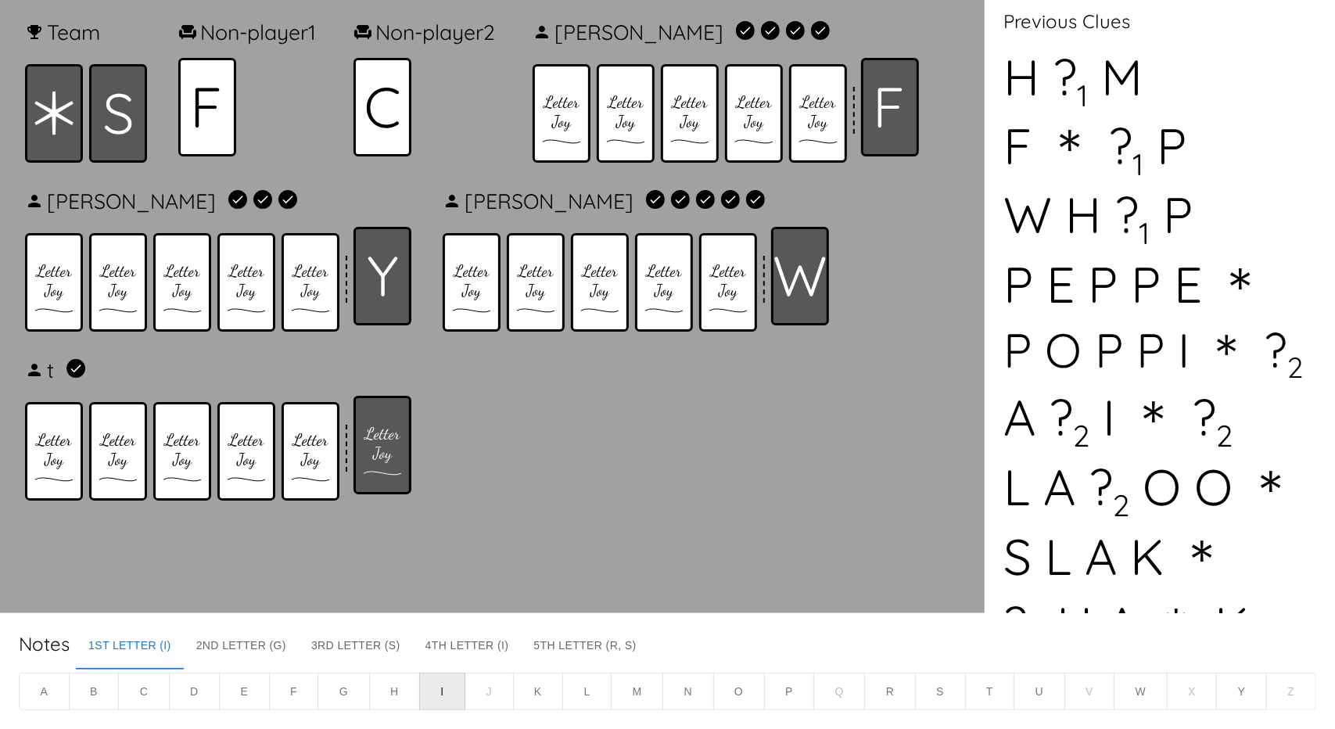
scroll to position [203, 0]
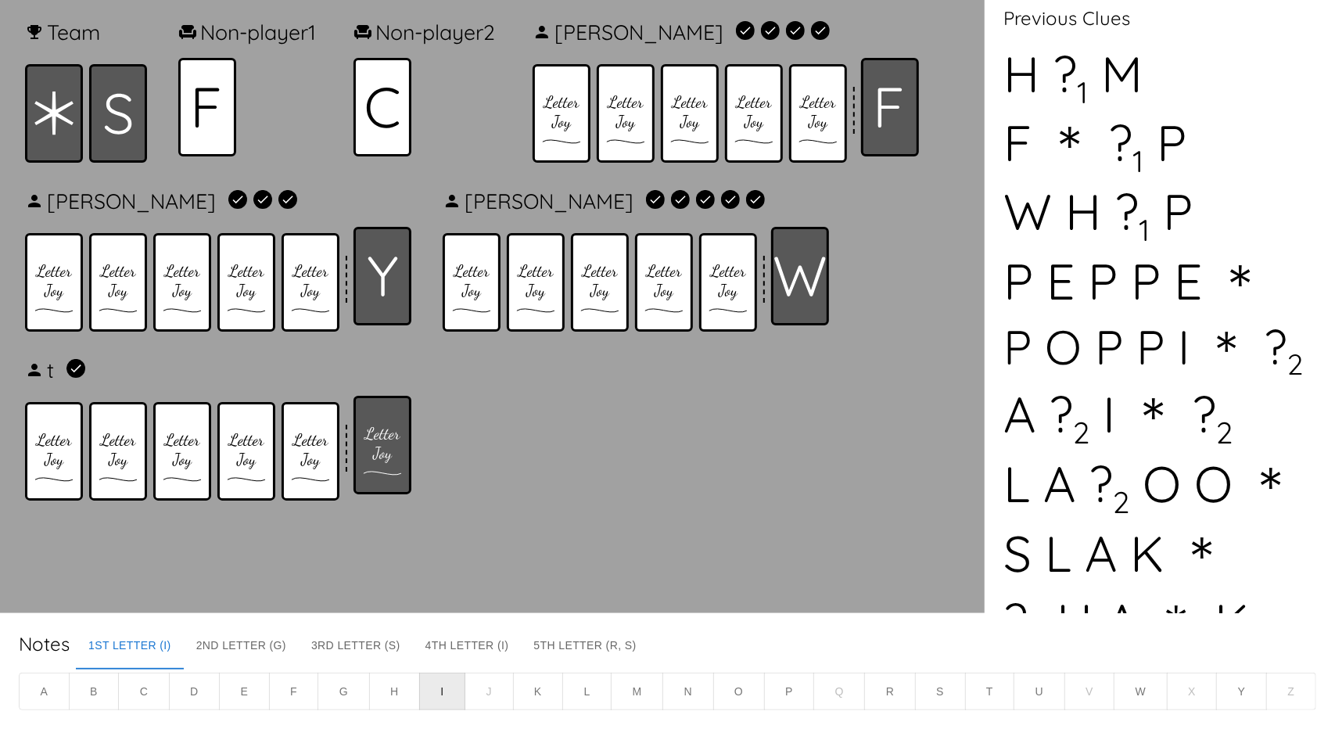
click at [229, 648] on button "2nd Letter (G)" at bounding box center [241, 651] width 115 height 38
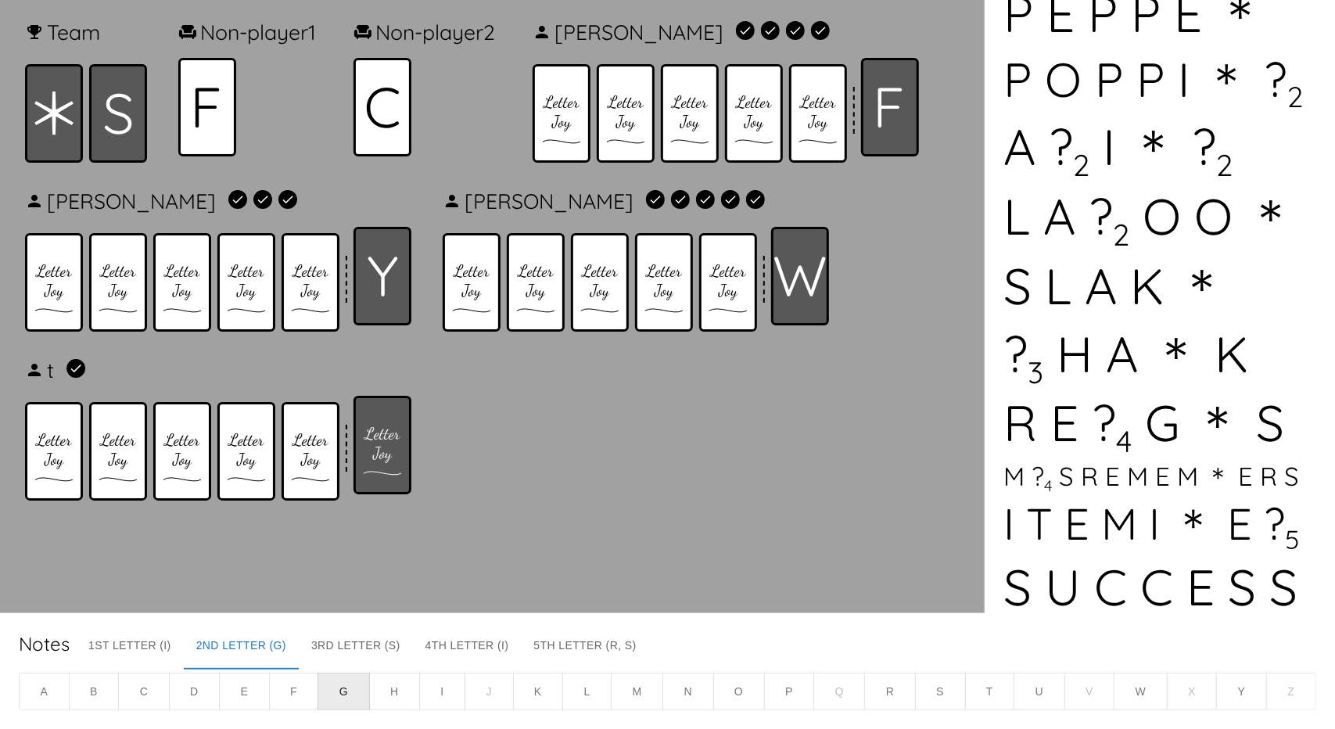
scroll to position [515, 0]
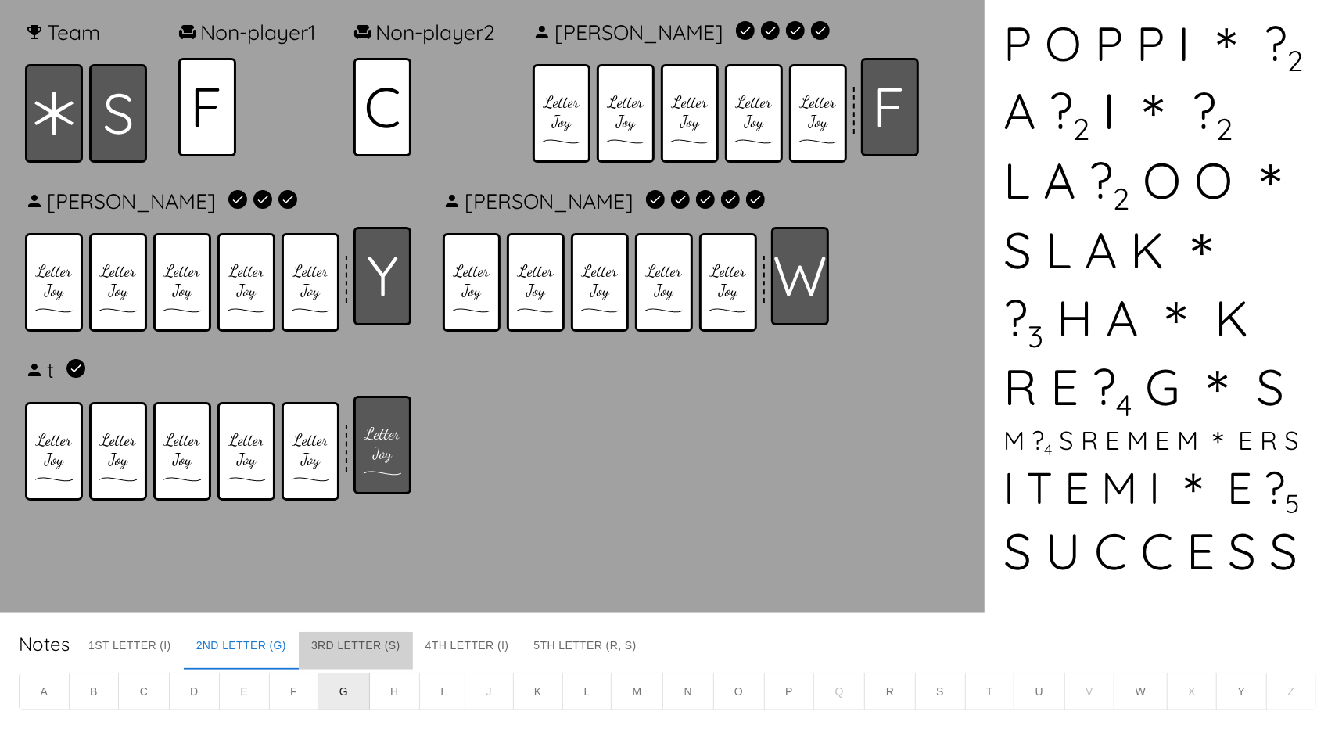
click at [361, 639] on button "3rd Letter (S)" at bounding box center [356, 651] width 114 height 38
click at [493, 655] on button "4th Letter (I)" at bounding box center [467, 651] width 109 height 38
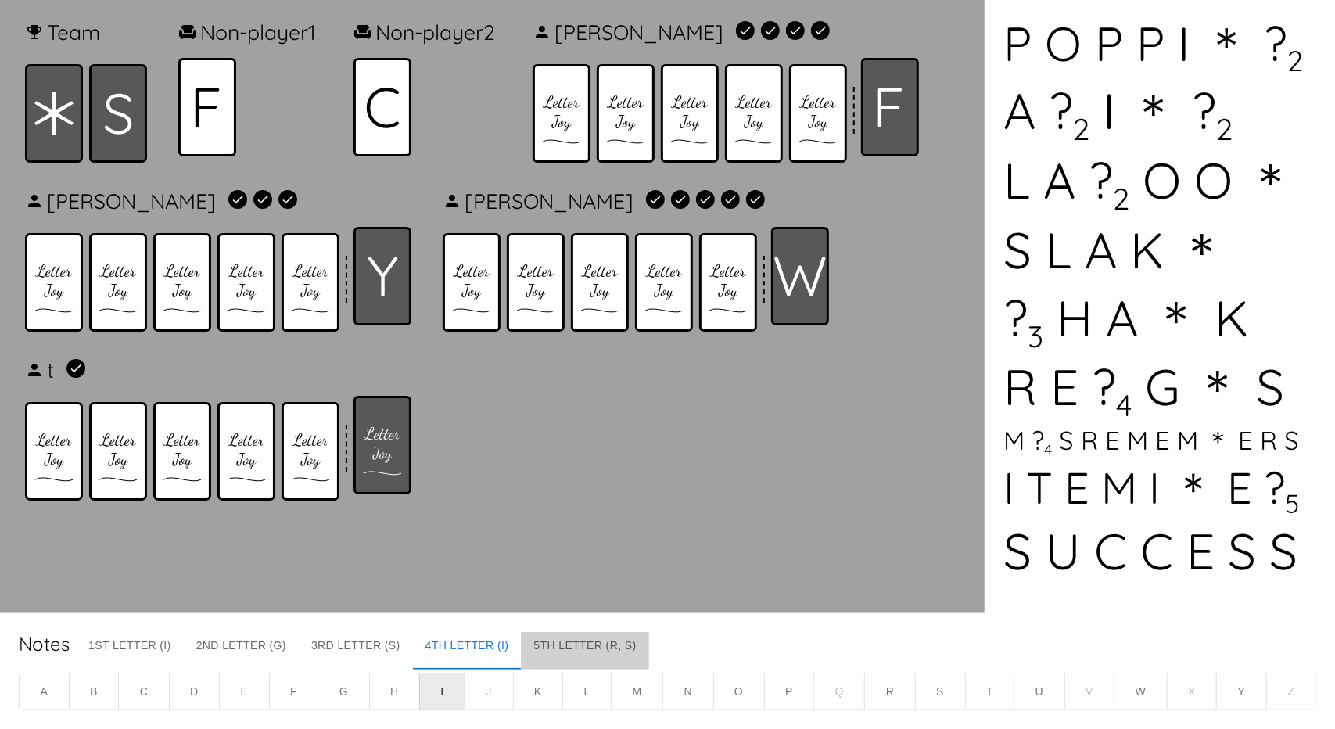
click at [555, 641] on button "5th Letter (R, S)" at bounding box center [584, 651] width 127 height 38
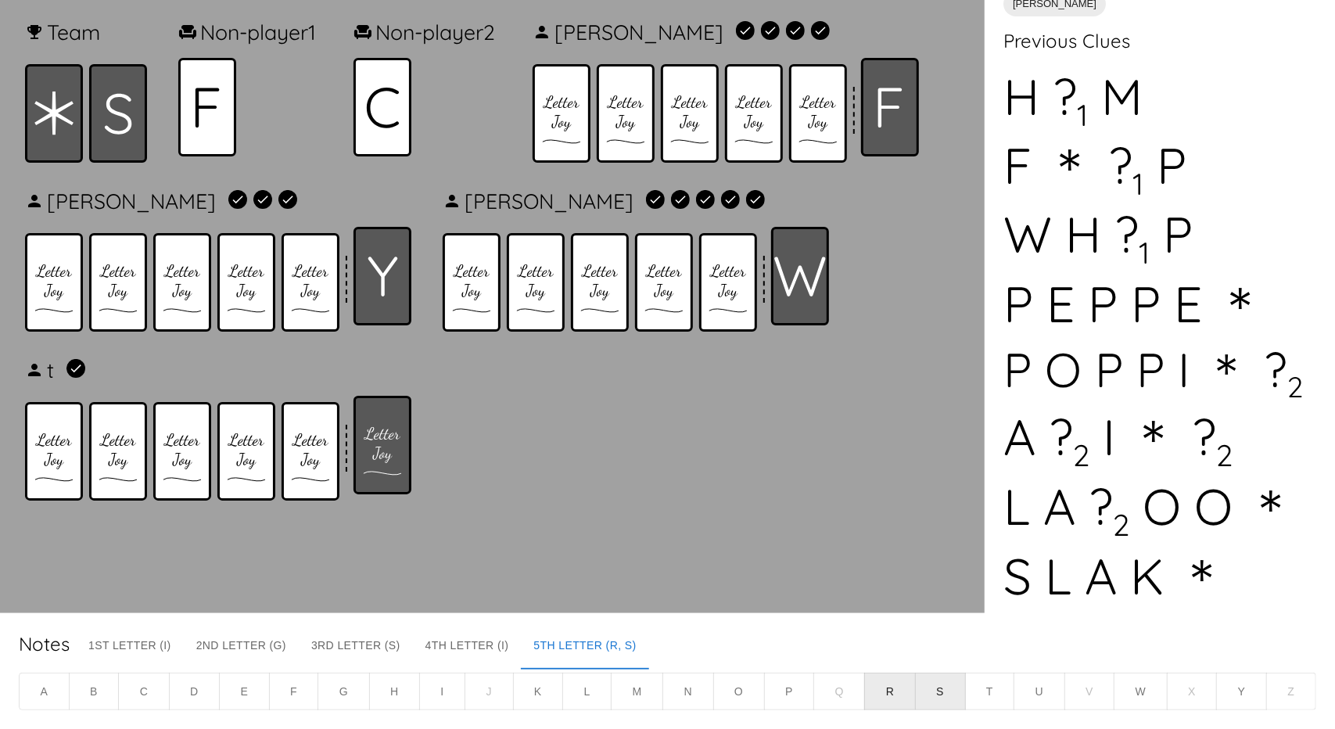
scroll to position [0, 0]
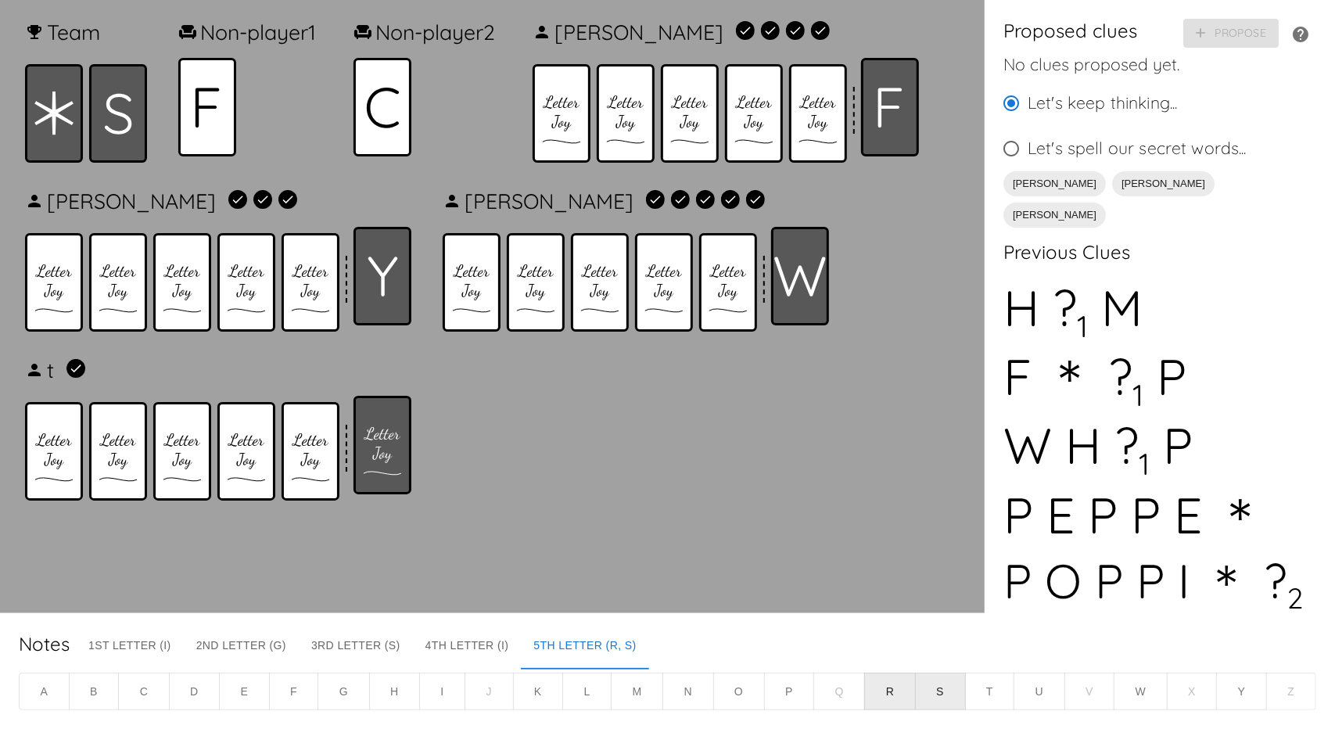
click at [1016, 145] on input "Let's spell our secret words..." at bounding box center [1011, 148] width 33 height 33
radio input "true"
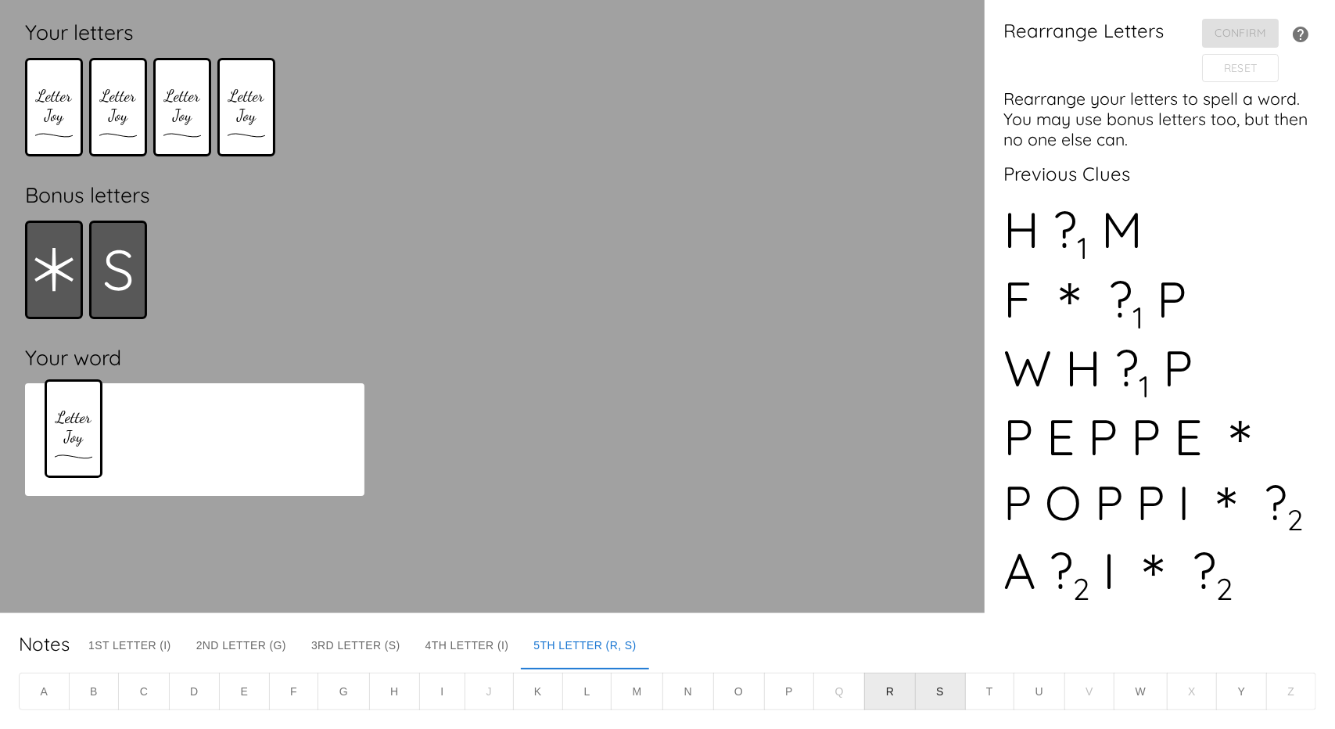
drag, startPoint x: 311, startPoint y: 154, endPoint x: 77, endPoint y: 423, distance: 357.0
click at [77, 423] on div "Your letters Bonus letters Your word" at bounding box center [195, 307] width 365 height 588
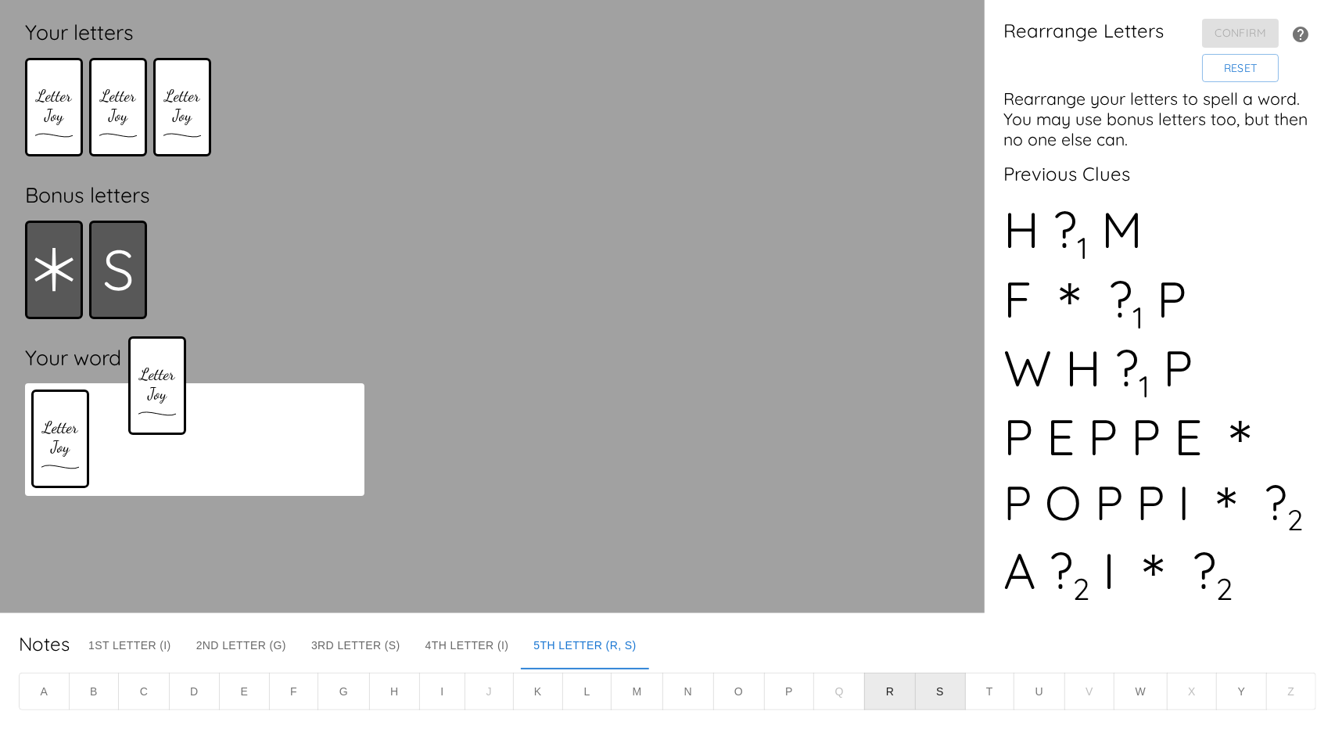
drag, startPoint x: 264, startPoint y: 113, endPoint x: 138, endPoint y: 430, distance: 340.9
click at [138, 430] on div "Your letters Bonus letters Your word" at bounding box center [195, 307] width 365 height 588
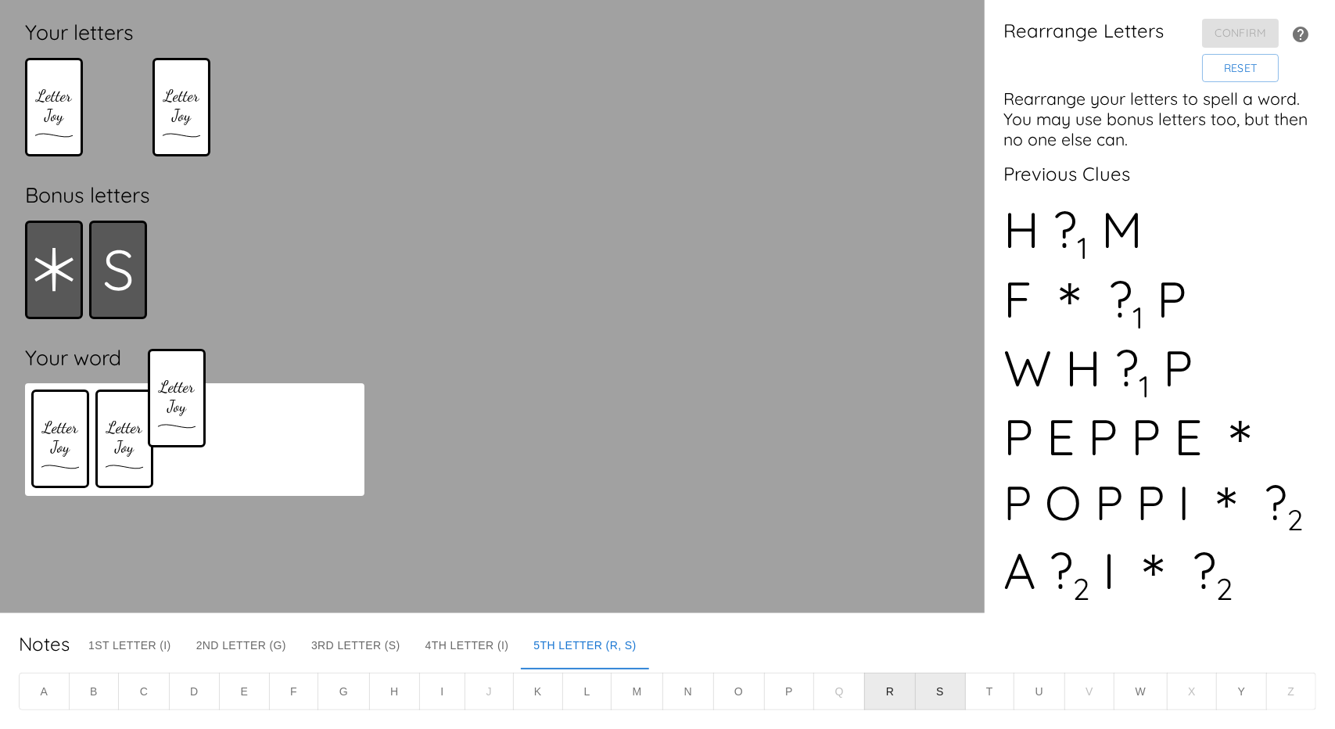
drag, startPoint x: 127, startPoint y: 110, endPoint x: 186, endPoint y: 418, distance: 314.6
click at [186, 418] on div "Your letters Bonus letters Your word" at bounding box center [195, 307] width 365 height 588
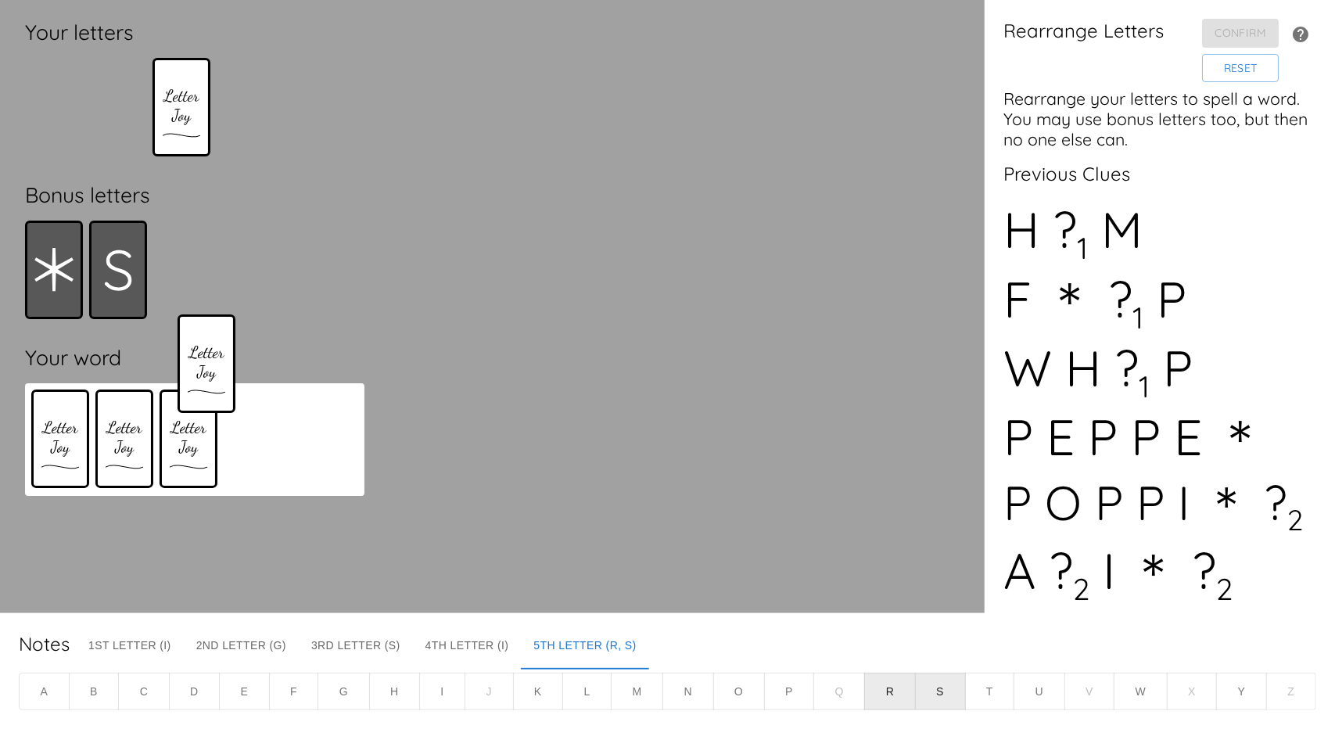
drag, startPoint x: 56, startPoint y: 117, endPoint x: 230, endPoint y: 433, distance: 361.0
click at [229, 430] on div "Your letters Bonus letters Your word" at bounding box center [195, 307] width 365 height 588
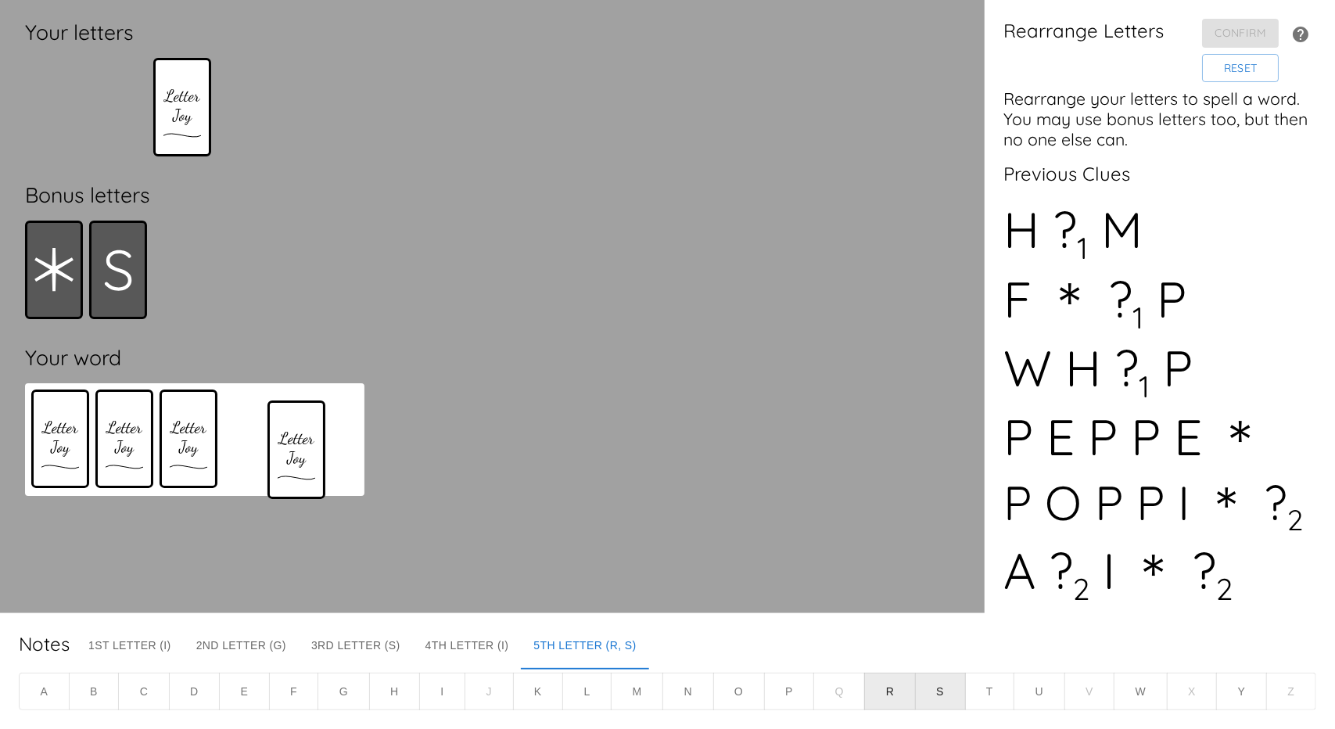
drag, startPoint x: 189, startPoint y: 439, endPoint x: 300, endPoint y: 451, distance: 112.6
click at [300, 451] on div at bounding box center [194, 439] width 339 height 113
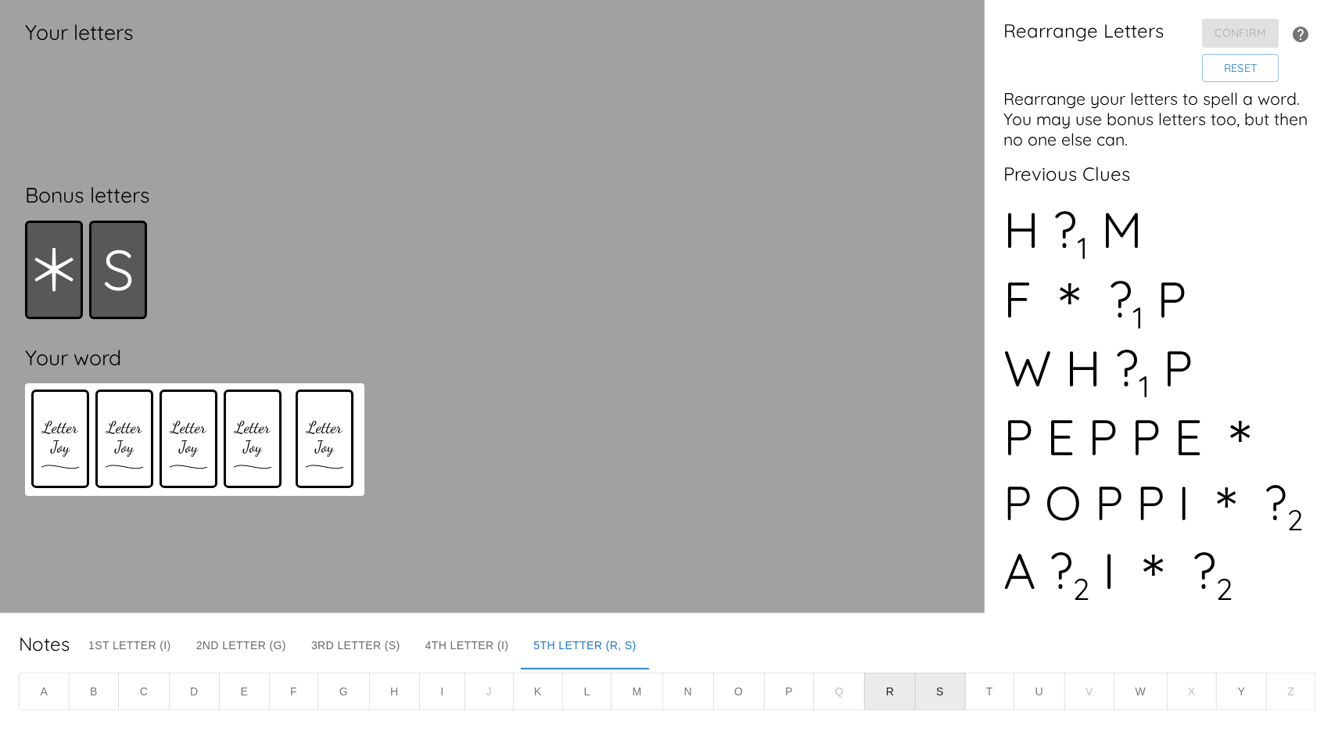
drag, startPoint x: 186, startPoint y: 113, endPoint x: 329, endPoint y: 456, distance: 371.0
click at [329, 455] on div "Your letters Bonus letters Your word" at bounding box center [195, 307] width 365 height 588
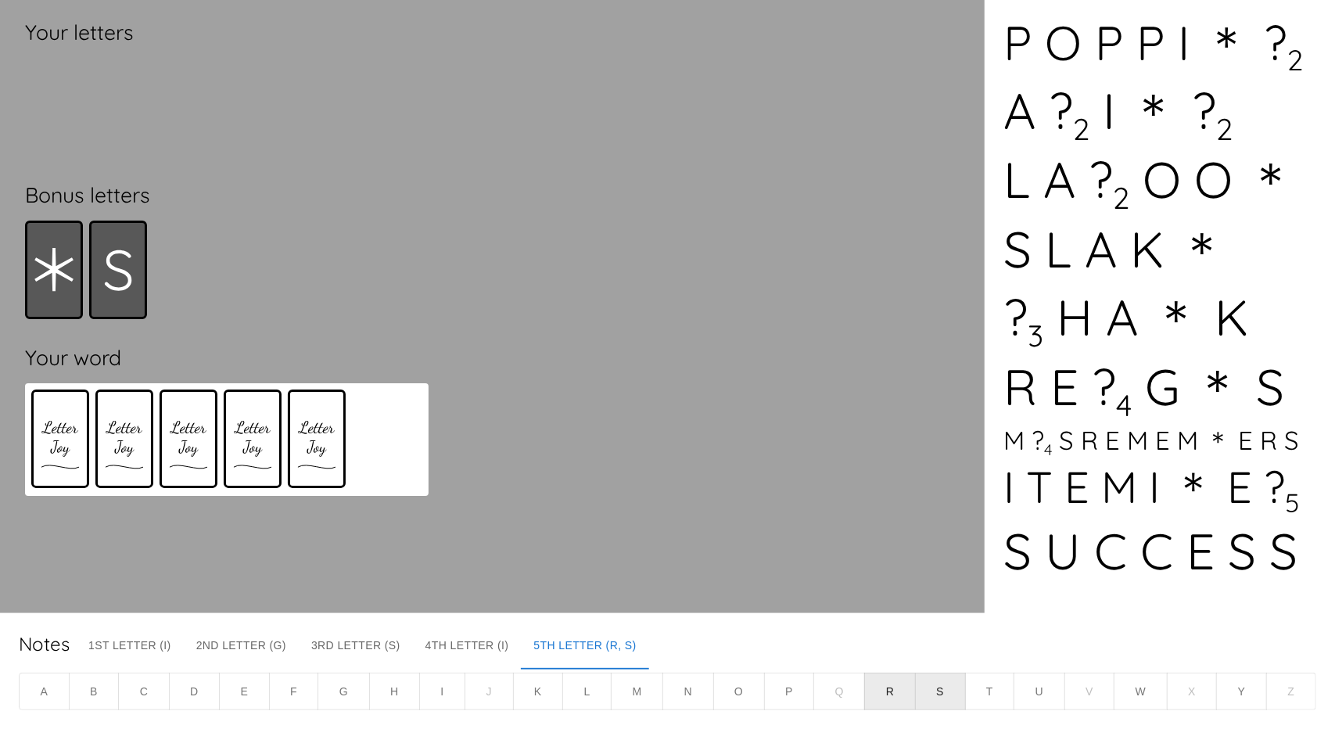
scroll to position [469, 0]
drag, startPoint x: 317, startPoint y: 437, endPoint x: 325, endPoint y: 429, distance: 11.1
click at [325, 429] on div at bounding box center [227, 439] width 404 height 113
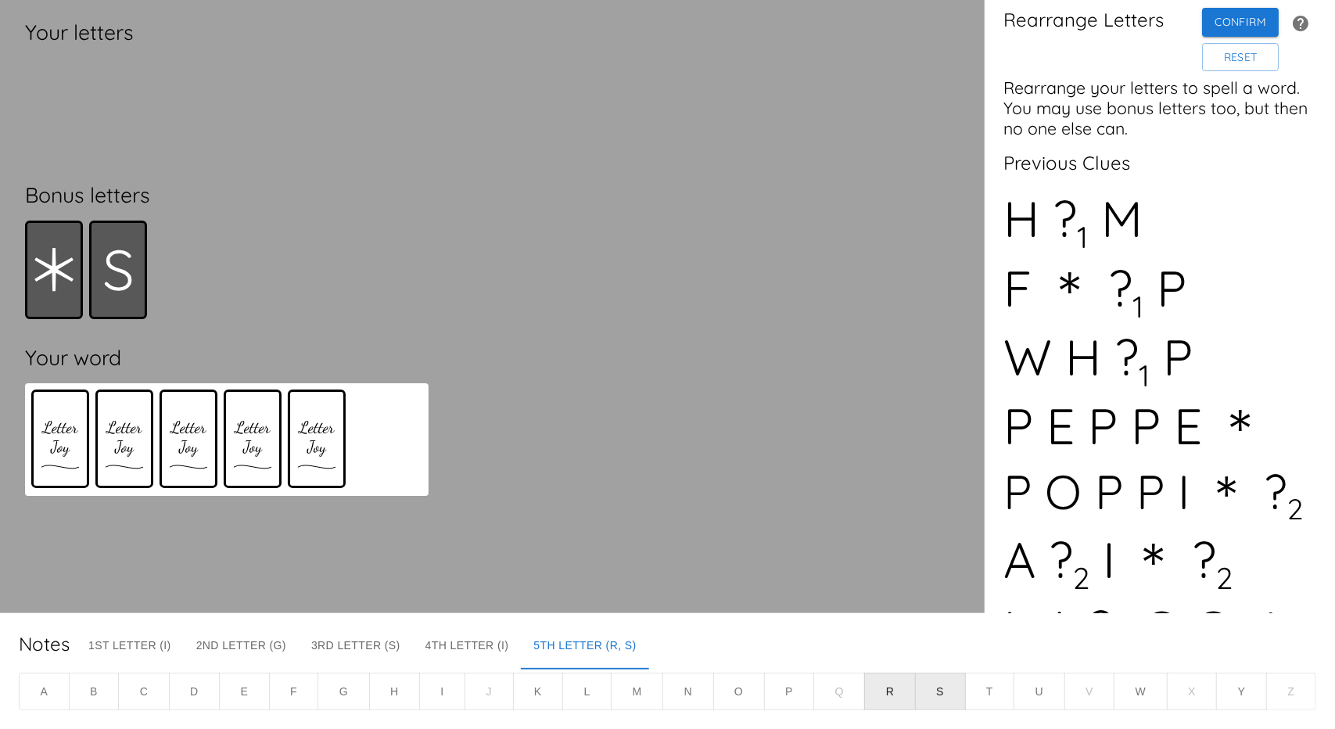
scroll to position [0, 0]
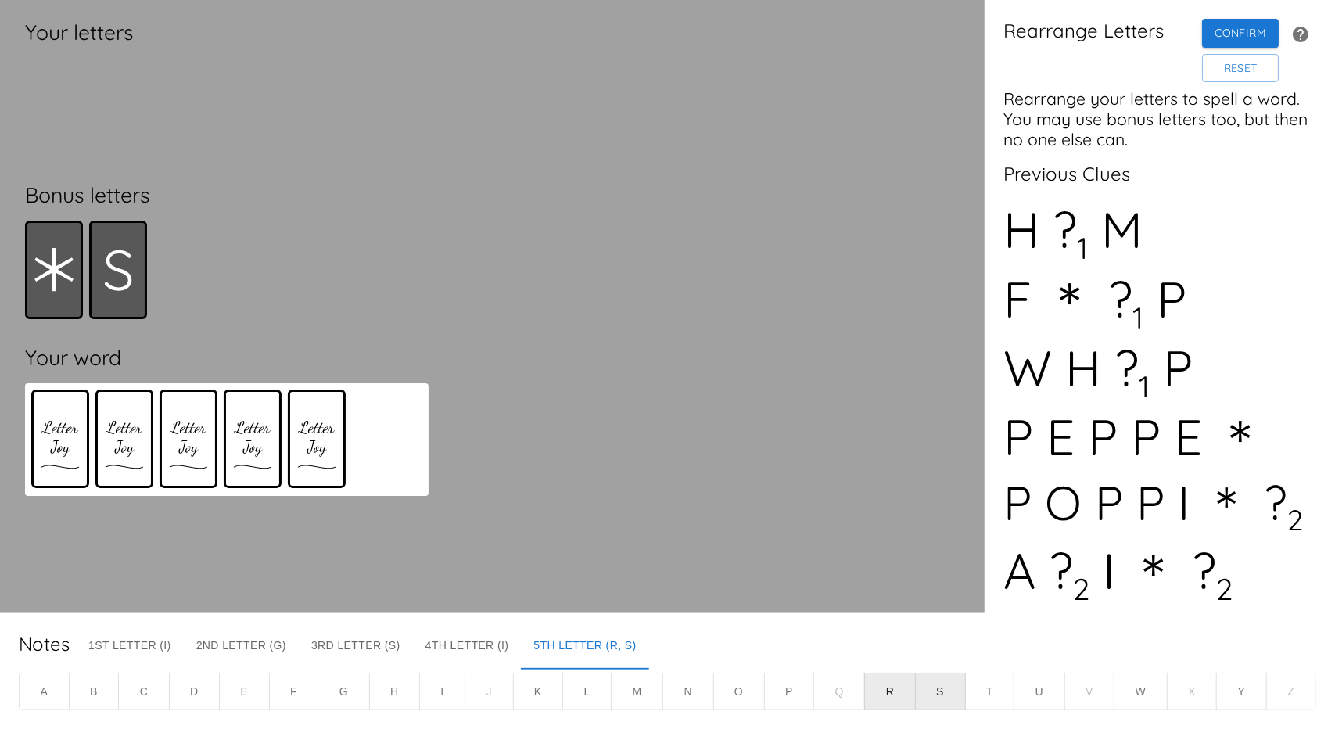
click at [1237, 81] on div "Rearrange Letters Confirm Reset Rearrange your letters to spell a word. You may…" at bounding box center [1160, 306] width 350 height 613
click at [1237, 75] on button "Reset" at bounding box center [1240, 68] width 77 height 29
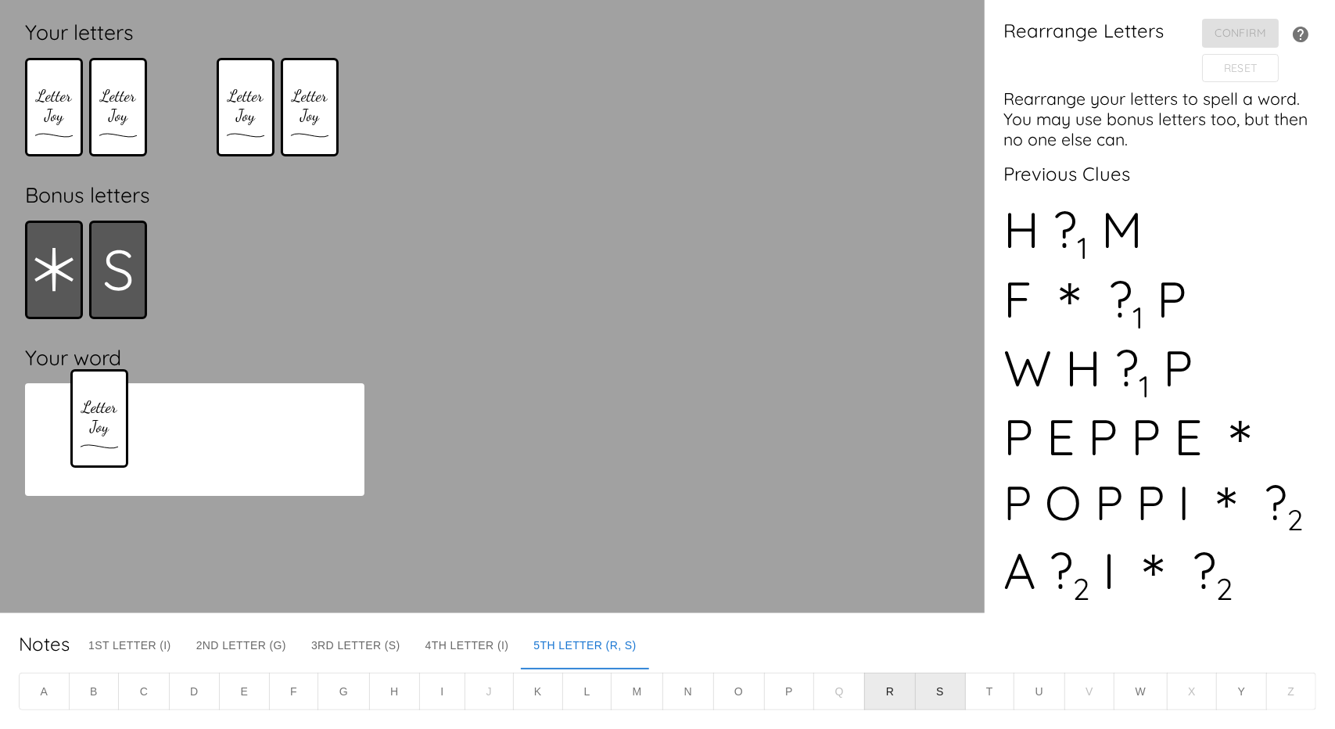
drag, startPoint x: 175, startPoint y: 111, endPoint x: 61, endPoint y: 451, distance: 358.9
click at [62, 451] on div "Your letters Bonus letters Your word" at bounding box center [195, 307] width 365 height 588
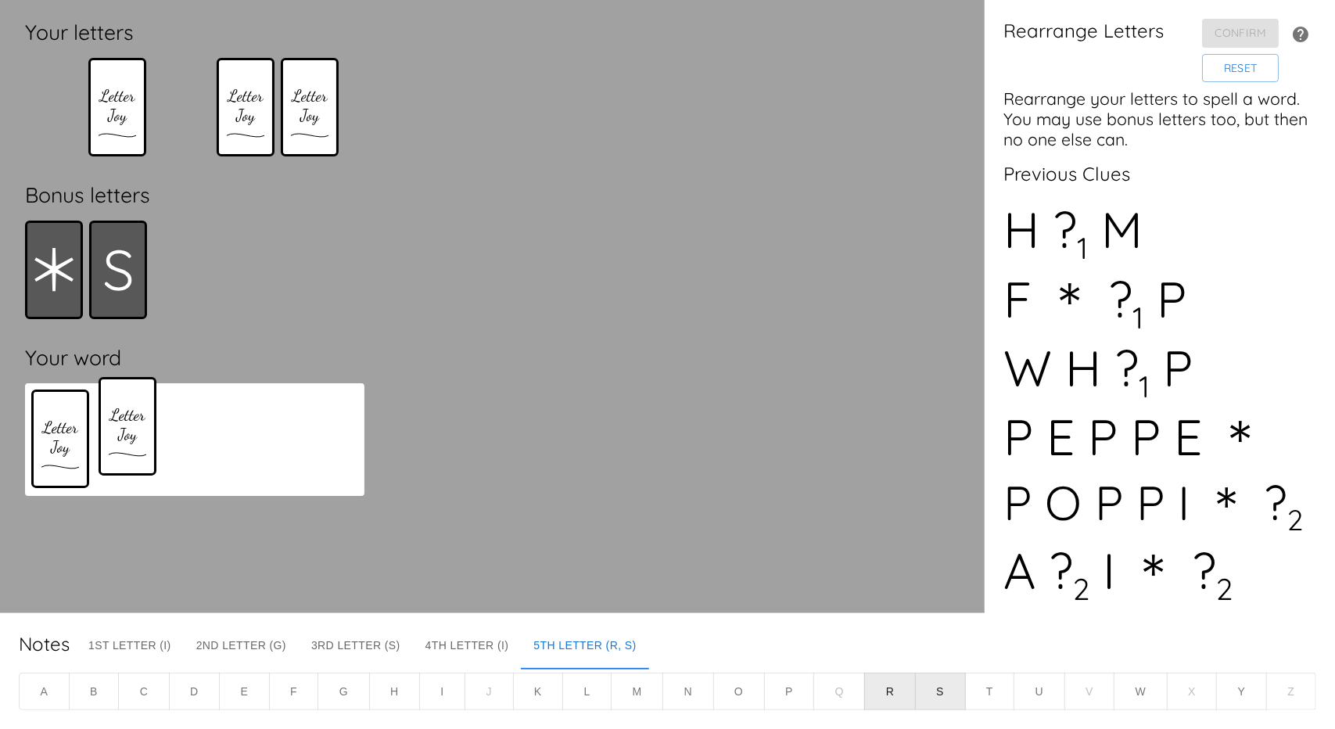
drag, startPoint x: 50, startPoint y: 110, endPoint x: 128, endPoint y: 428, distance: 327.1
click at [128, 428] on div "Your letters Bonus letters Your word" at bounding box center [195, 307] width 365 height 588
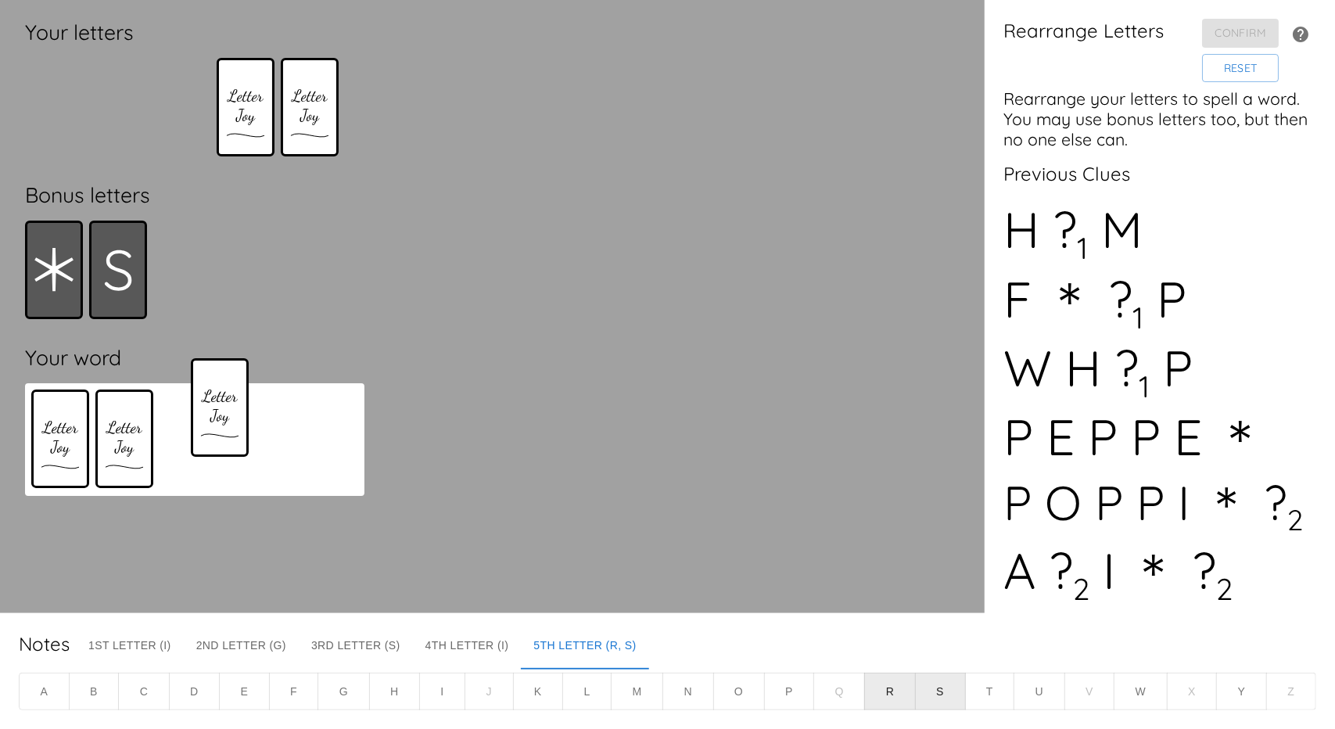
drag, startPoint x: 118, startPoint y: 114, endPoint x: 197, endPoint y: 428, distance: 323.5
click at [197, 434] on div "Your letters Bonus letters Your word" at bounding box center [195, 307] width 365 height 588
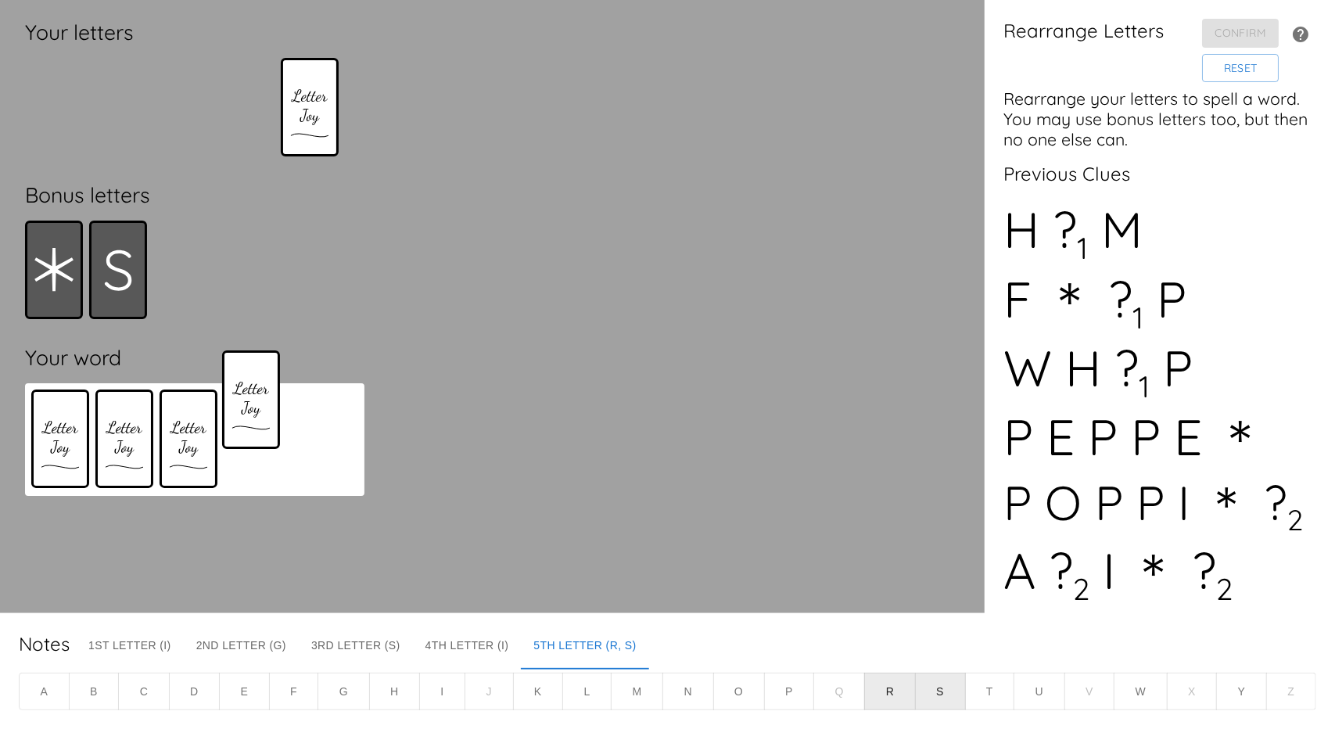
drag, startPoint x: 273, startPoint y: 372, endPoint x: 248, endPoint y: 465, distance: 96.4
click at [248, 465] on div "Your letters Bonus letters Your word" at bounding box center [195, 307] width 365 height 588
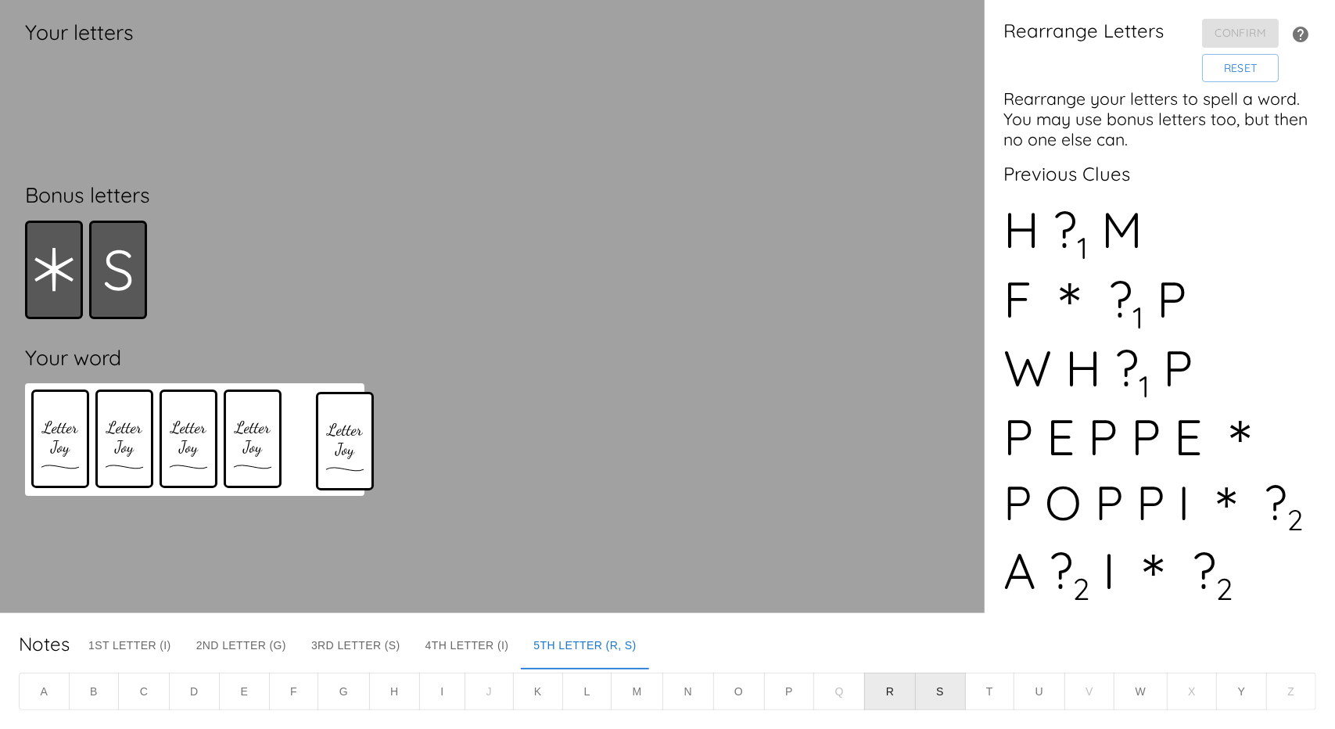
drag, startPoint x: 316, startPoint y: 121, endPoint x: 329, endPoint y: 458, distance: 337.4
click at [339, 461] on div "Your letters Bonus letters Your word" at bounding box center [195, 307] width 365 height 588
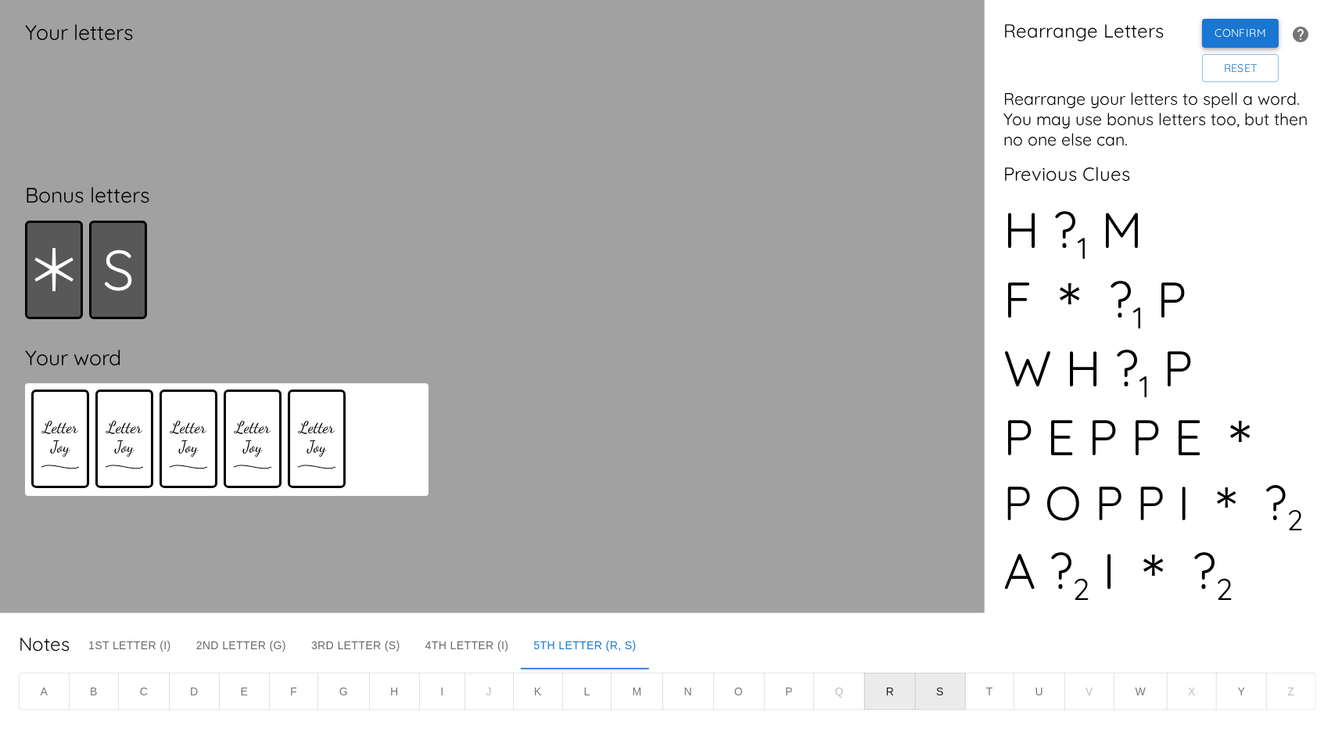
click at [1241, 37] on button "Confirm" at bounding box center [1240, 33] width 77 height 29
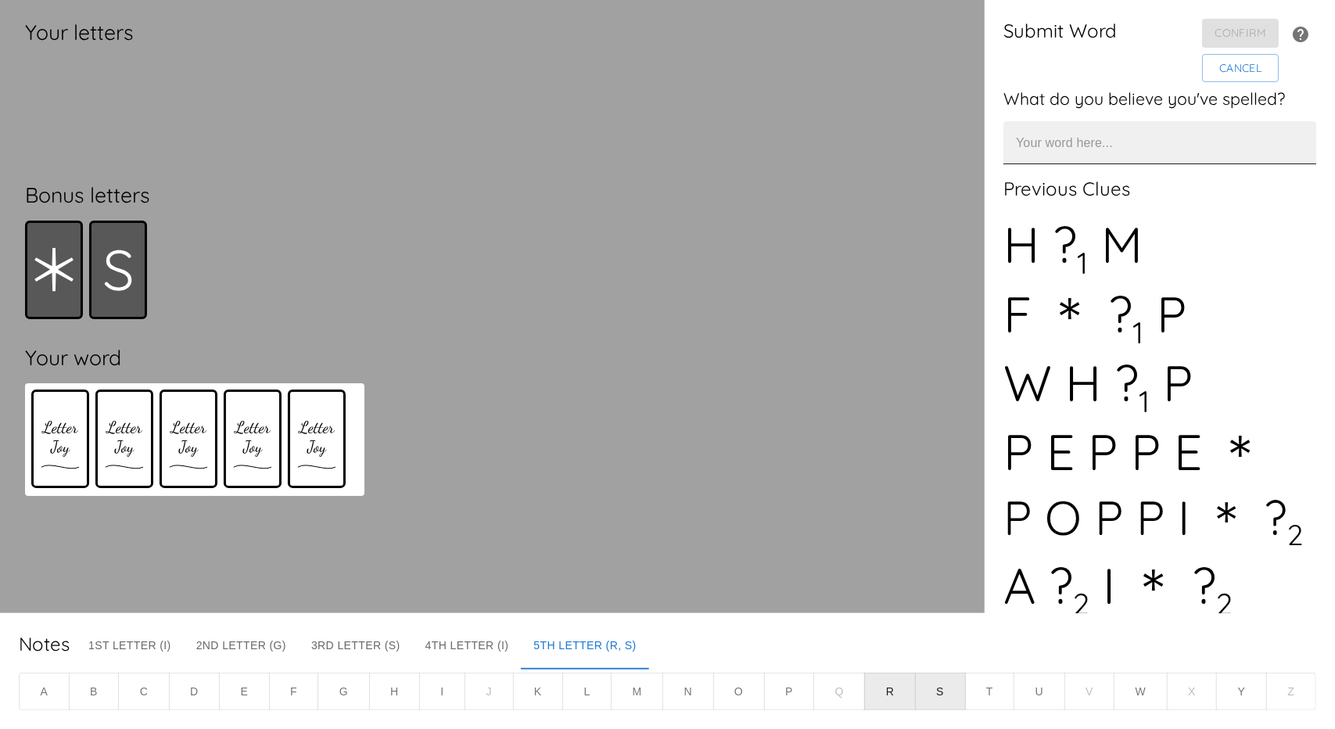
click at [1083, 157] on input "text" at bounding box center [1160, 142] width 313 height 43
type input "SIGIL"
click at [1209, 41] on button "Confirm" at bounding box center [1240, 33] width 77 height 29
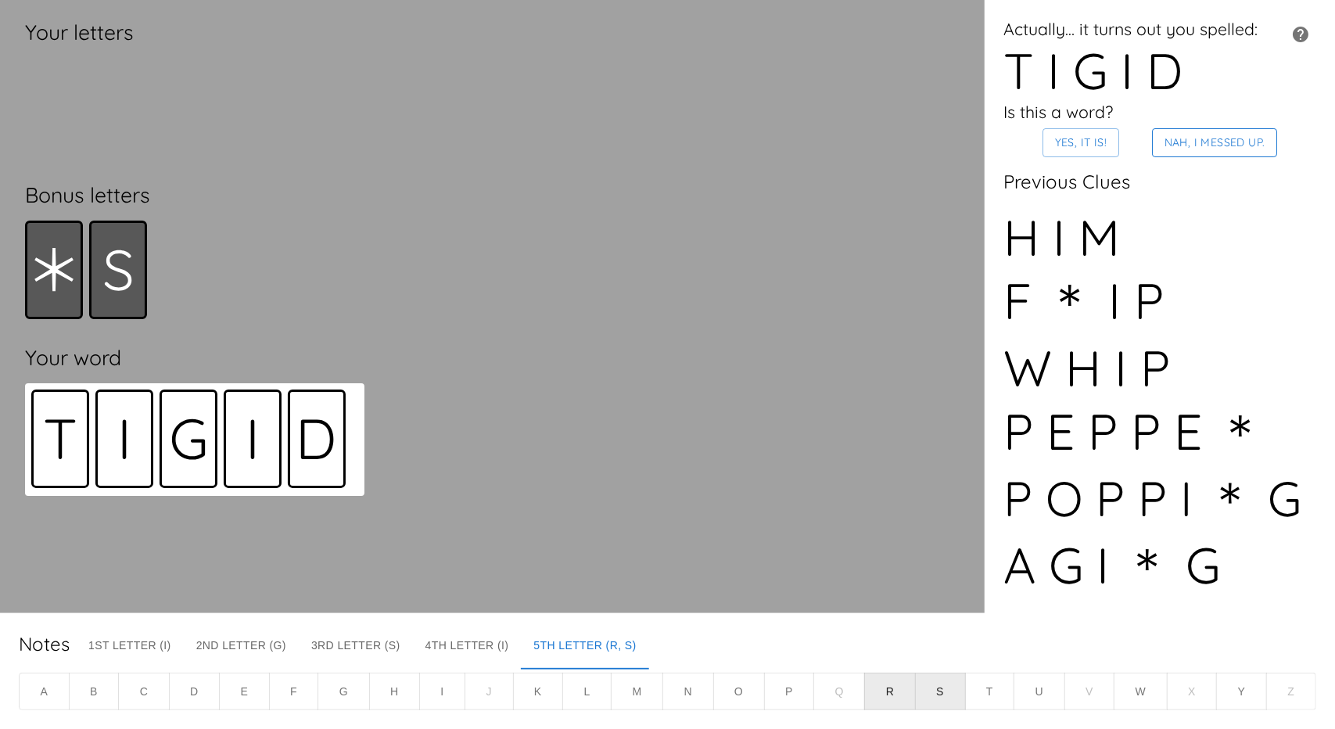
click at [1201, 147] on button "Nah, I messed up." at bounding box center [1215, 142] width 126 height 29
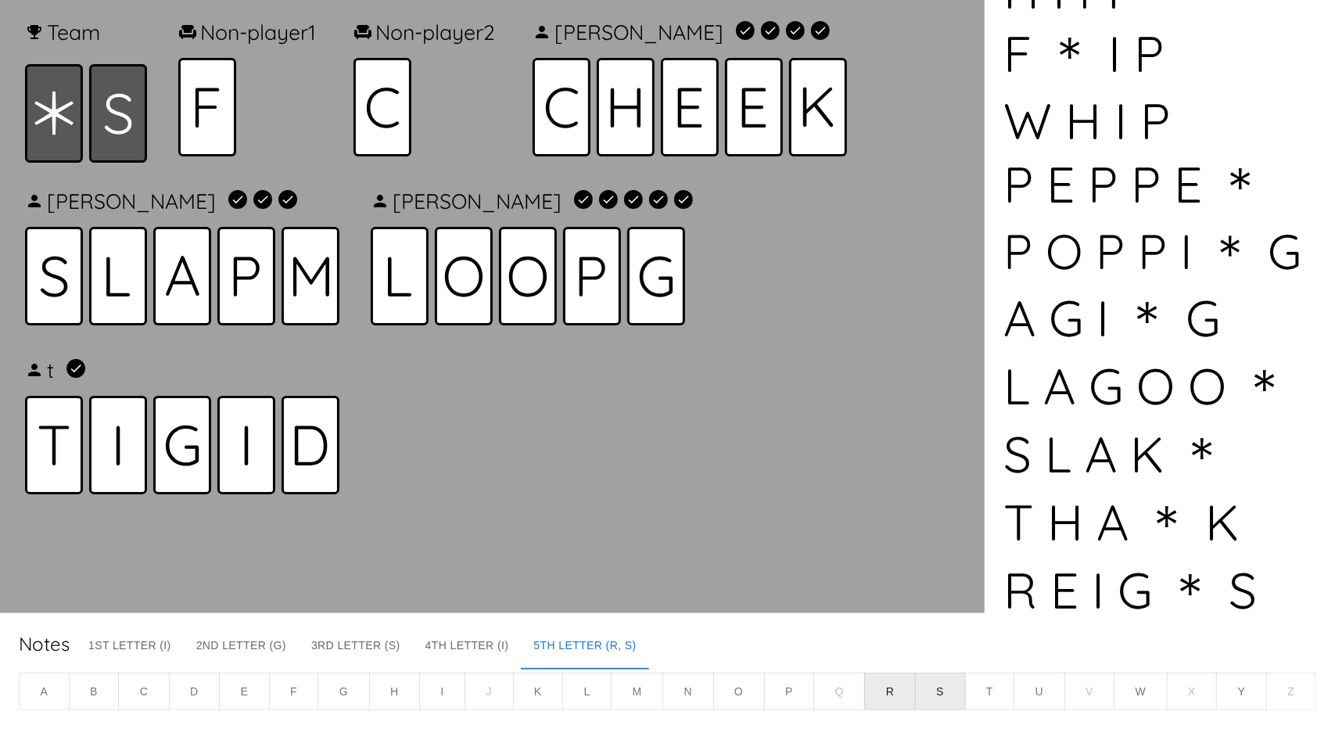
scroll to position [695, 0]
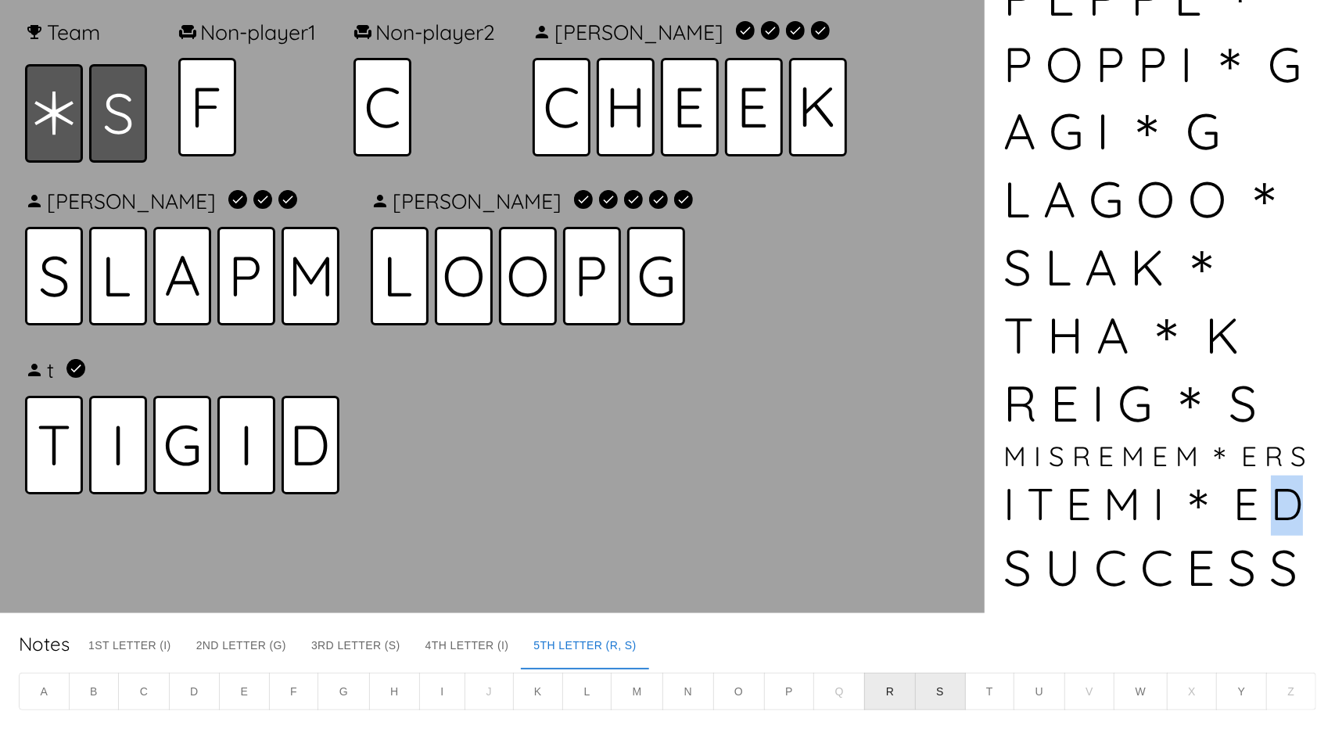
drag, startPoint x: 1297, startPoint y: 489, endPoint x: 1273, endPoint y: 492, distance: 24.4
click at [1273, 492] on div "I T E M I ＊ E D" at bounding box center [1160, 506] width 313 height 60
click at [1319, 499] on div "Lucas scored 25 points with C H E E K . Carol scored 3 points with S L A P M . …" at bounding box center [1160, 306] width 350 height 613
drag, startPoint x: 1278, startPoint y: 494, endPoint x: 1224, endPoint y: 508, distance: 55.8
click at [1304, 492] on div "I T E M I ＊ E D" at bounding box center [1160, 506] width 313 height 60
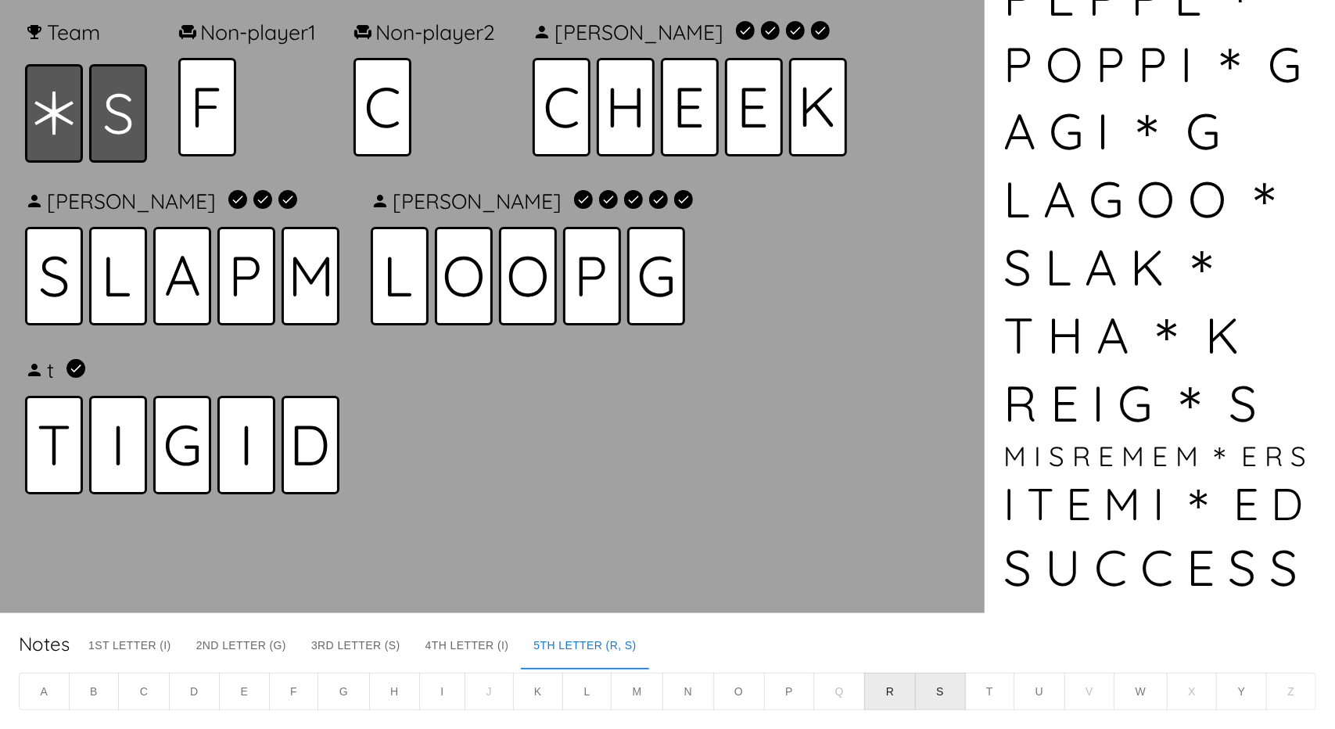
drag, startPoint x: 1122, startPoint y: 515, endPoint x: 1131, endPoint y: 514, distance: 9.4
click at [1125, 515] on div "I T E M I ＊ E D" at bounding box center [1160, 506] width 313 height 60
drag, startPoint x: 1302, startPoint y: 492, endPoint x: 1289, endPoint y: 495, distance: 13.7
click at [1289, 495] on div "I T E M I ＊ E D" at bounding box center [1160, 506] width 313 height 60
drag, startPoint x: 1268, startPoint y: 492, endPoint x: 1289, endPoint y: 487, distance: 21.6
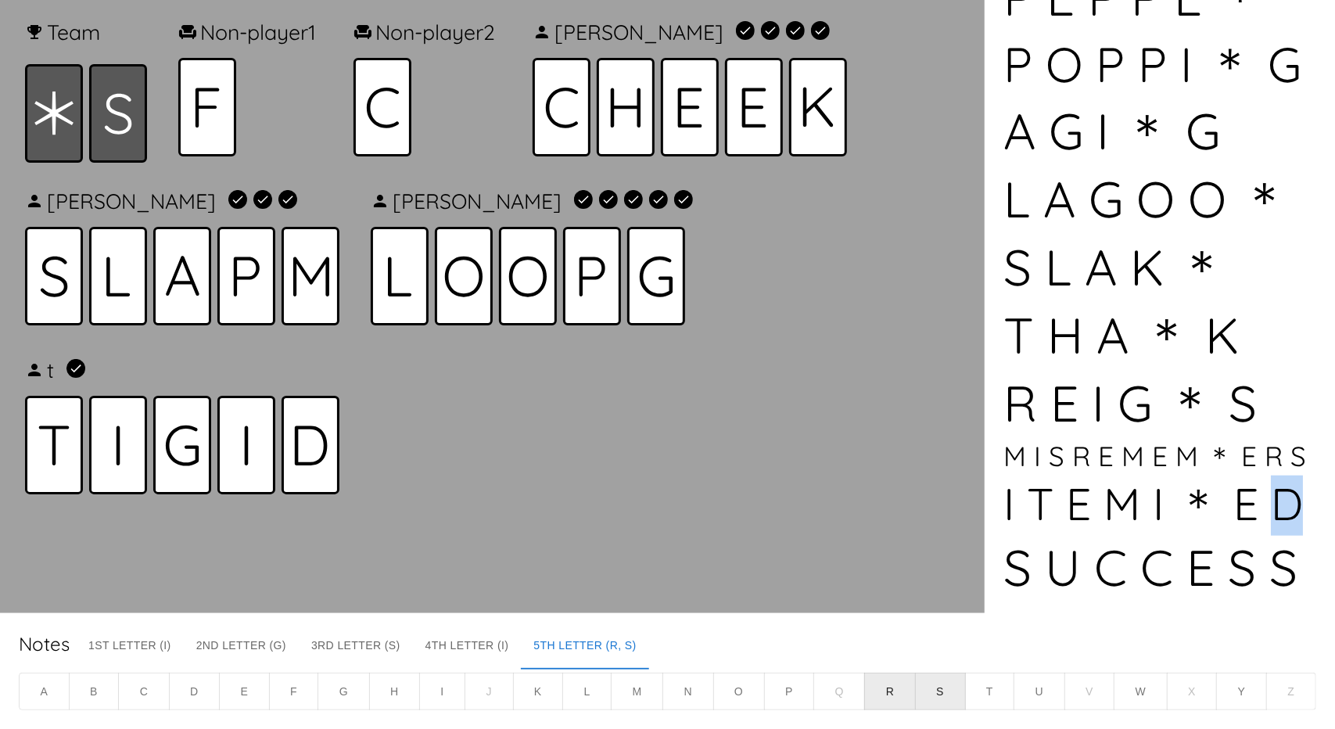
click at [1289, 487] on div "I T E M I ＊ E D" at bounding box center [1160, 506] width 313 height 60
click at [1178, 512] on div "I T E M I ＊ E D" at bounding box center [1160, 506] width 313 height 60
drag, startPoint x: 1286, startPoint y: 487, endPoint x: 1303, endPoint y: 487, distance: 17.2
click at [1303, 487] on div "I T E M I ＊ E D" at bounding box center [1160, 506] width 313 height 60
click at [1189, 512] on div "I T E M I ＊ E D" at bounding box center [1160, 506] width 313 height 60
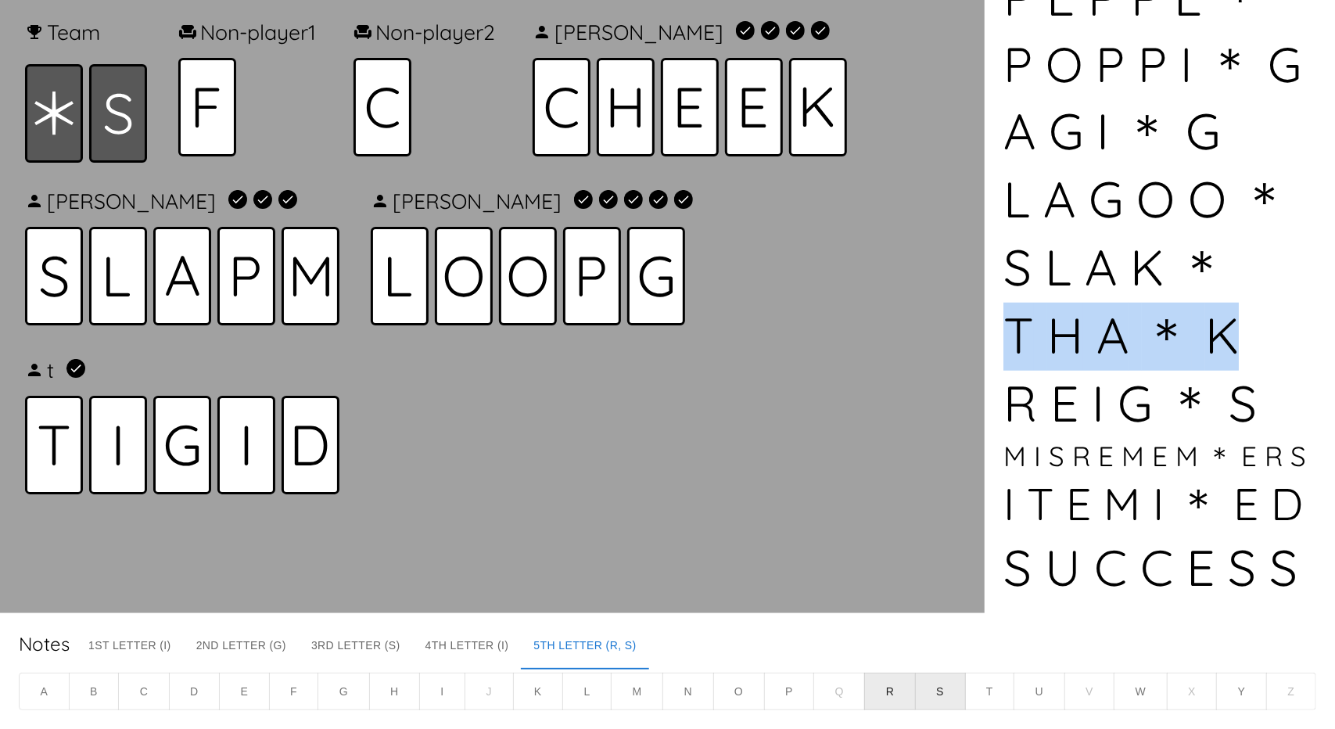
drag, startPoint x: 1011, startPoint y: 328, endPoint x: 1237, endPoint y: 331, distance: 226.1
click at [1237, 331] on div "T H A ＊ K" at bounding box center [1160, 337] width 313 height 68
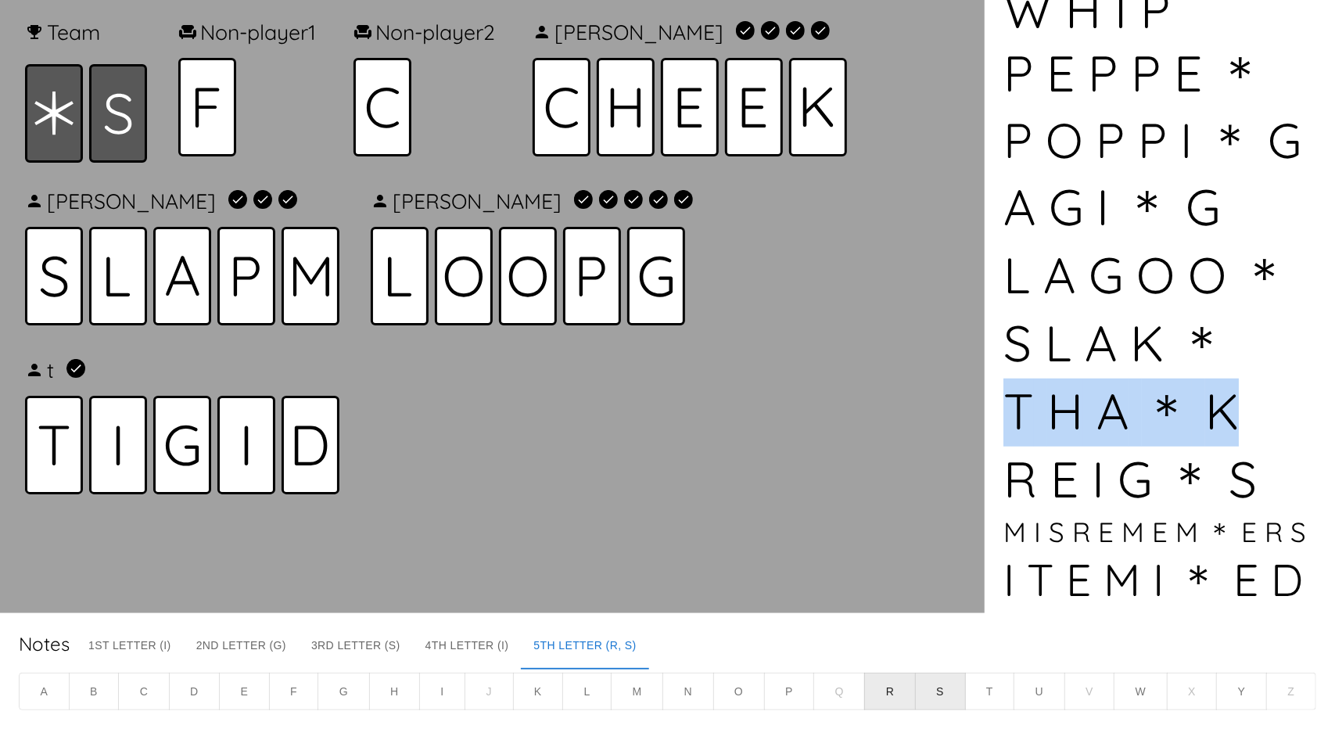
scroll to position [616, 0]
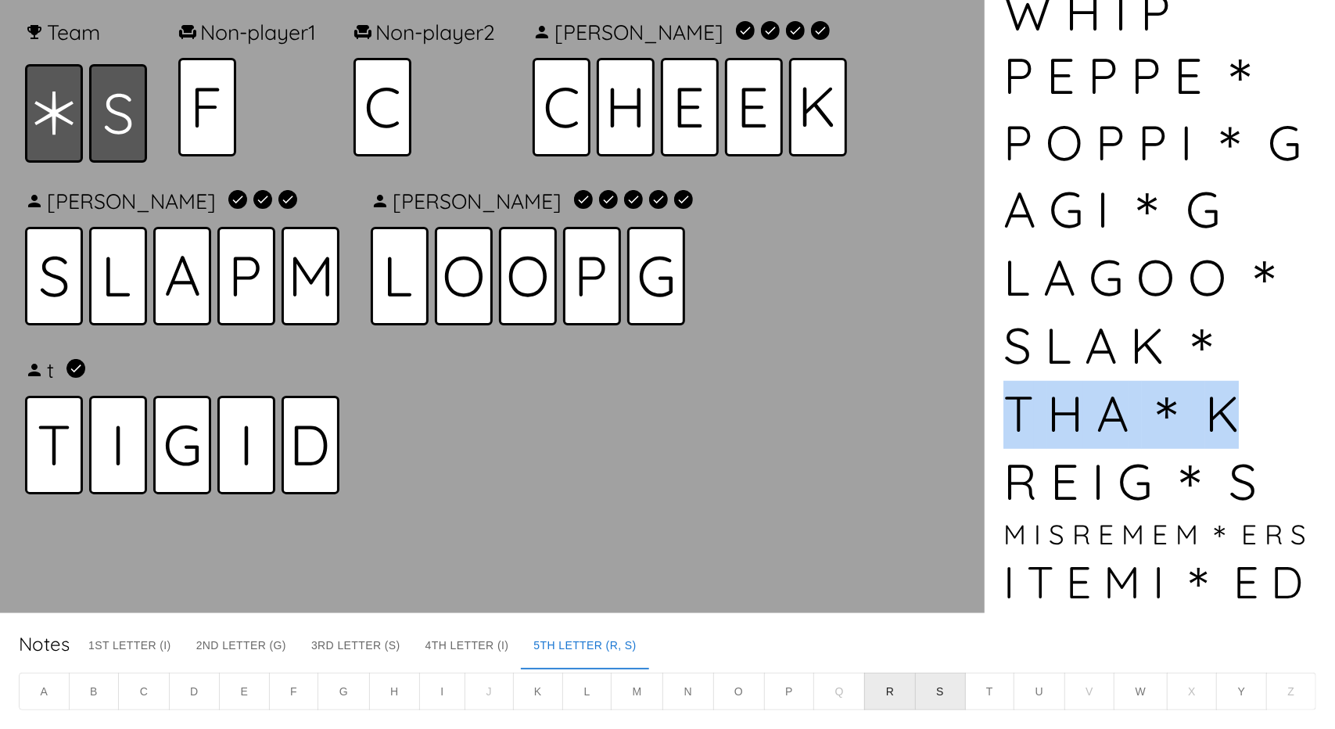
click at [1071, 403] on div "T H A ＊ K" at bounding box center [1160, 415] width 313 height 68
click at [1122, 406] on div "T H A ＊ K" at bounding box center [1160, 415] width 313 height 68
drag, startPoint x: 1006, startPoint y: 397, endPoint x: 1248, endPoint y: 428, distance: 243.6
click at [1248, 428] on div "T H A ＊ K" at bounding box center [1160, 415] width 313 height 68
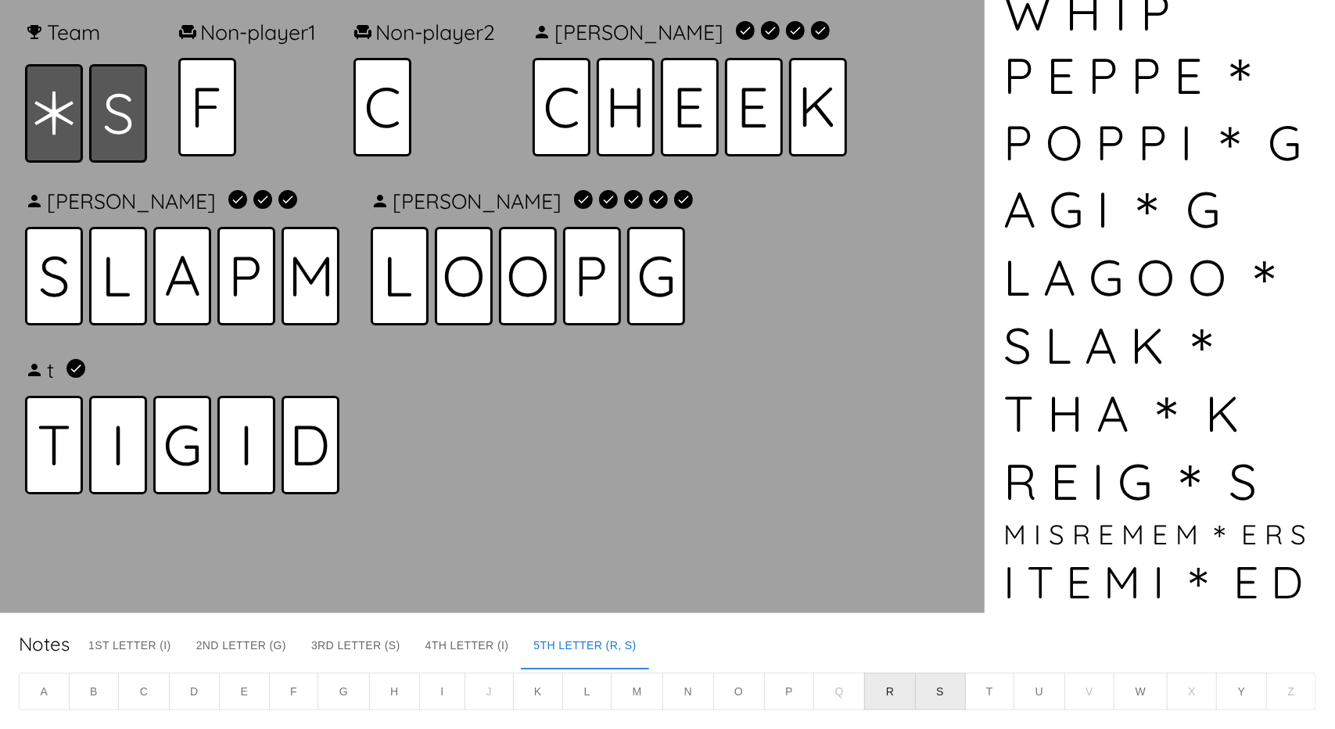
click at [1122, 449] on div "R E I G ＊ S" at bounding box center [1160, 483] width 313 height 68
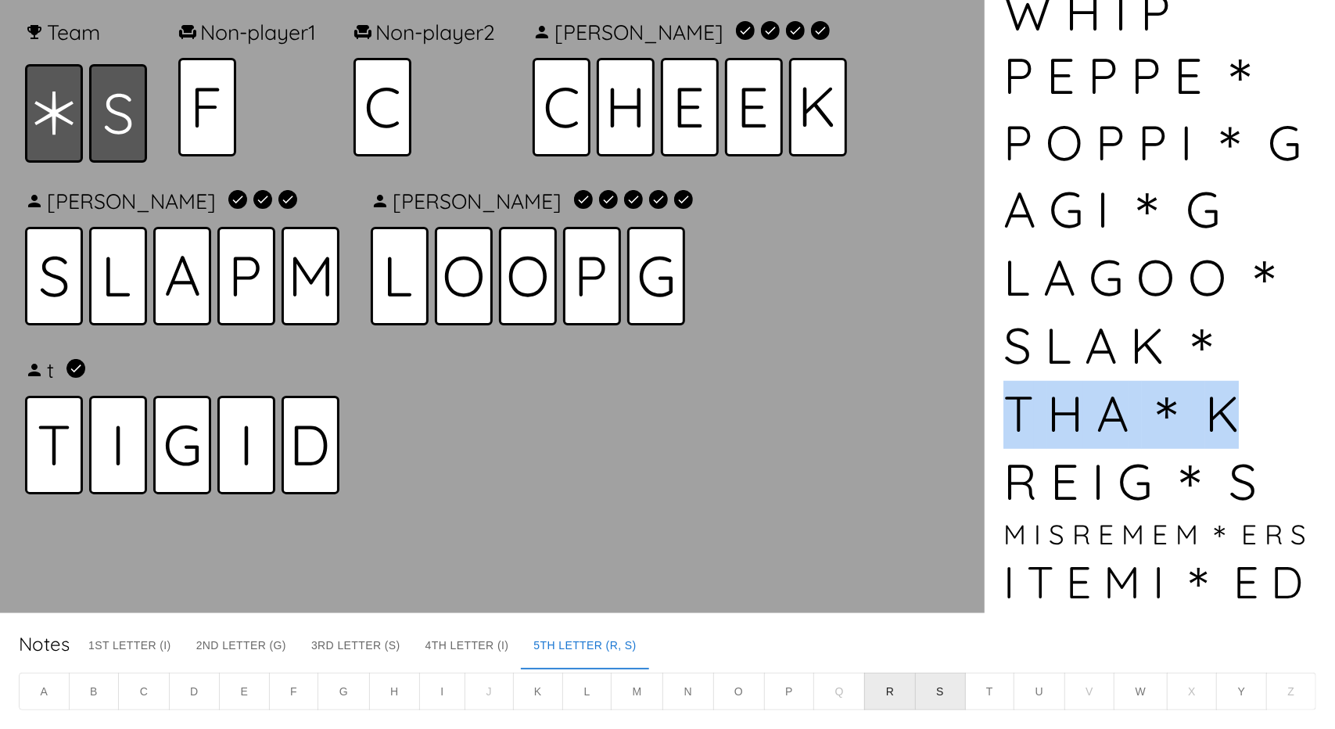
drag, startPoint x: 1012, startPoint y: 404, endPoint x: 1268, endPoint y: 420, distance: 256.3
click at [1268, 420] on div "T H A ＊ K" at bounding box center [1160, 415] width 313 height 68
click at [1205, 426] on div "T H A ＊ K" at bounding box center [1160, 415] width 313 height 68
click at [1054, 411] on div "T H A ＊ K" at bounding box center [1160, 415] width 313 height 68
drag, startPoint x: 1016, startPoint y: 399, endPoint x: 1234, endPoint y: 399, distance: 217.5
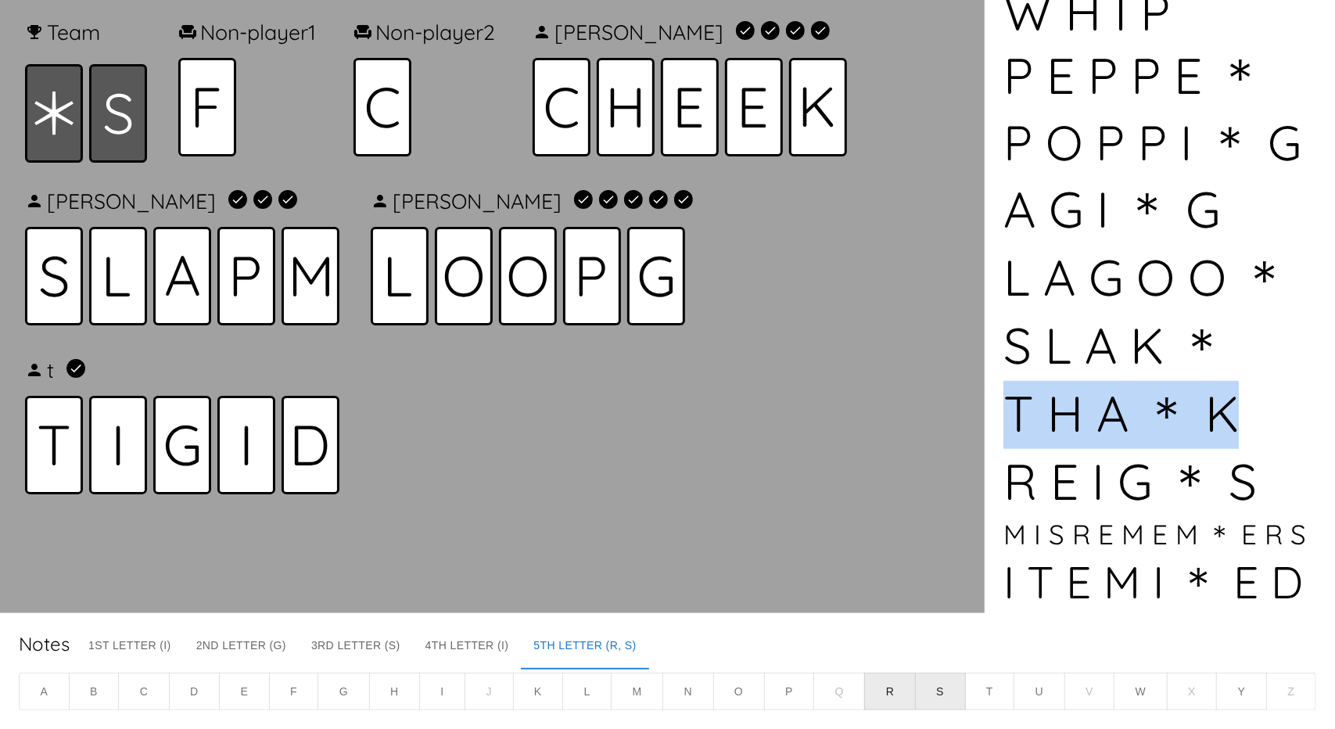
click at [1234, 399] on div "T H A ＊ K" at bounding box center [1160, 415] width 313 height 68
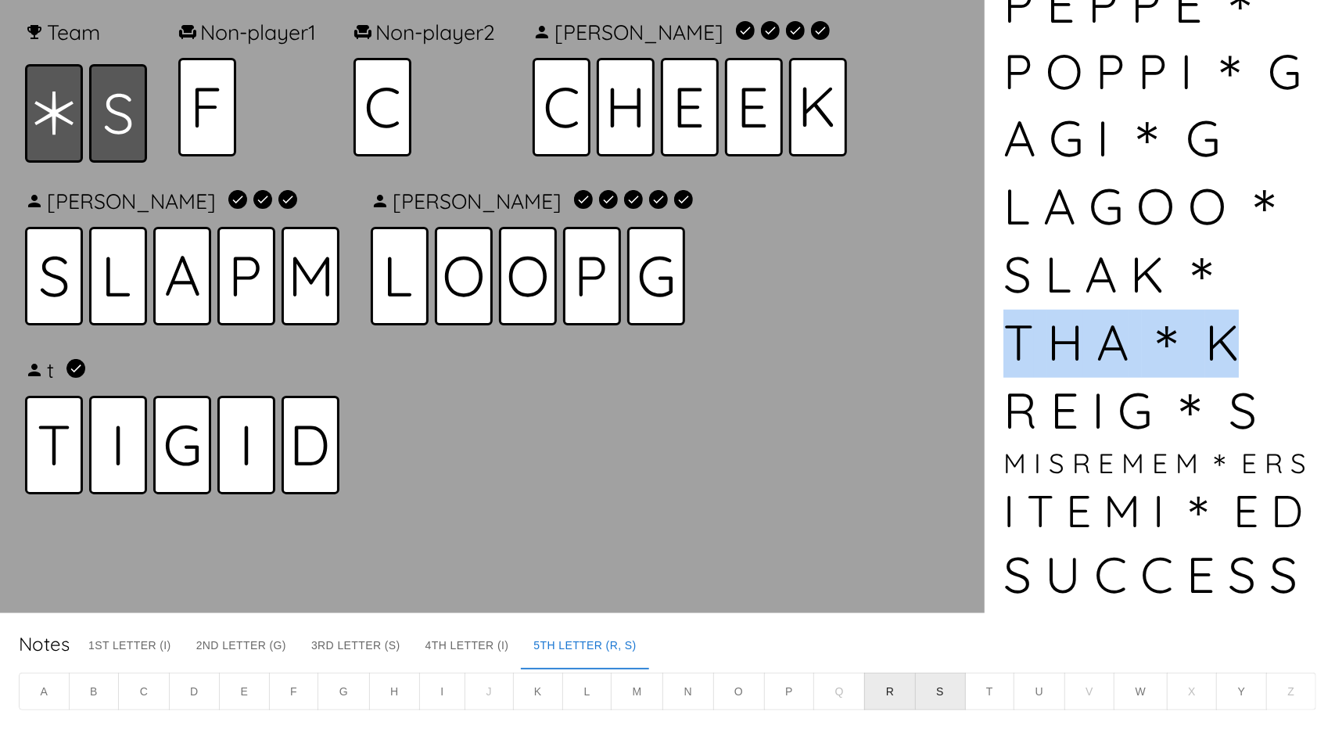
scroll to position [695, 0]
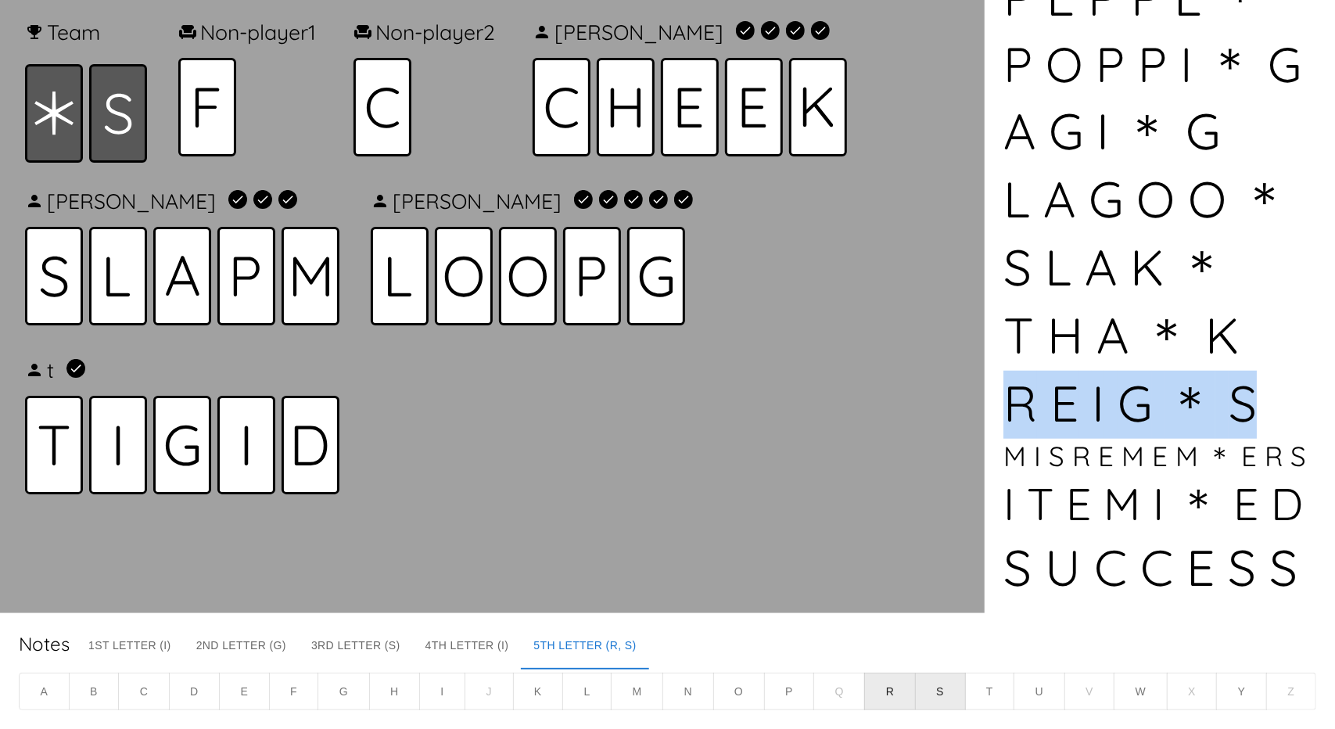
drag, startPoint x: 1037, startPoint y: 393, endPoint x: 1262, endPoint y: 395, distance: 225.3
click at [1262, 395] on div "R E I G ＊ S" at bounding box center [1160, 405] width 313 height 68
click at [1170, 404] on div "R E I G ＊ S" at bounding box center [1160, 405] width 313 height 68
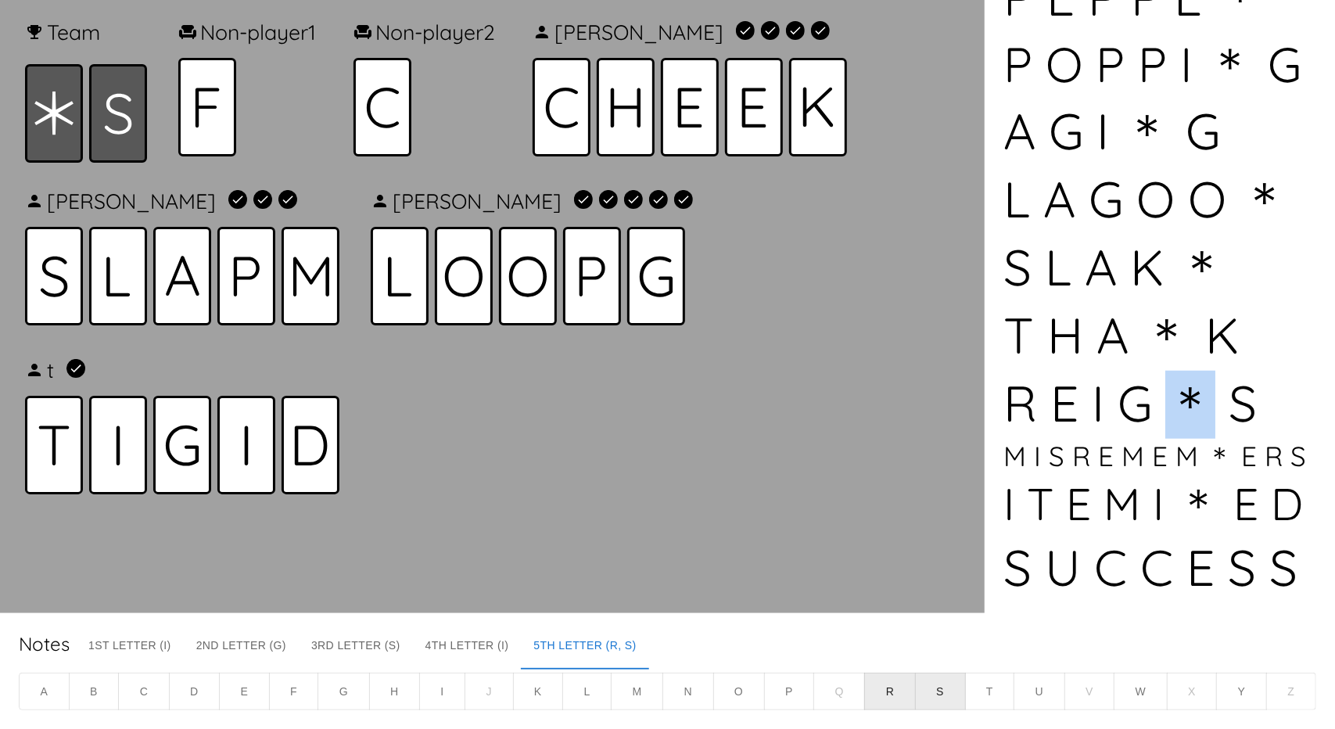
drag, startPoint x: 1209, startPoint y: 386, endPoint x: 1183, endPoint y: 390, distance: 25.5
click at [1184, 390] on div "R E I G ＊ S" at bounding box center [1160, 405] width 313 height 68
drag, startPoint x: 1271, startPoint y: 413, endPoint x: 1281, endPoint y: 404, distance: 13.3
click at [1275, 413] on div "R E I G ＊ S" at bounding box center [1160, 405] width 313 height 68
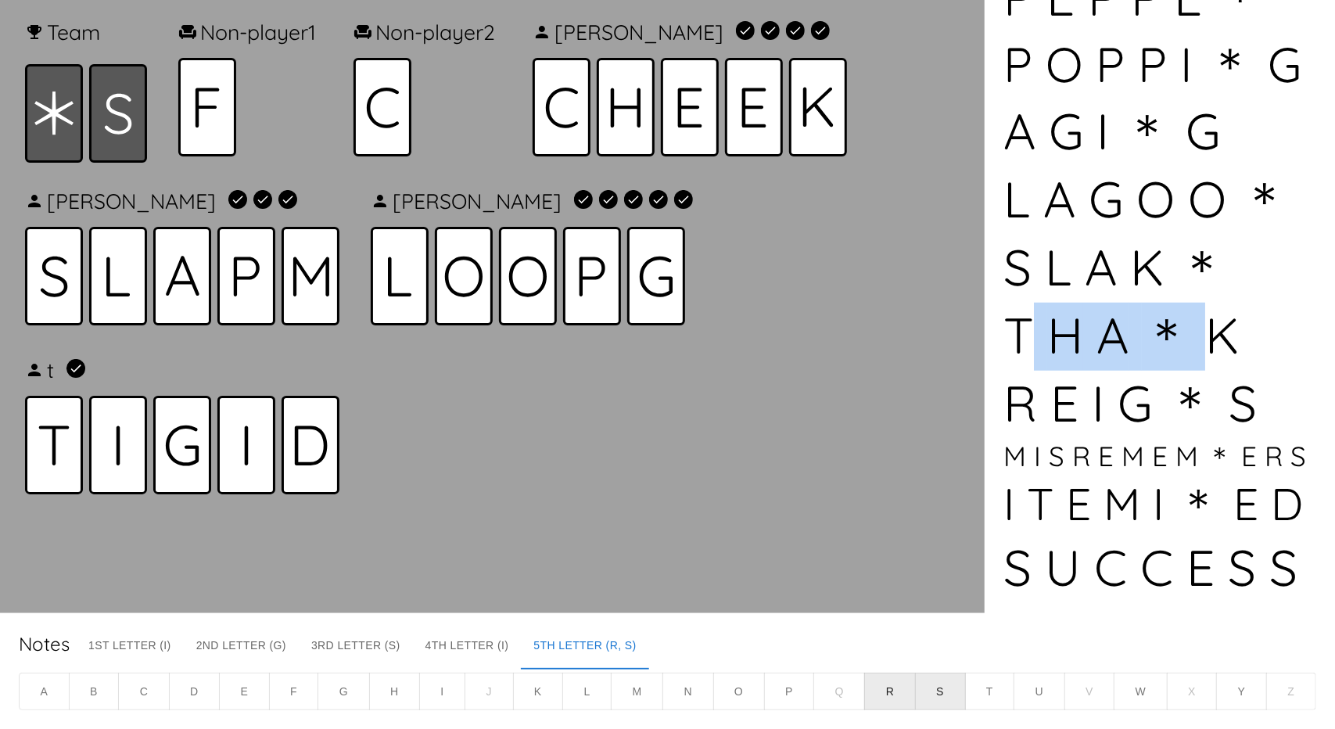
drag, startPoint x: 1021, startPoint y: 328, endPoint x: 1222, endPoint y: 332, distance: 201.1
click at [1222, 332] on div "T H A ＊ K" at bounding box center [1160, 337] width 313 height 68
click at [1034, 332] on div "T H A ＊ K" at bounding box center [1160, 337] width 313 height 68
drag, startPoint x: 1004, startPoint y: 336, endPoint x: 1249, endPoint y: 318, distance: 246.2
click at [1249, 318] on div "T H A ＊ K" at bounding box center [1160, 337] width 313 height 68
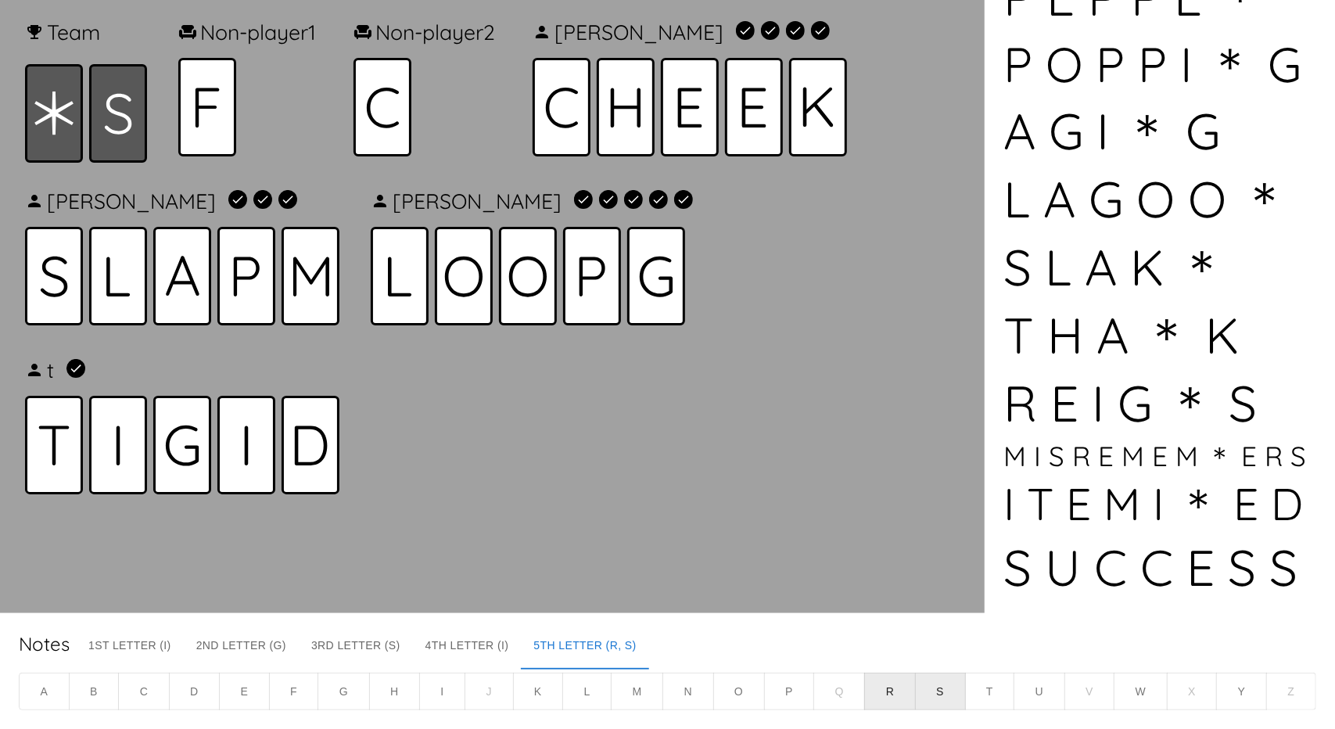
click at [1244, 371] on div "R E I G ＊ S" at bounding box center [1160, 405] width 313 height 68
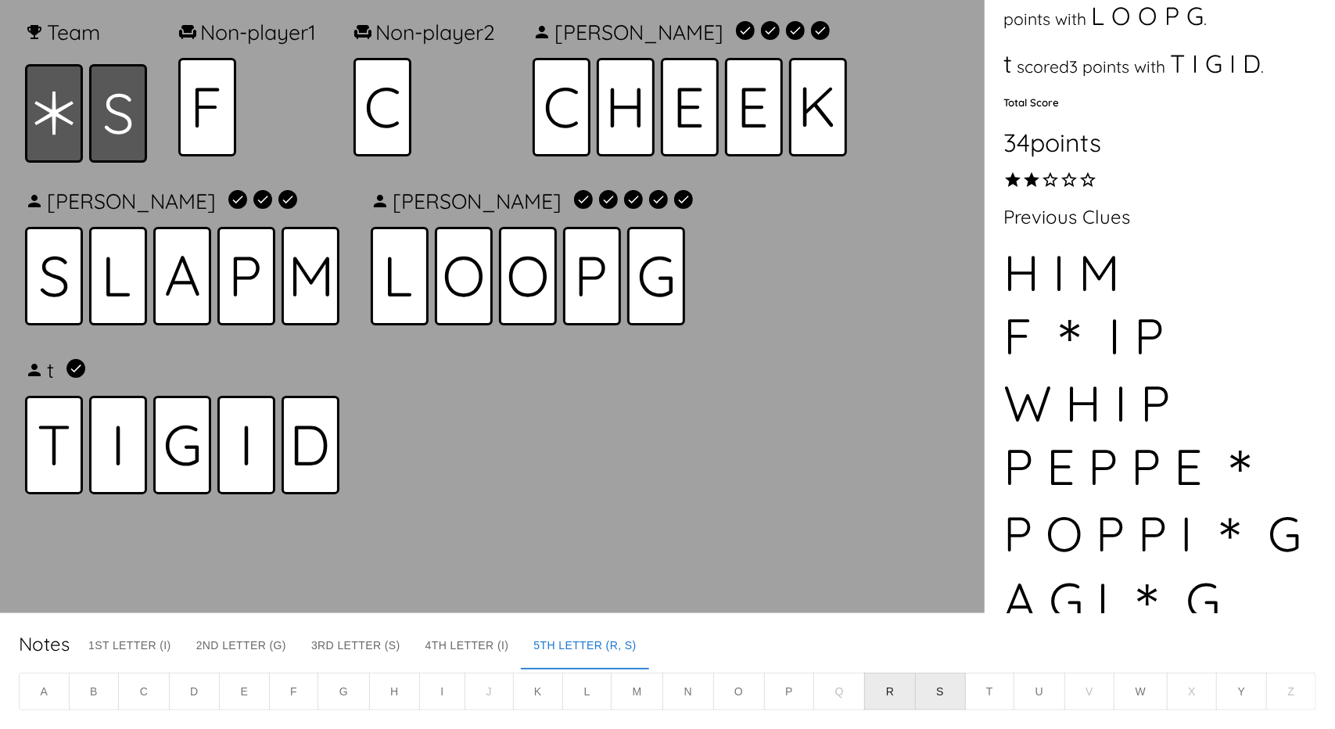
scroll to position [538, 0]
